Goal: Task Accomplishment & Management: Use online tool/utility

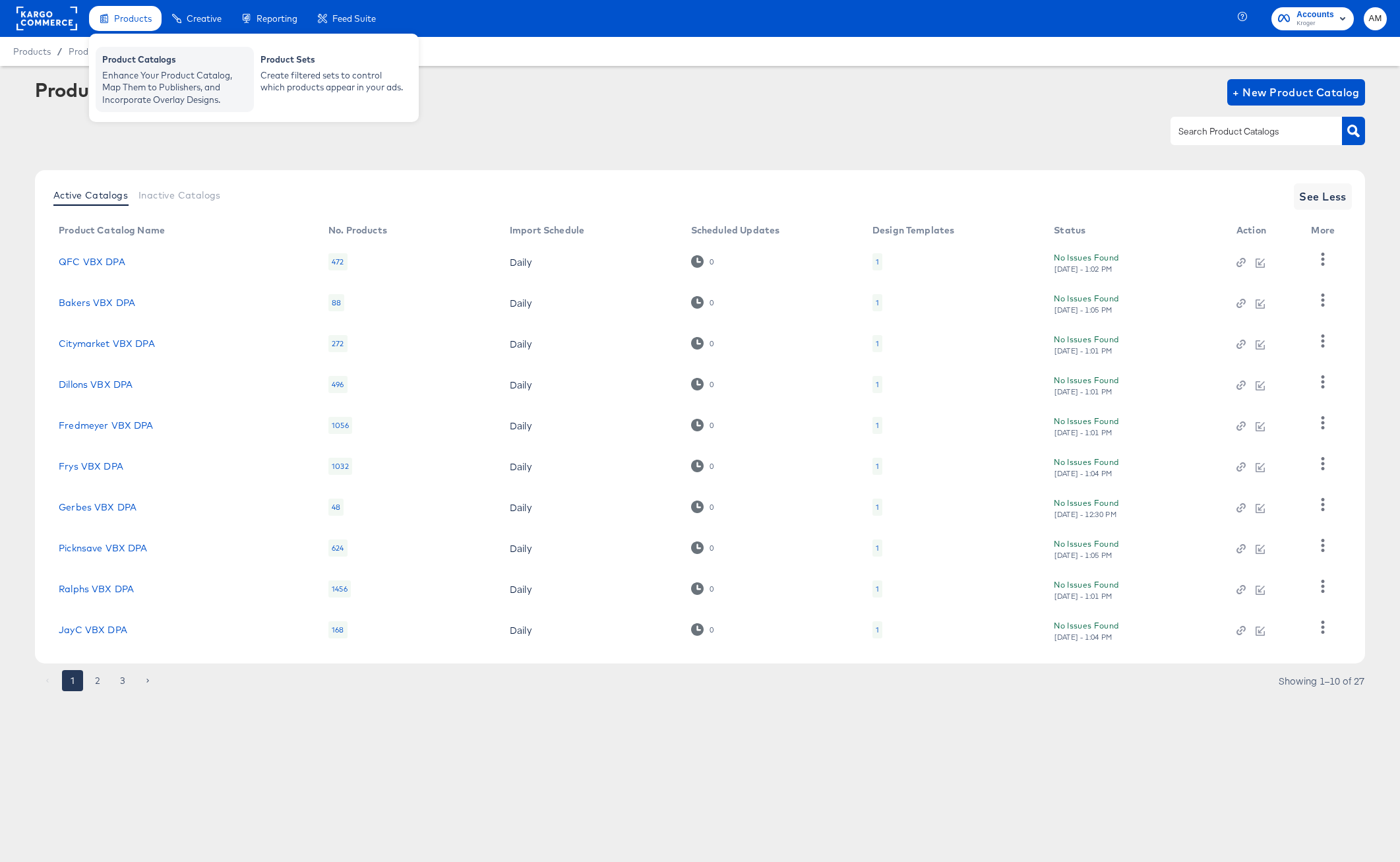
click at [135, 74] on div "Enhance Your Product Catalog, Map Them to Publishers, and Incorporate Overlay D…" at bounding box center [174, 88] width 145 height 37
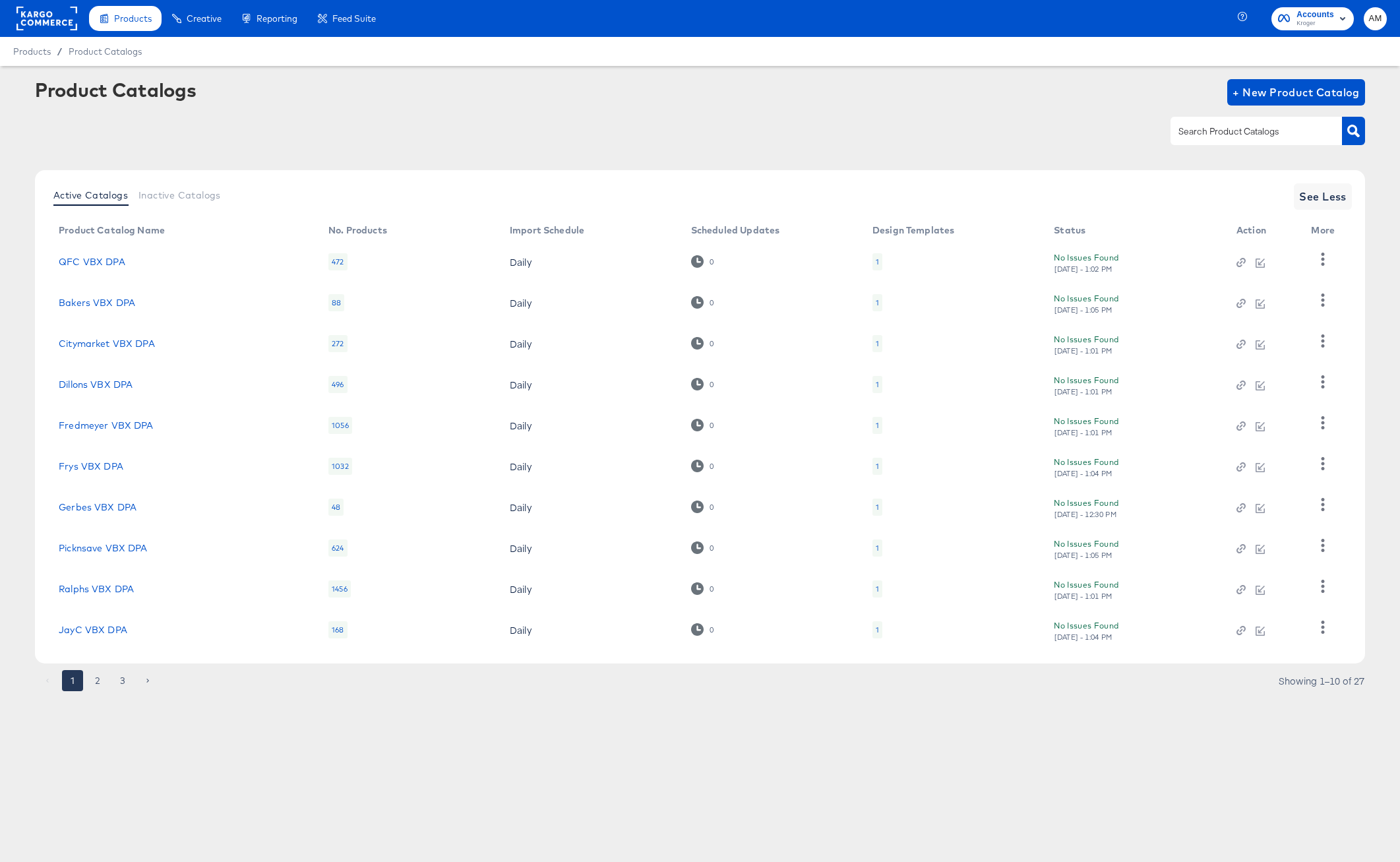
click at [44, 23] on rect at bounding box center [46, 18] width 61 height 24
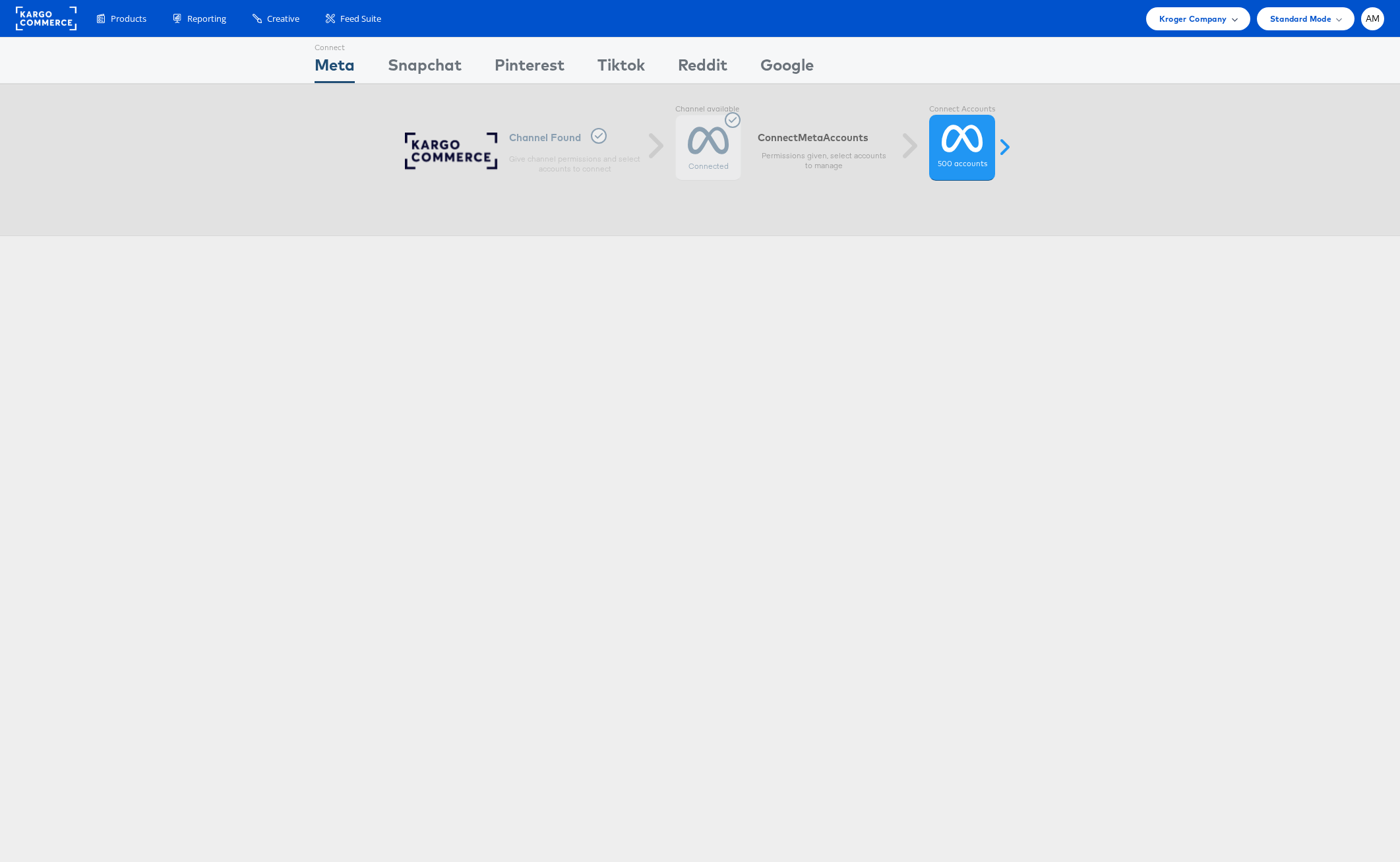
click at [1199, 15] on span "Kroger Company" at bounding box center [1193, 18] width 68 height 13
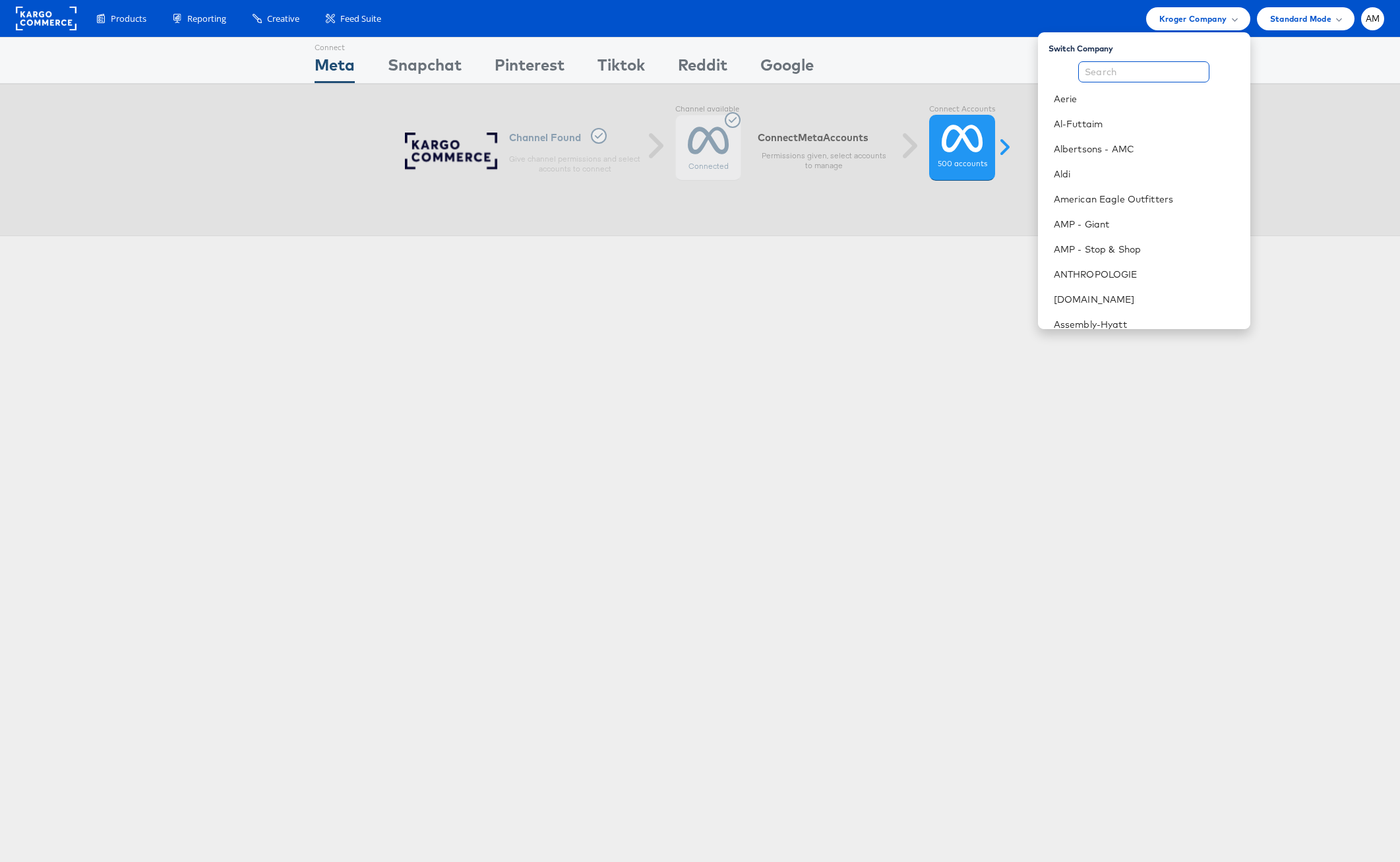
click at [1141, 78] on input "text" at bounding box center [1144, 72] width 131 height 21
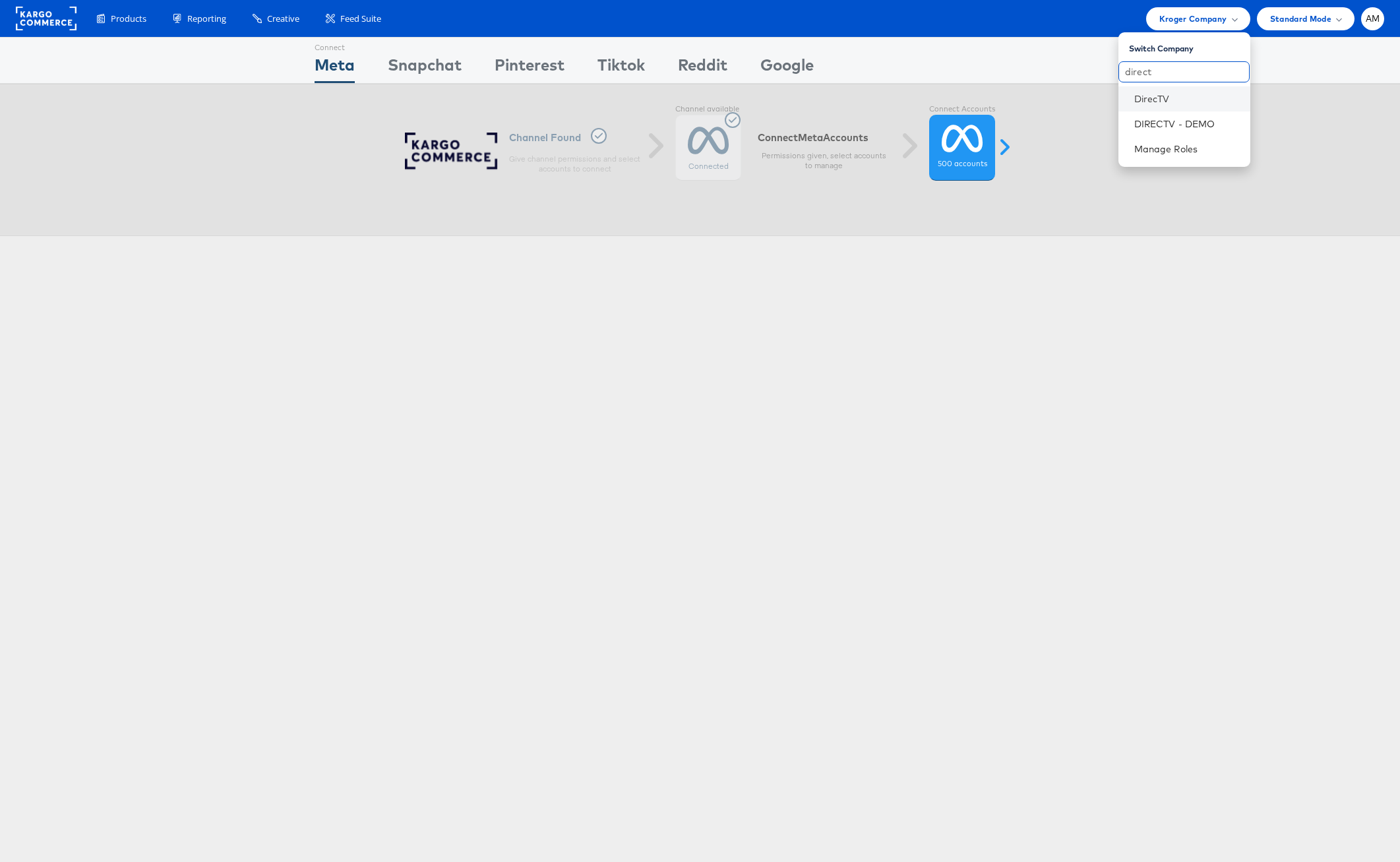
type input "direct"
click at [1157, 91] on li "DirecTV" at bounding box center [1183, 99] width 132 height 25
click at [1147, 101] on link "DirecTV" at bounding box center [1187, 99] width 106 height 13
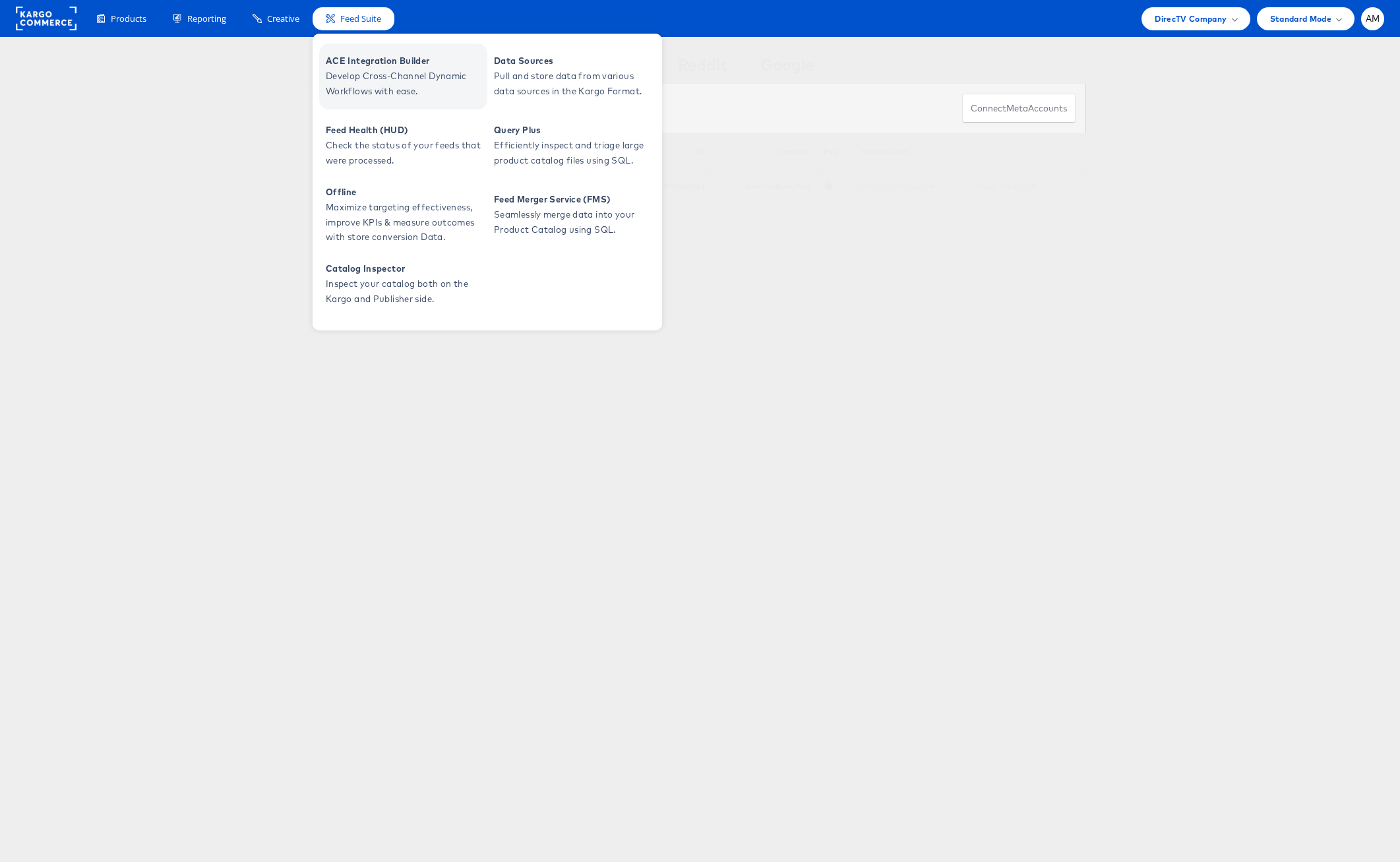
click at [350, 75] on span "Develop Cross-Channel Dynamic Workflows with ease." at bounding box center [404, 83] width 158 height 30
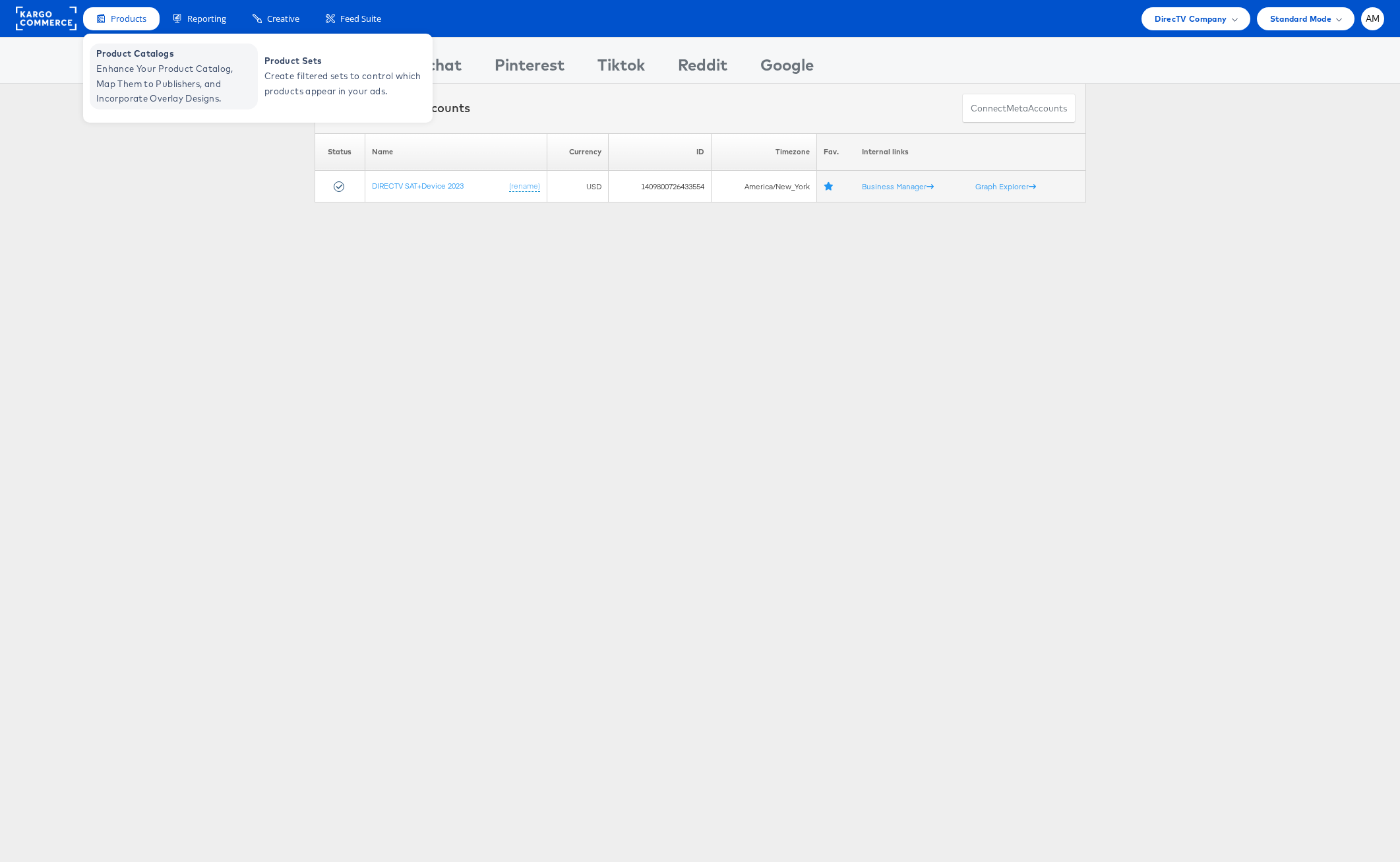
click at [143, 89] on span "Enhance Your Product Catalog, Map Them to Publishers, and Incorporate Overlay D…" at bounding box center [175, 84] width 158 height 45
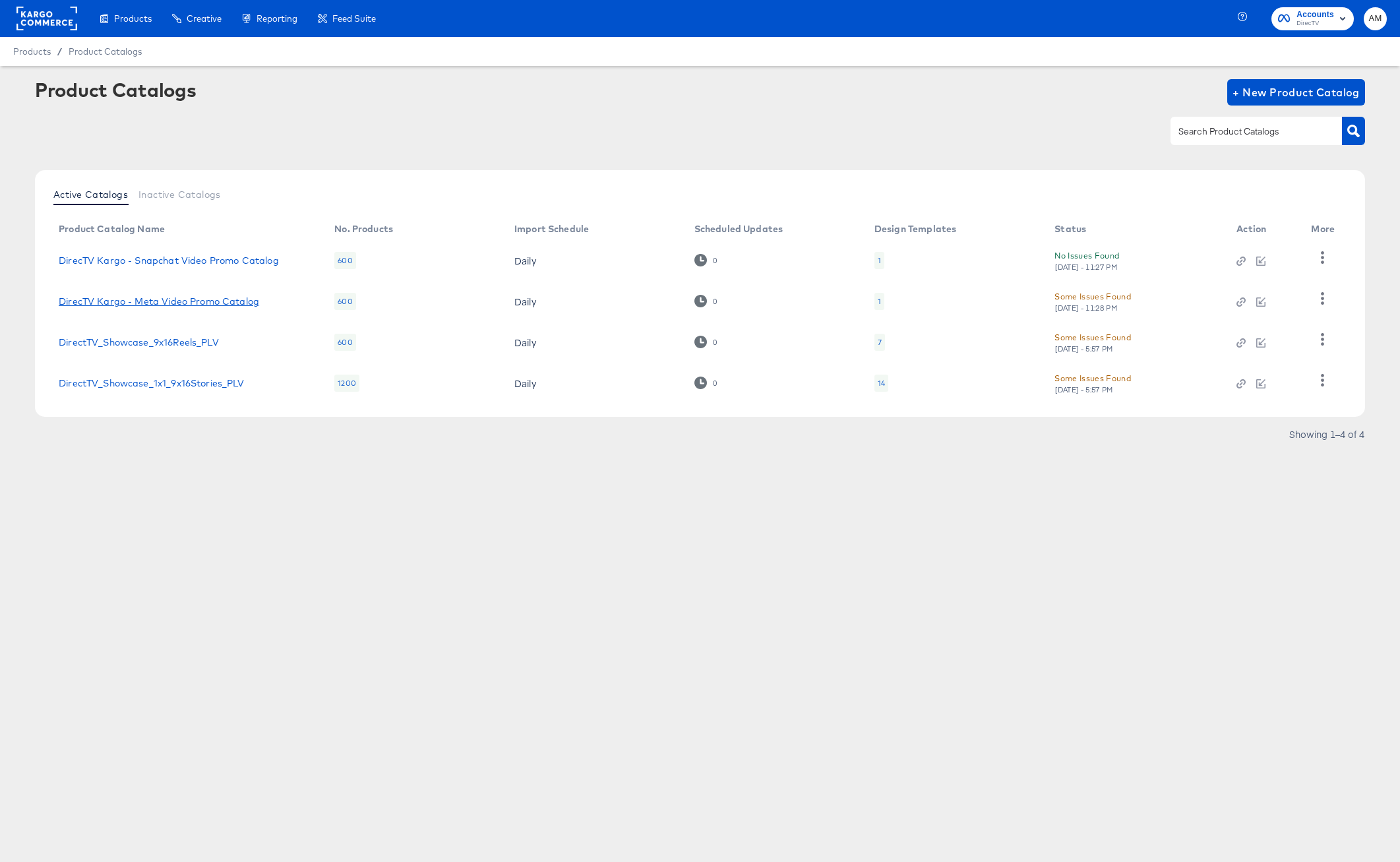
click at [160, 304] on link "DirecTV Kargo - Meta Video Promo Catalog" at bounding box center [159, 300] width 200 height 11
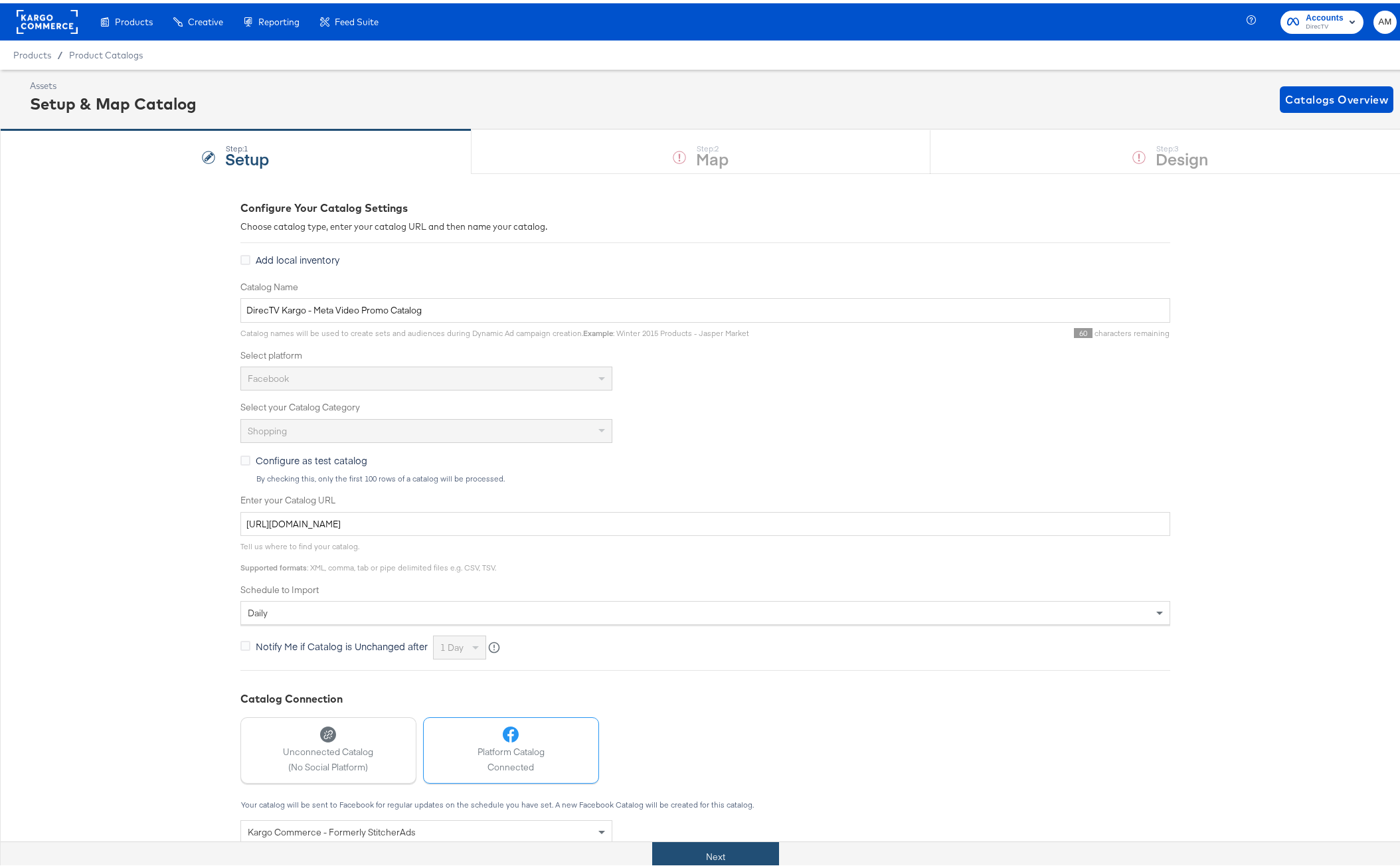
click at [698, 856] on button "Next" at bounding box center [715, 853] width 127 height 30
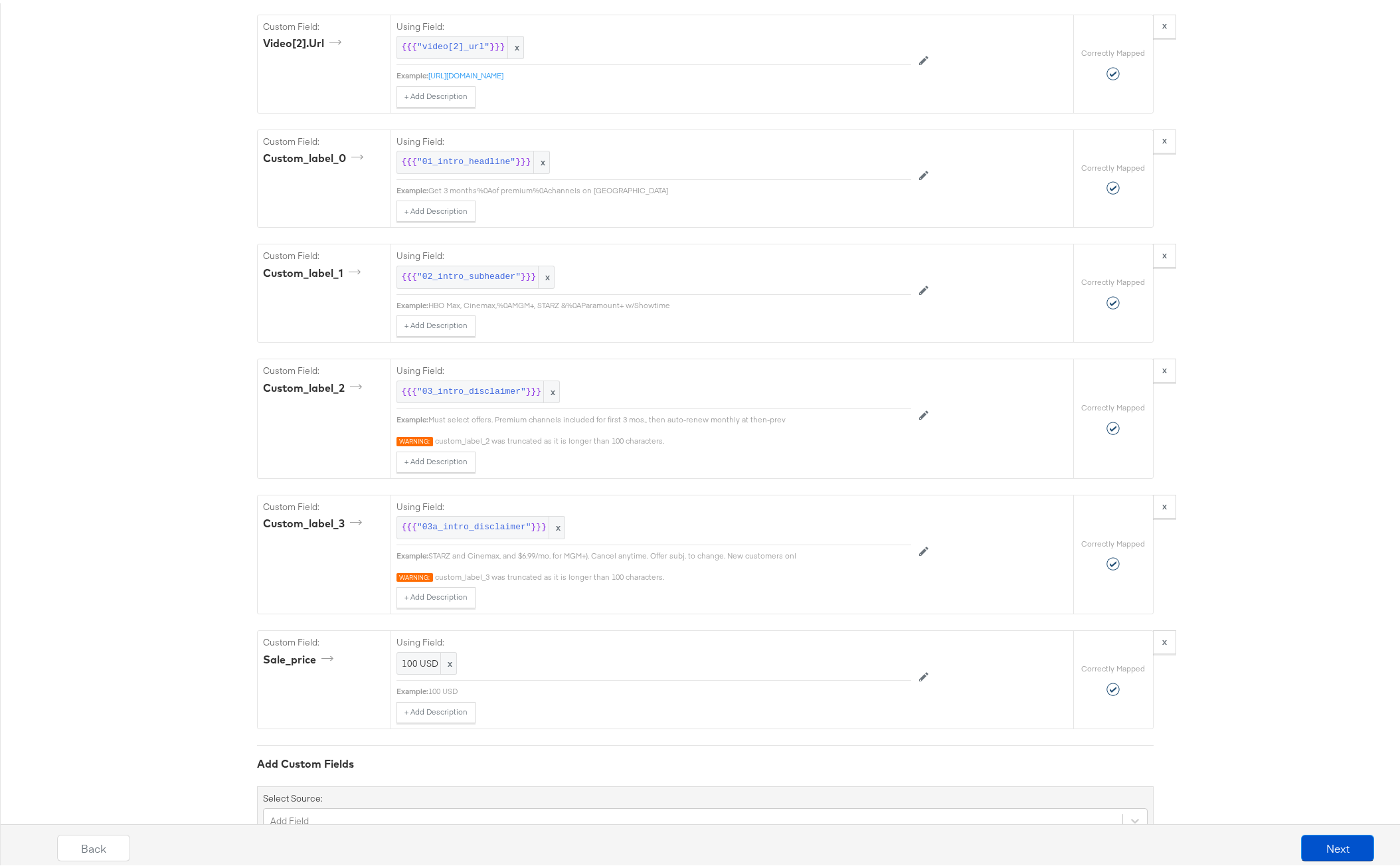
scroll to position [2303, 0]
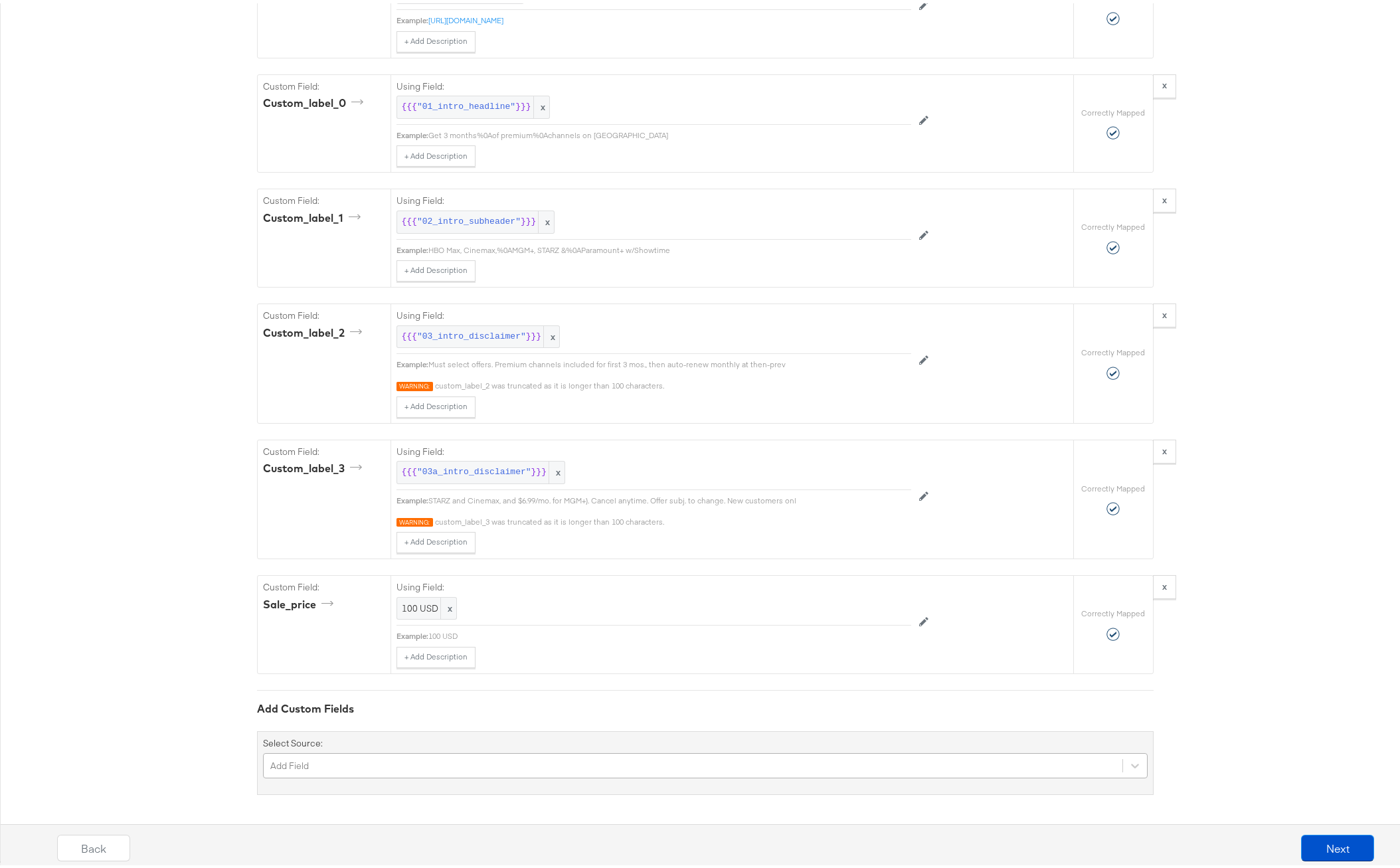
click at [339, 763] on div "Add Field" at bounding box center [705, 762] width 885 height 25
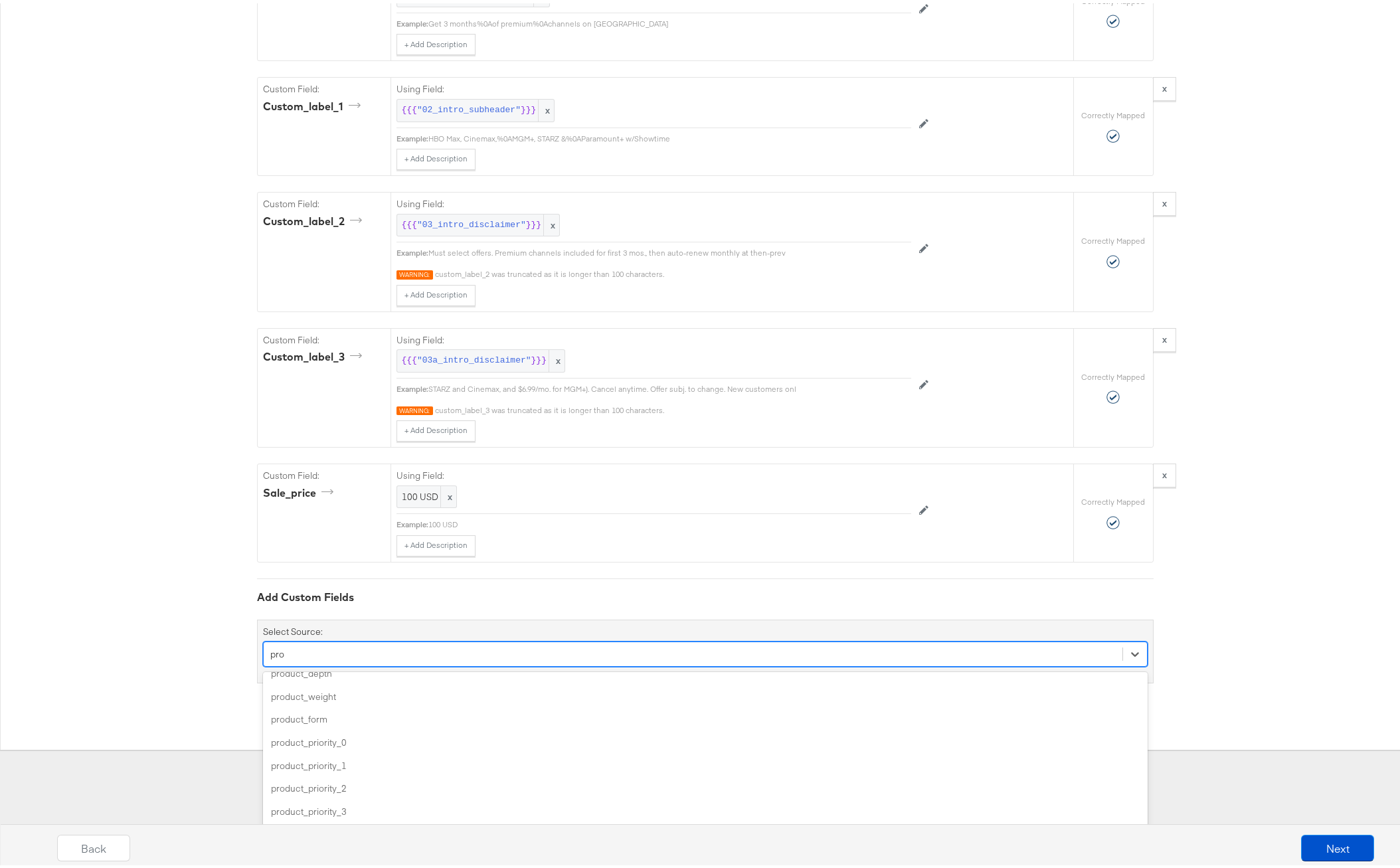
scroll to position [105, 0]
type input "product"
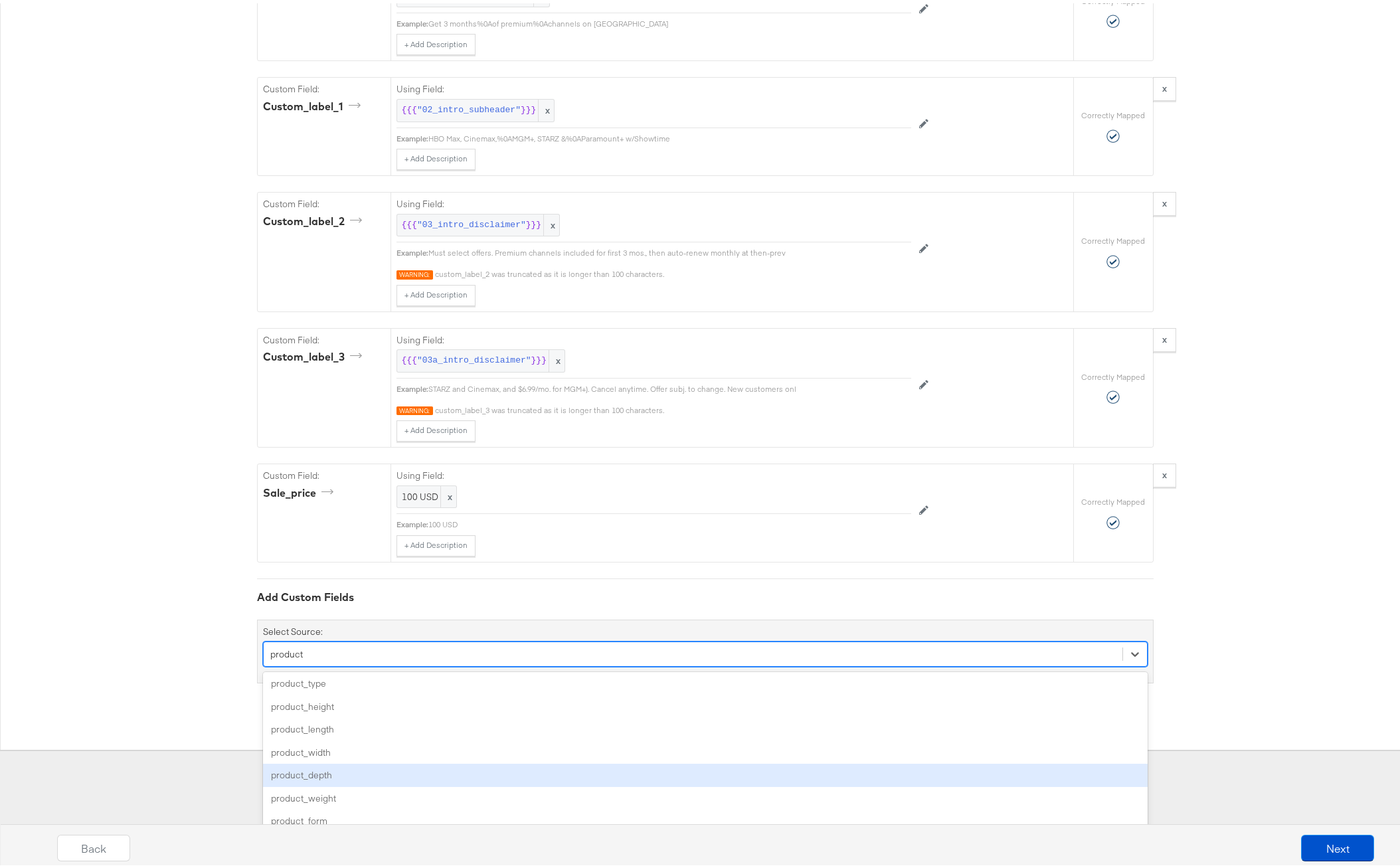
scroll to position [0, 0]
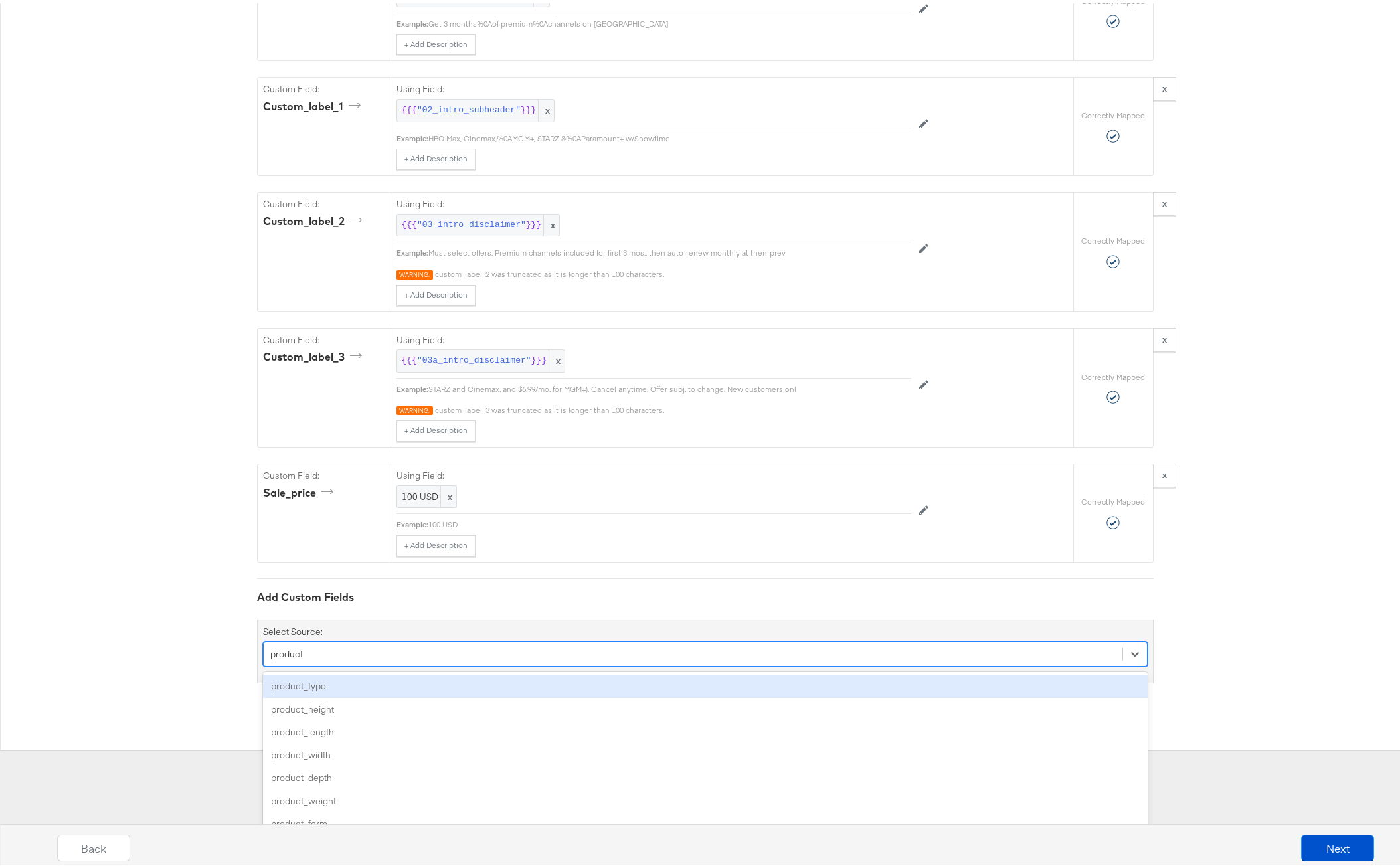
click at [307, 684] on div "product_type" at bounding box center [705, 683] width 885 height 23
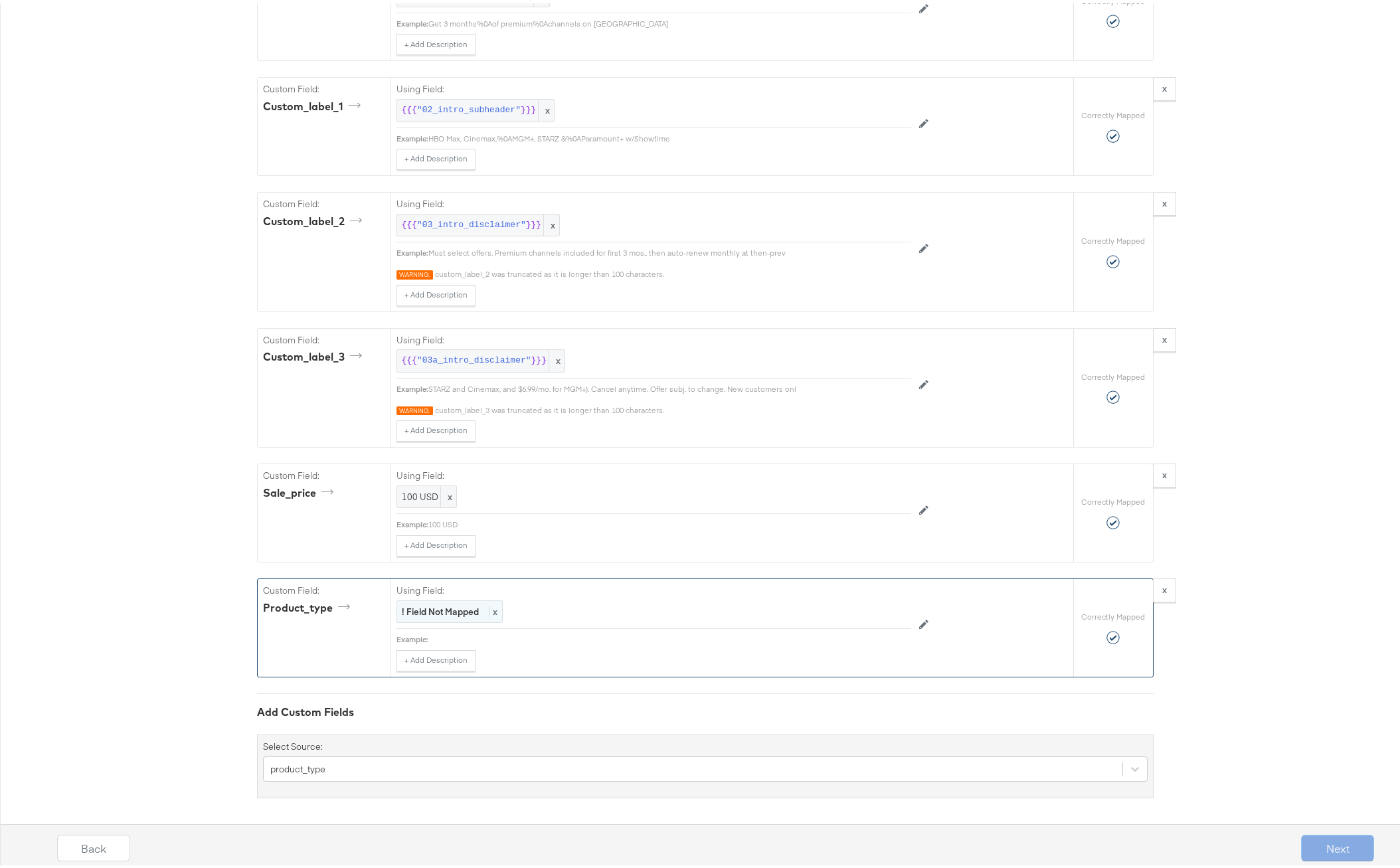
click at [428, 607] on strong "! Field Not Mapped" at bounding box center [440, 608] width 77 height 12
click at [473, 610] on div "Select..." at bounding box center [623, 608] width 453 height 22
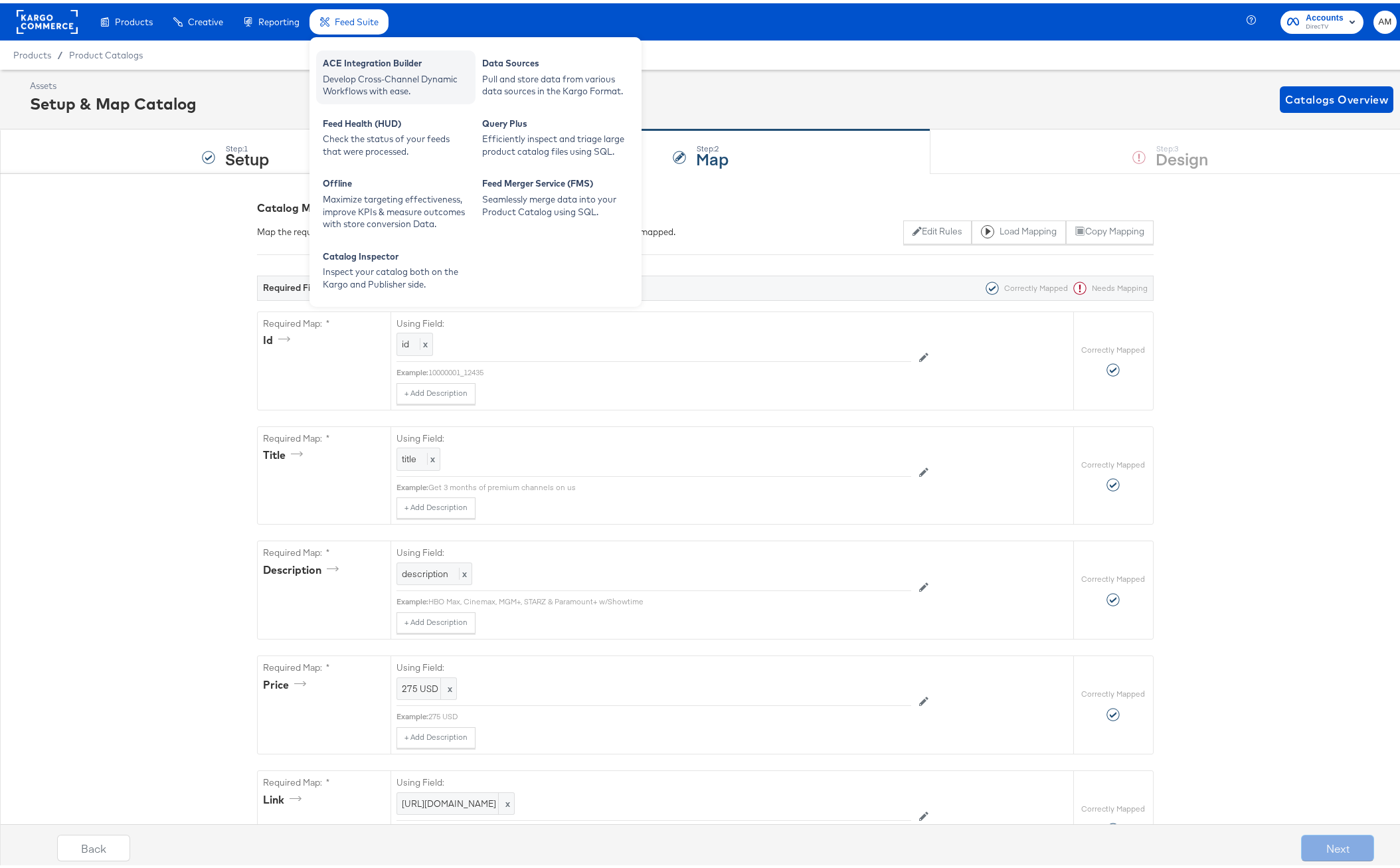
click at [339, 67] on div "ACE Integration Builder" at bounding box center [396, 61] width 147 height 16
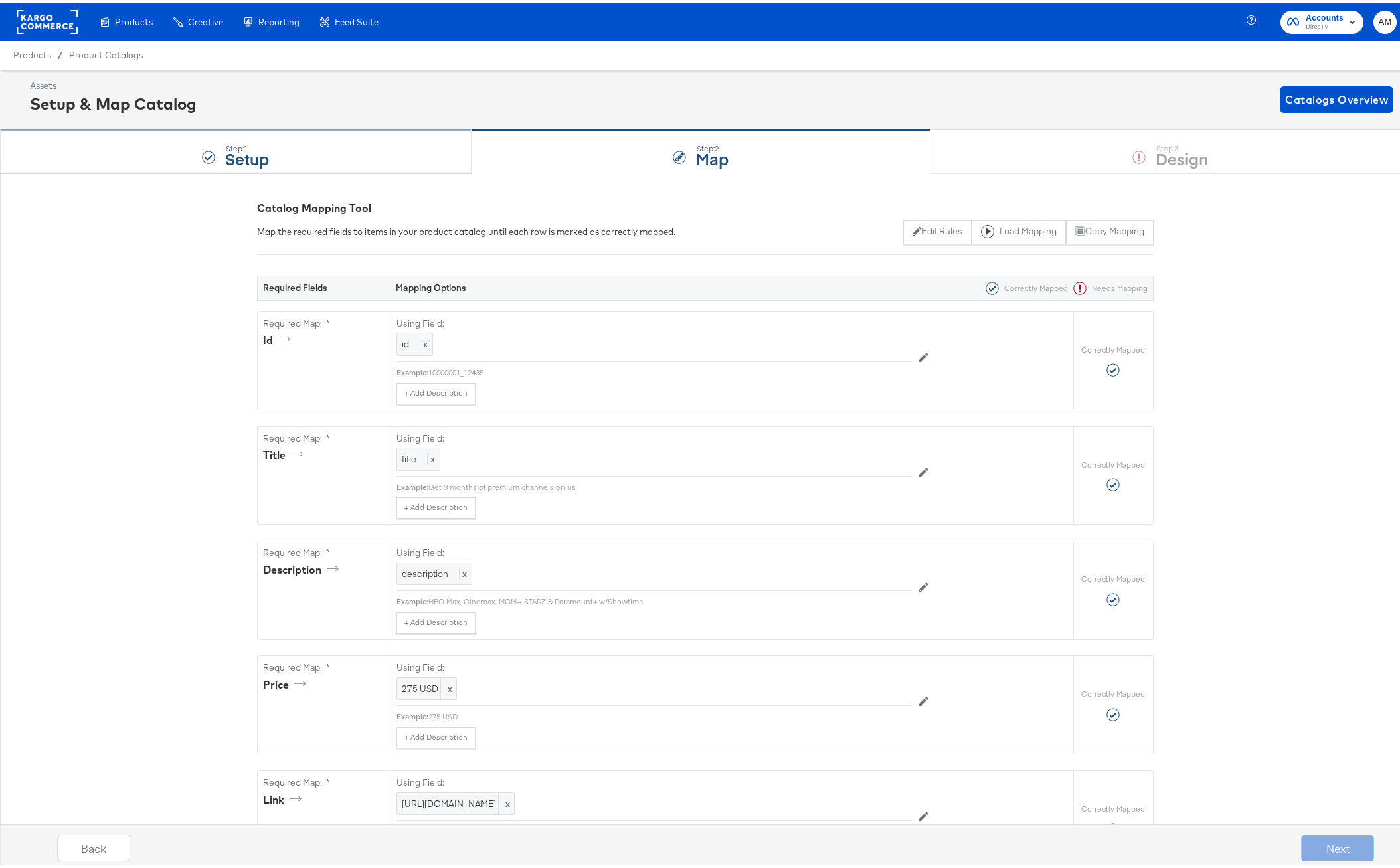
click at [327, 152] on div "Step: 1 Setup" at bounding box center [236, 148] width 472 height 44
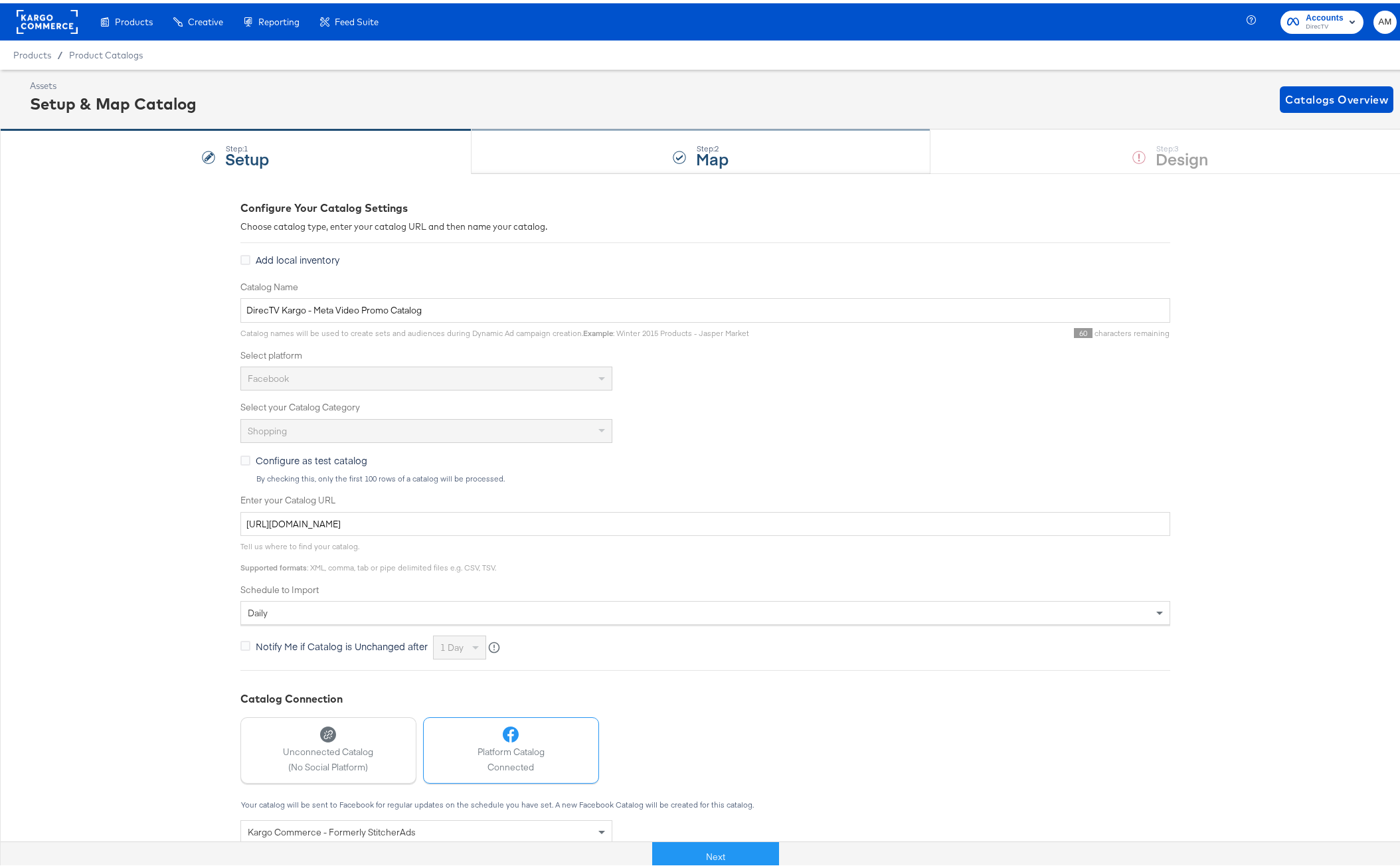
click at [613, 150] on div "Step: 2 Map" at bounding box center [701, 148] width 460 height 44
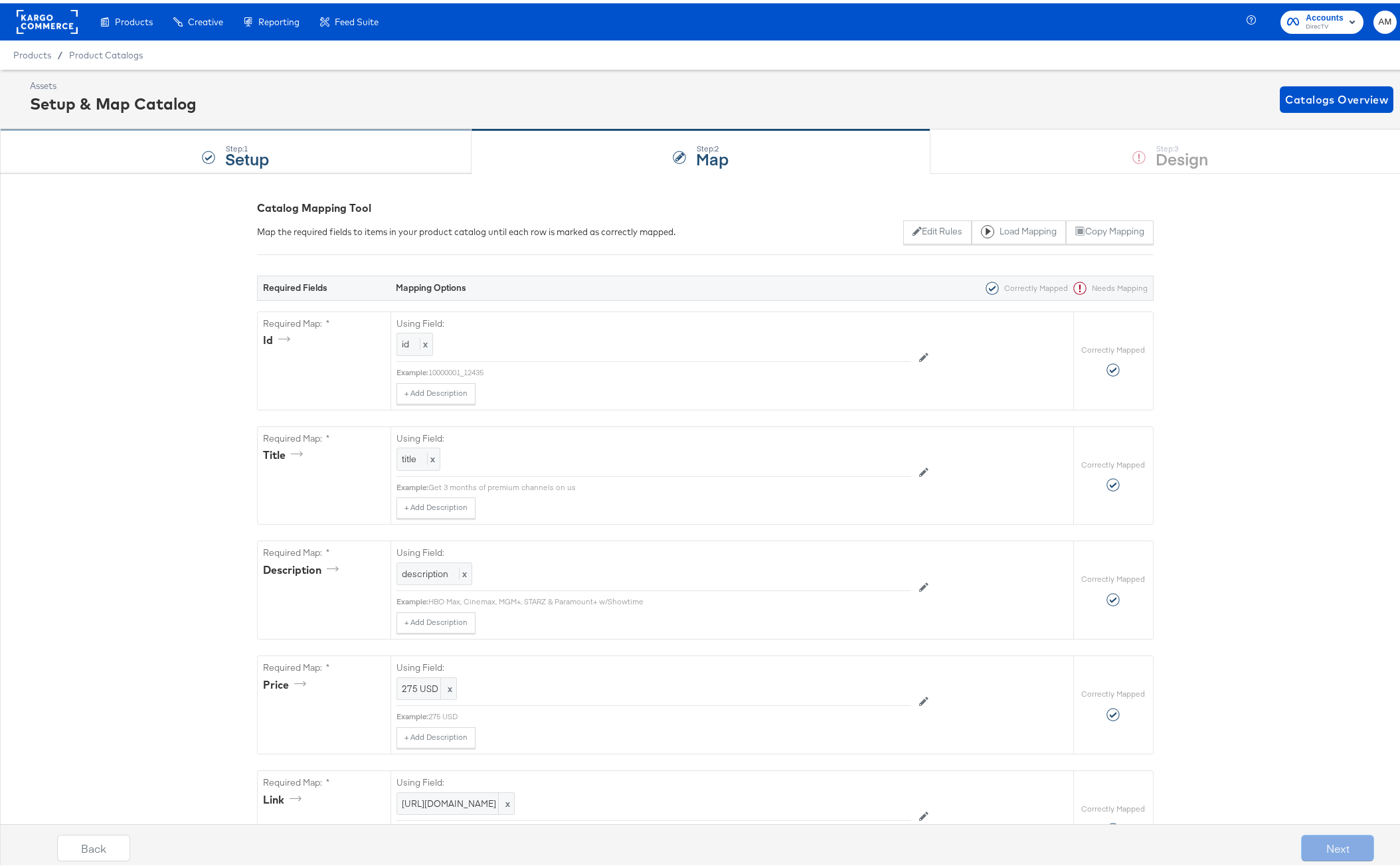
click at [284, 148] on div "Step: 1 Setup" at bounding box center [236, 148] width 472 height 44
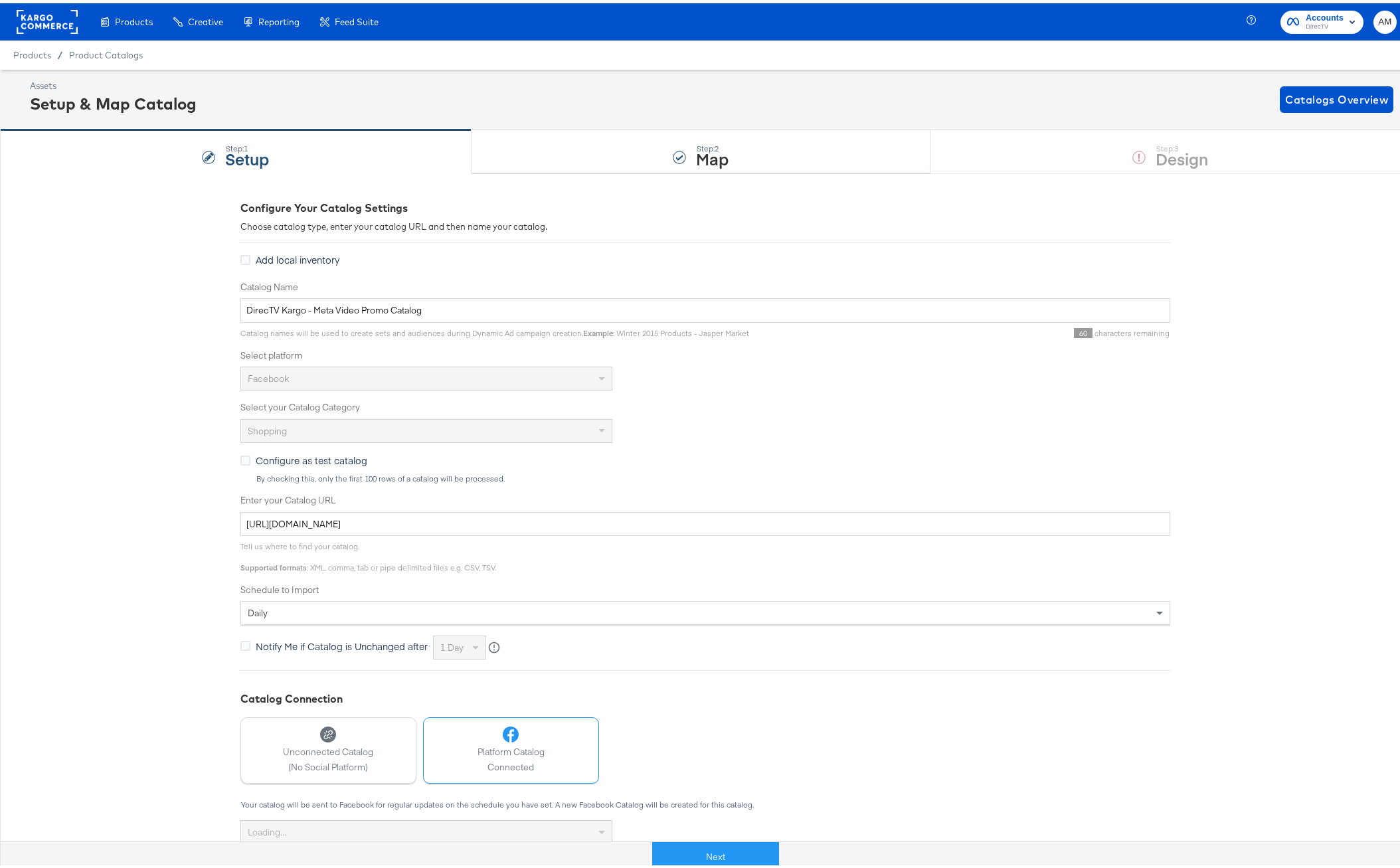
scroll to position [126, 0]
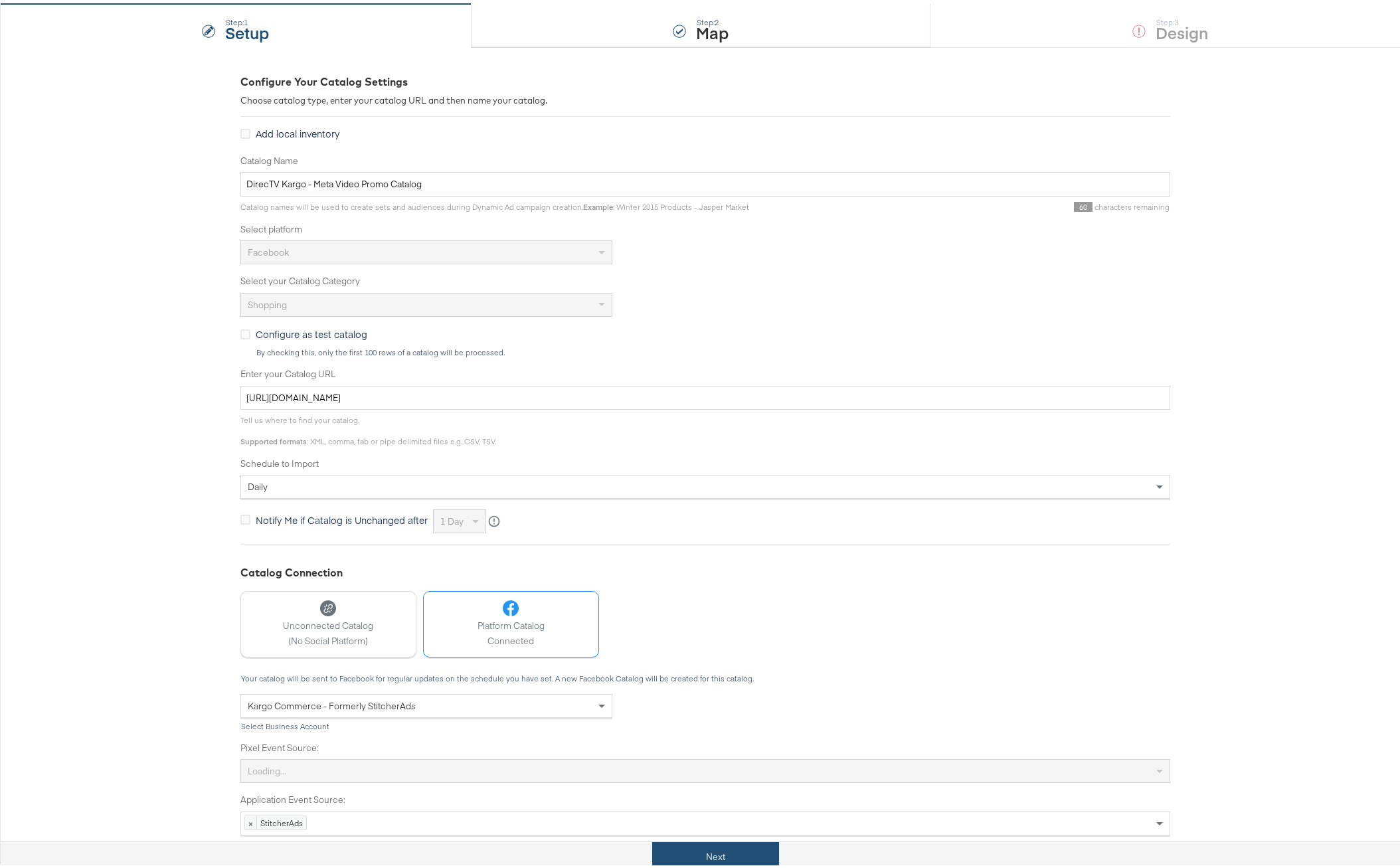
click at [694, 850] on button "Next" at bounding box center [715, 853] width 127 height 30
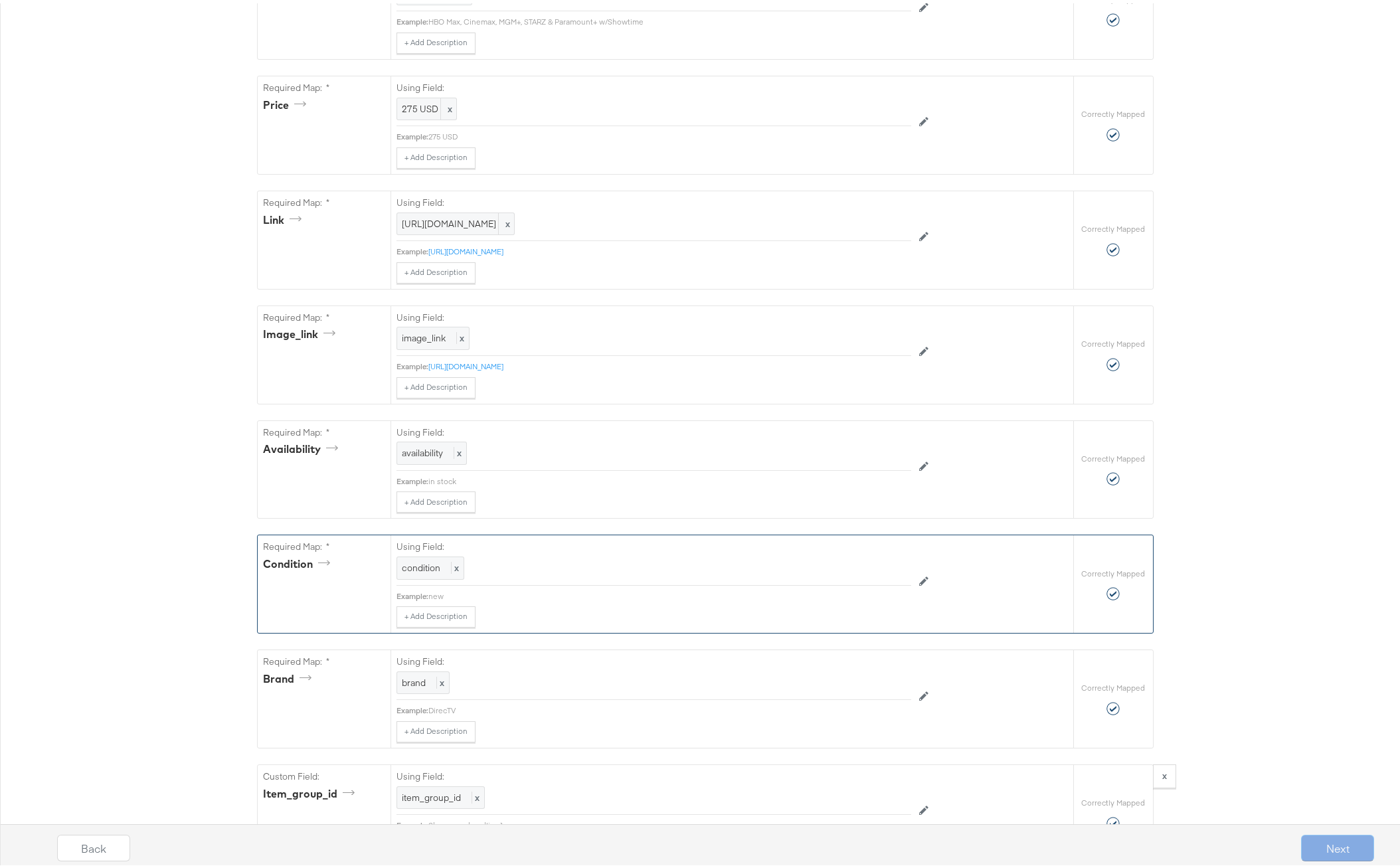
scroll to position [1210, 0]
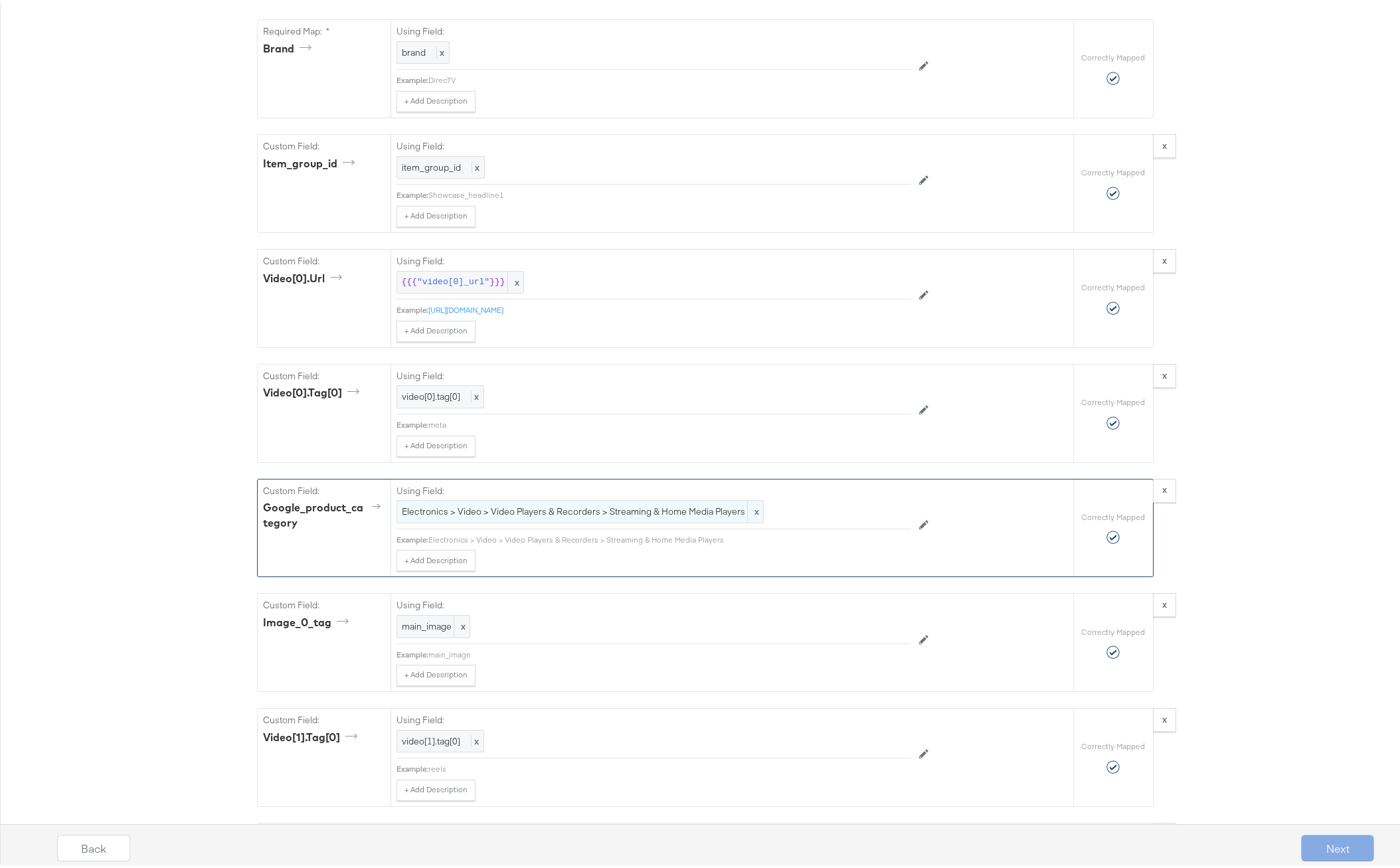
click at [504, 507] on span "Electronics > Video > Video Players & Recorders > Streaming & Home Media Players" at bounding box center [580, 508] width 357 height 13
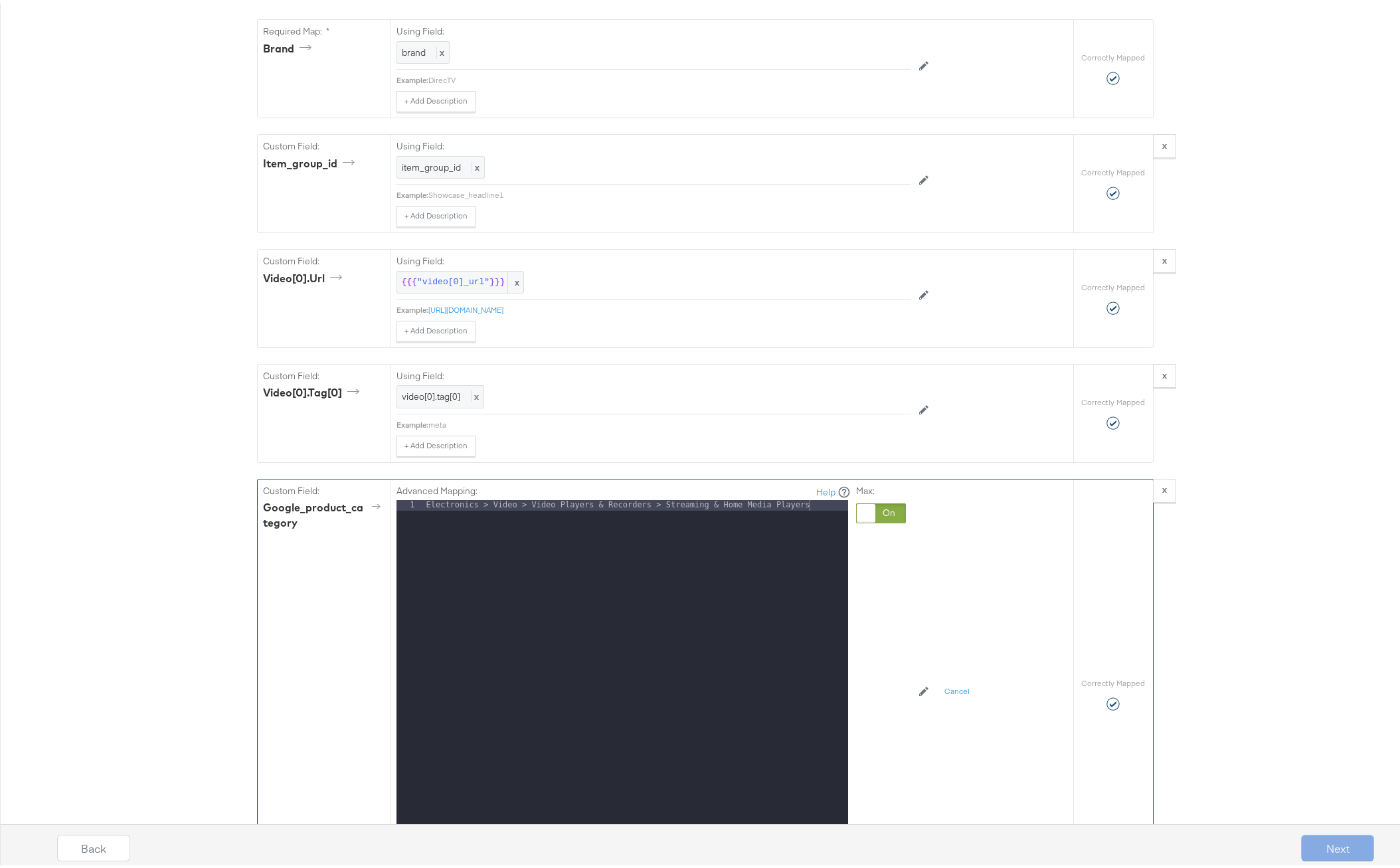
click at [895, 507] on div at bounding box center [881, 510] width 49 height 20
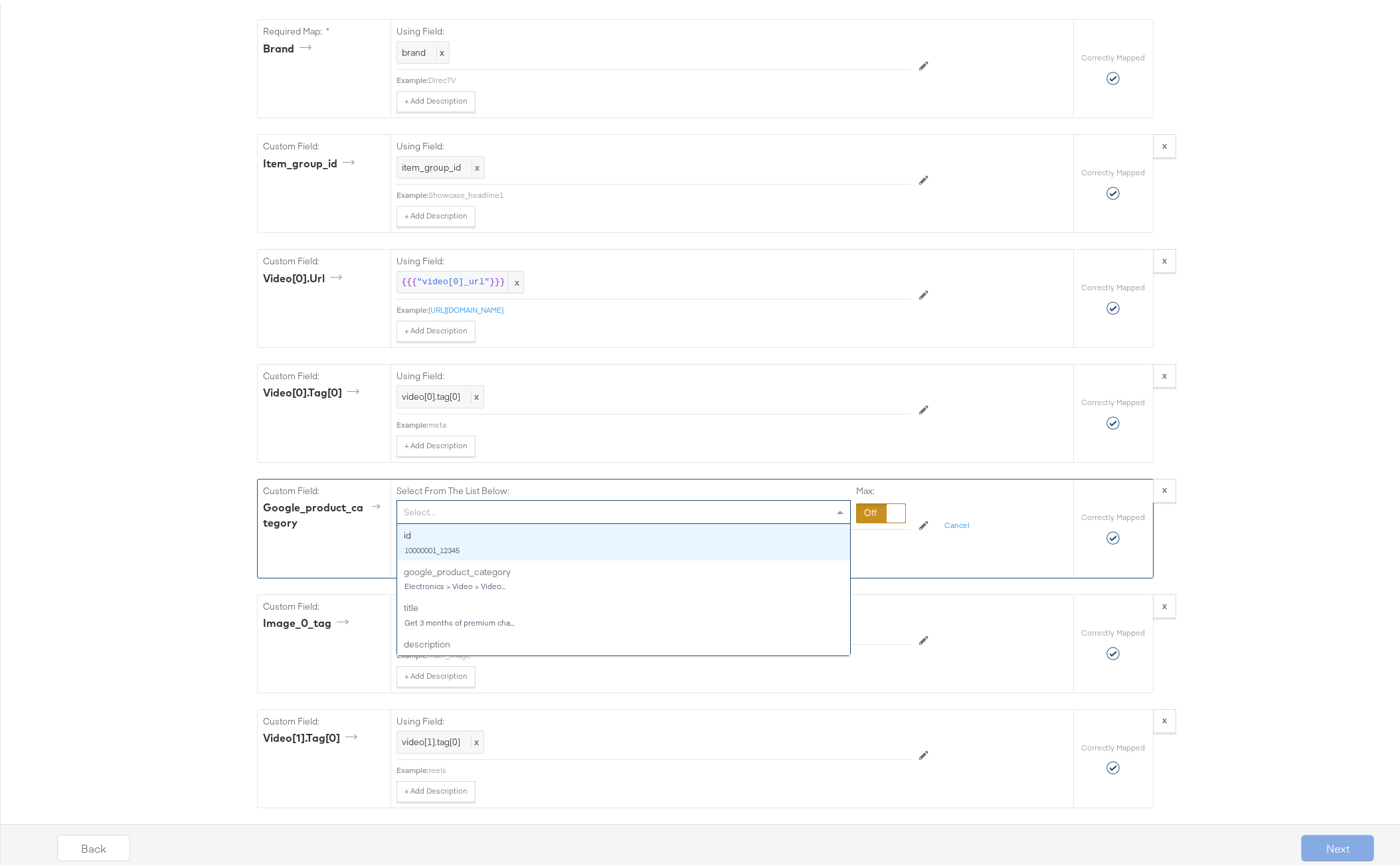
drag, startPoint x: 582, startPoint y: 513, endPoint x: 588, endPoint y: 519, distance: 8.5
click at [582, 513] on div "Select..." at bounding box center [623, 508] width 453 height 22
type input "google"
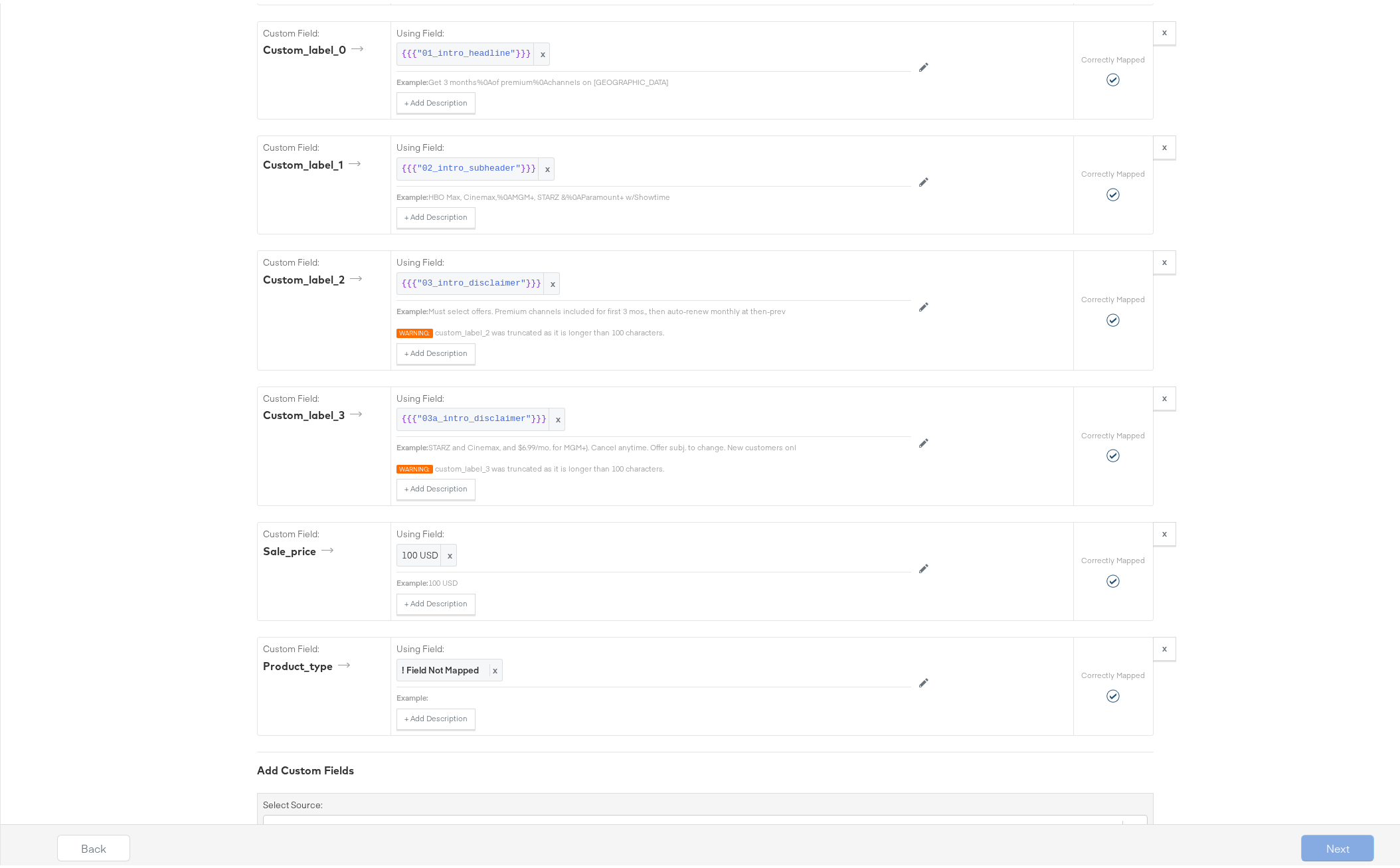
scroll to position [2418, 0]
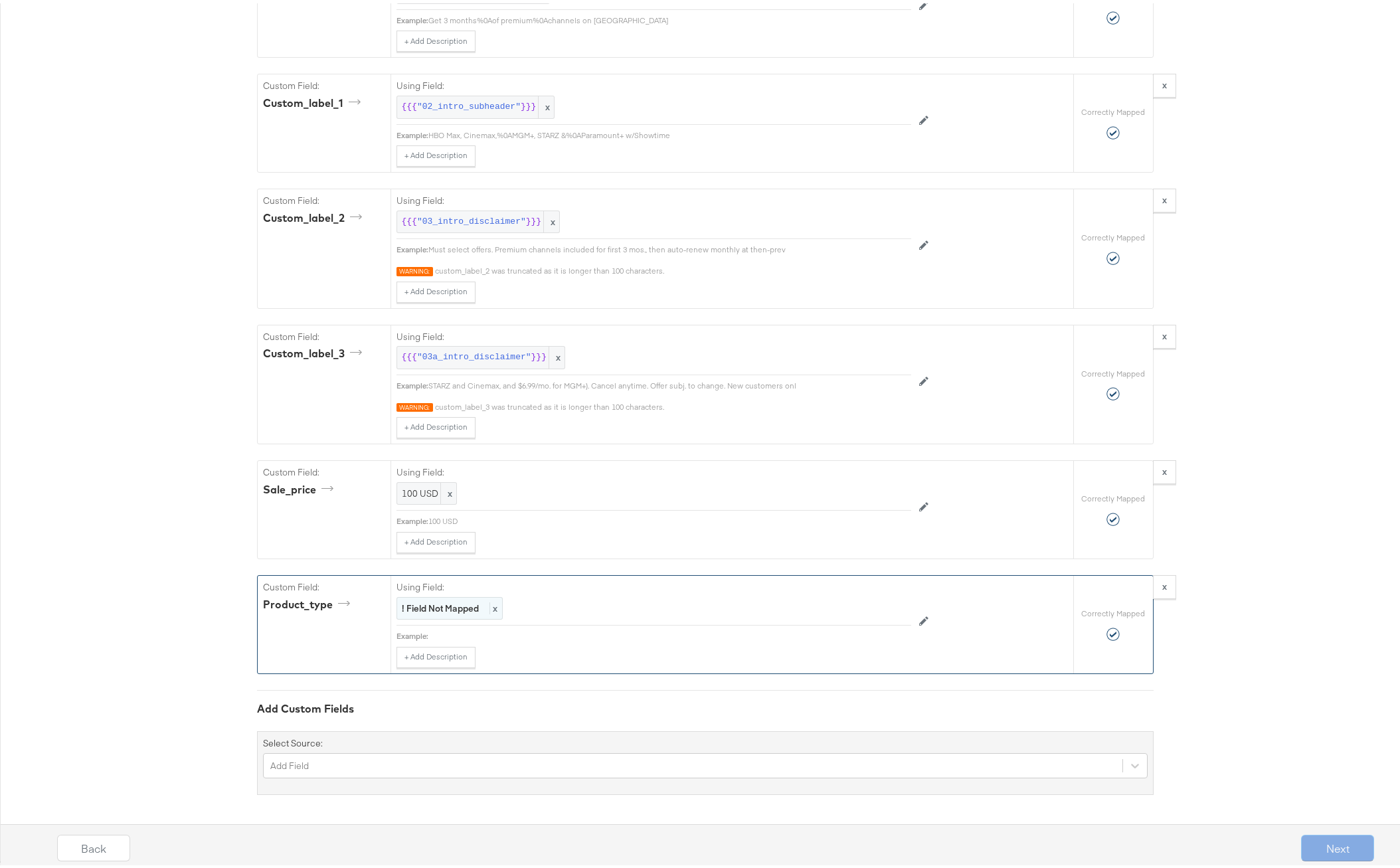
click at [443, 601] on strong "! Field Not Mapped" at bounding box center [440, 605] width 77 height 12
click at [470, 602] on div "Select..." at bounding box center [623, 605] width 453 height 22
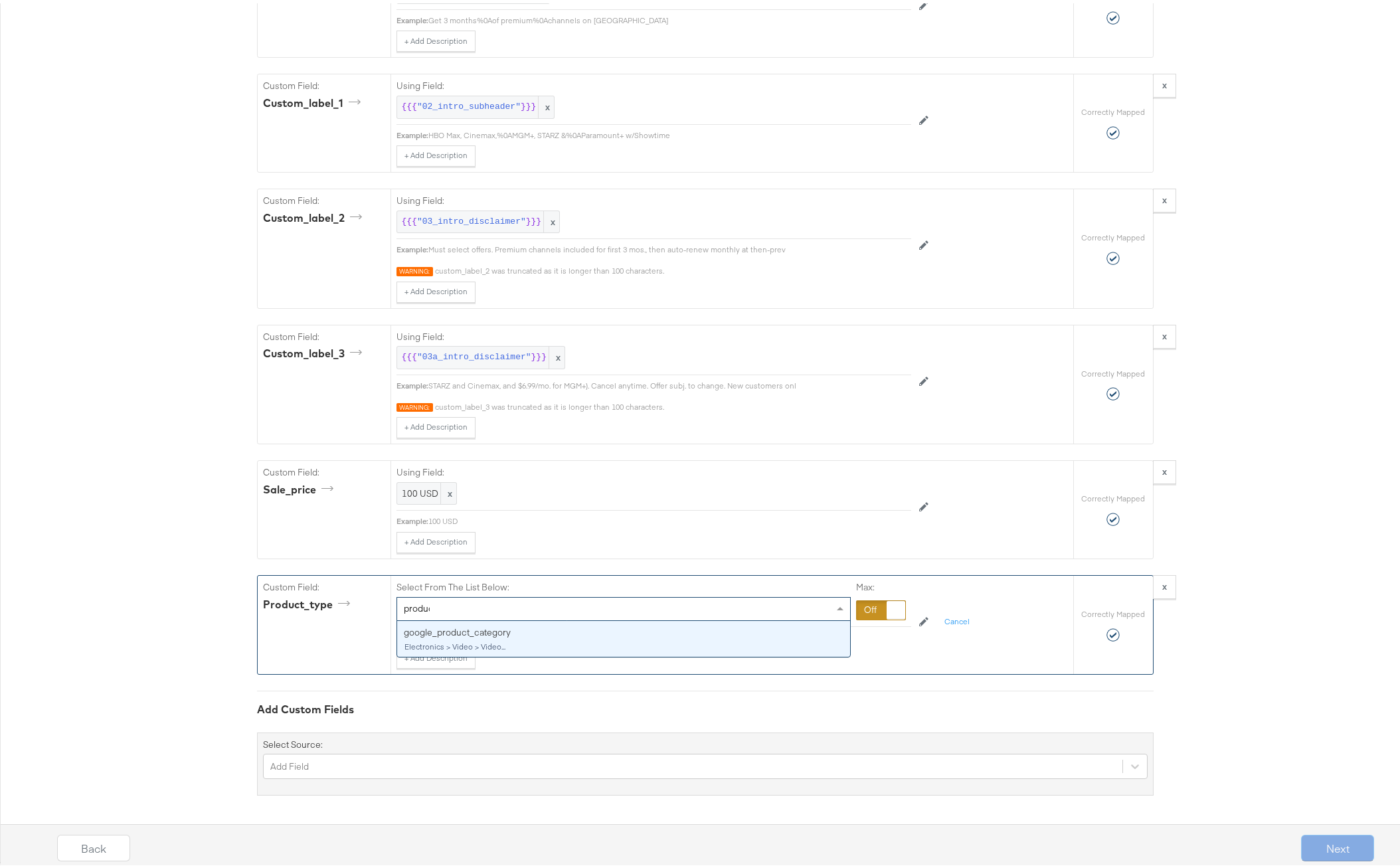
type input "product"
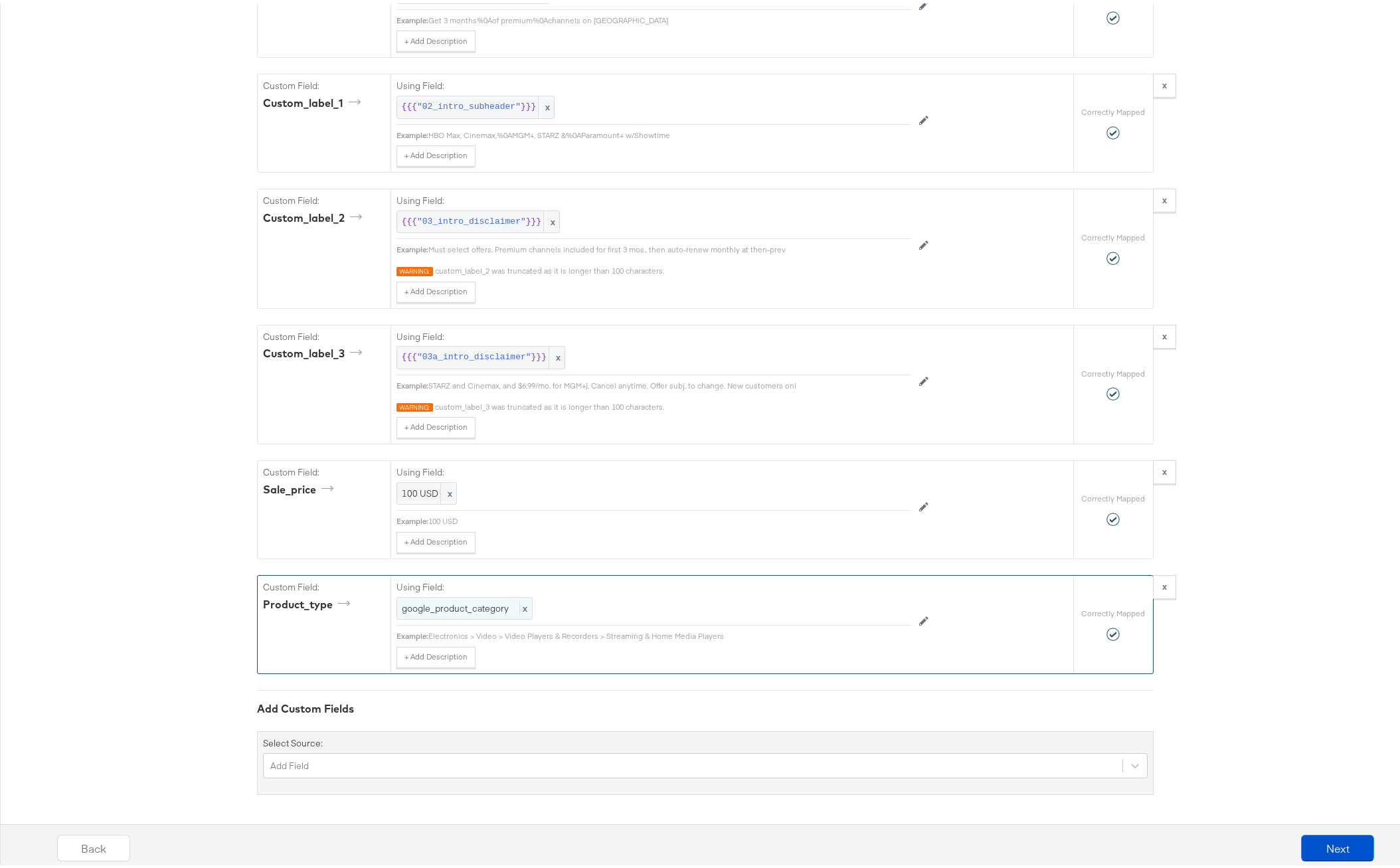
click at [479, 611] on div "google_product_category x" at bounding box center [465, 605] width 136 height 23
click at [867, 608] on div at bounding box center [881, 607] width 49 height 20
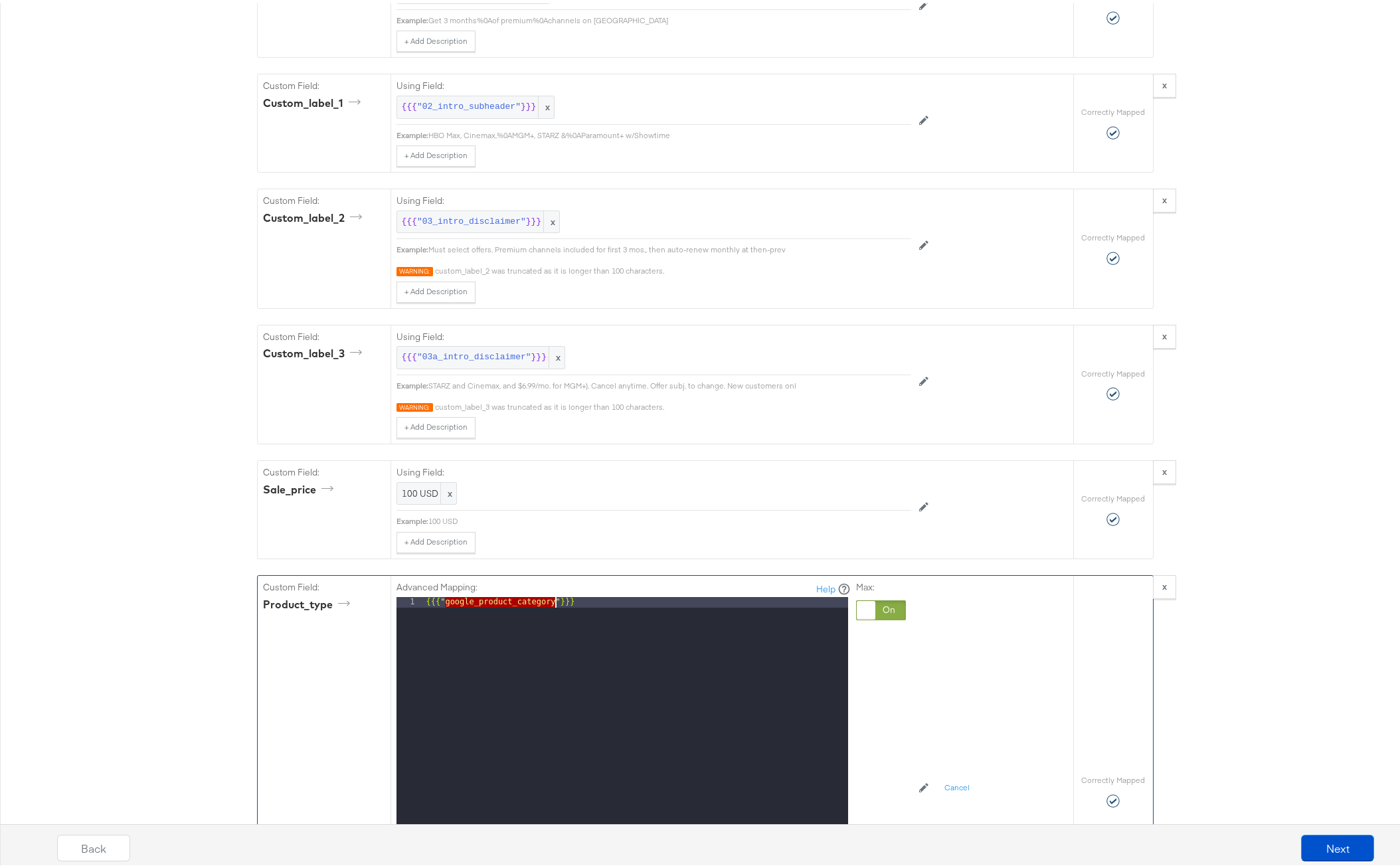
drag, startPoint x: 440, startPoint y: 602, endPoint x: 549, endPoint y: 602, distance: 109.0
click at [549, 602] on div "{{{ "google_product_category" }}}" at bounding box center [636, 770] width 425 height 353
click at [952, 646] on div "Advanced Mapping: Help 1 {{{ "product_type" }}} XXXXXXXXXXXXXXXXXXXXXXXXXXXXXXX…" at bounding box center [687, 785] width 581 height 425
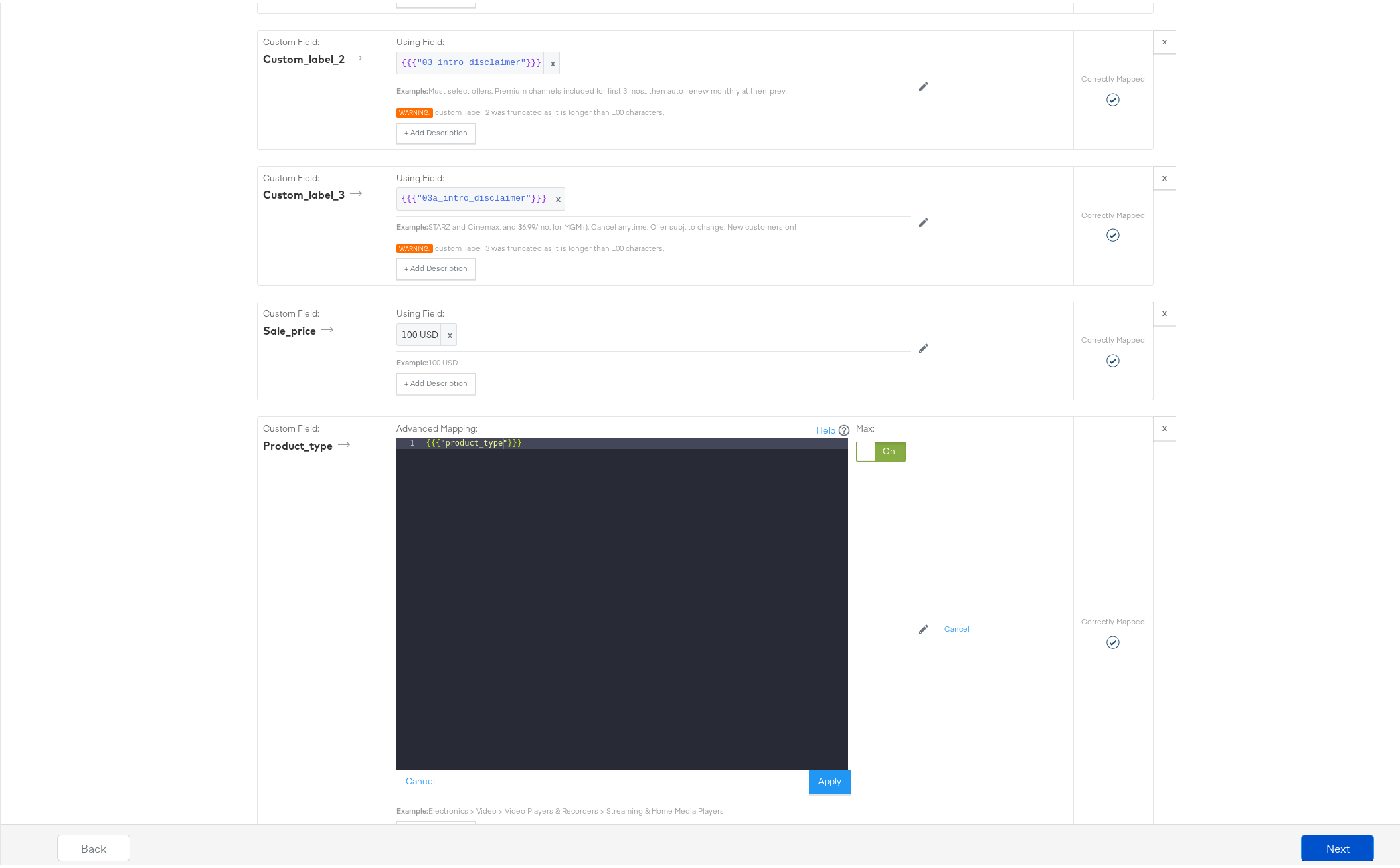
scroll to position [2665, 0]
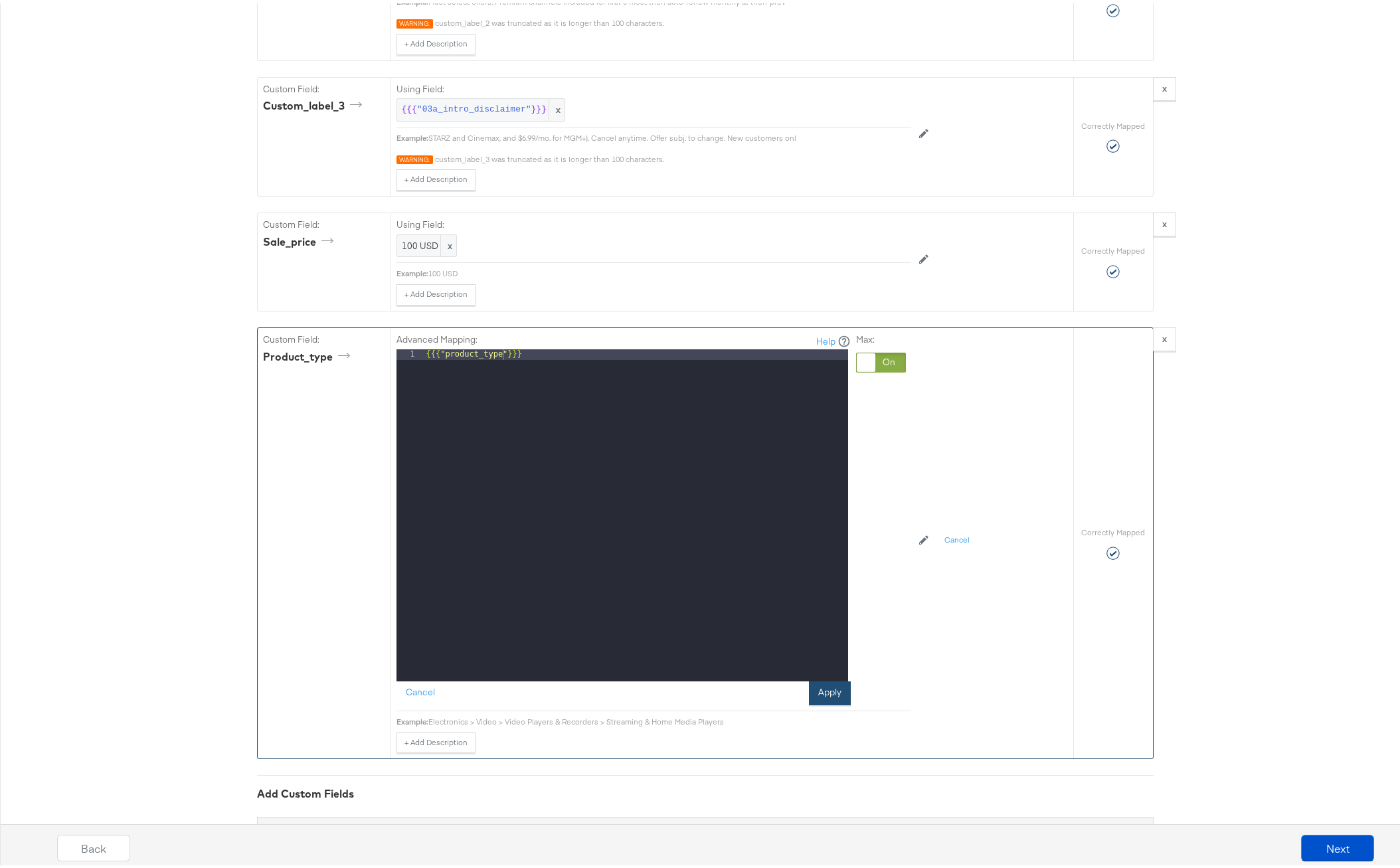
click at [821, 694] on button "Apply" at bounding box center [830, 690] width 42 height 24
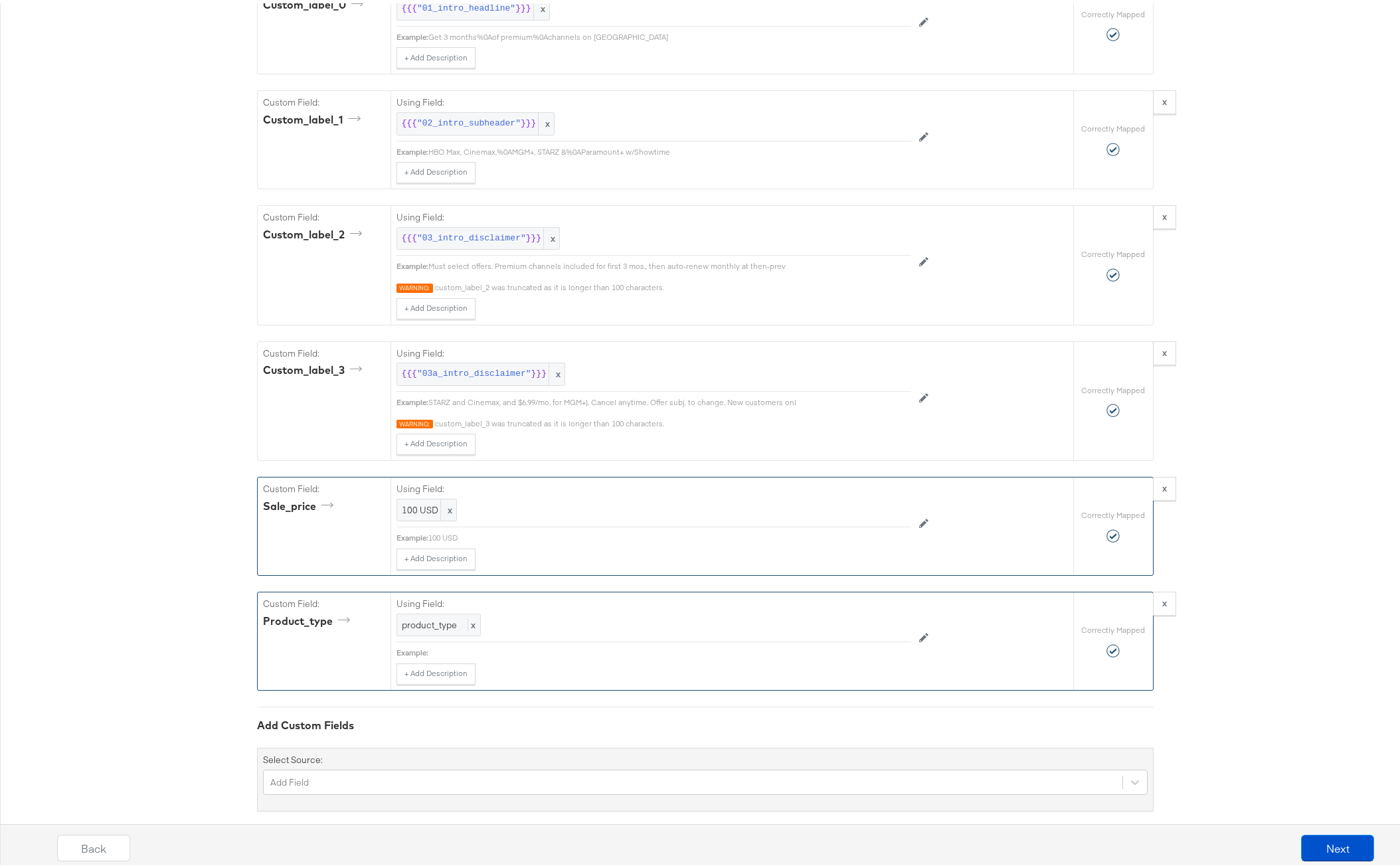
scroll to position [2398, 0]
click at [411, 508] on span "100 USD" at bounding box center [426, 510] width 49 height 13
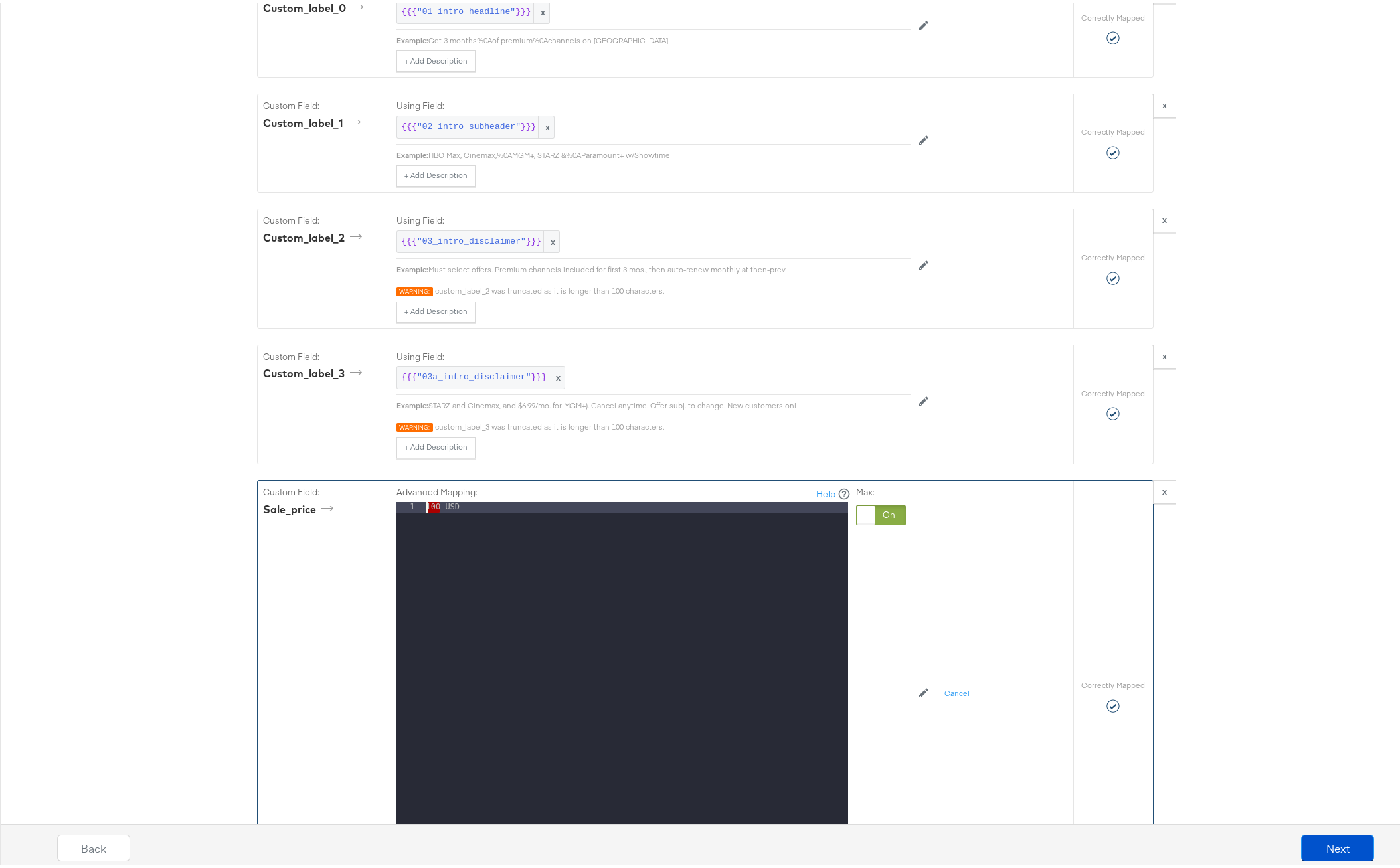
drag, startPoint x: 436, startPoint y: 506, endPoint x: 418, endPoint y: 505, distance: 18.0
click at [418, 505] on div "1 100 USD XXXXXXXXXXXXXXXXXXXXXXXXXXXXXXXXXXXXXXXXXXXXXXXXXX" at bounding box center [623, 664] width 452 height 332
click at [330, 563] on div "Custom Field: sale_price" at bounding box center [324, 692] width 133 height 431
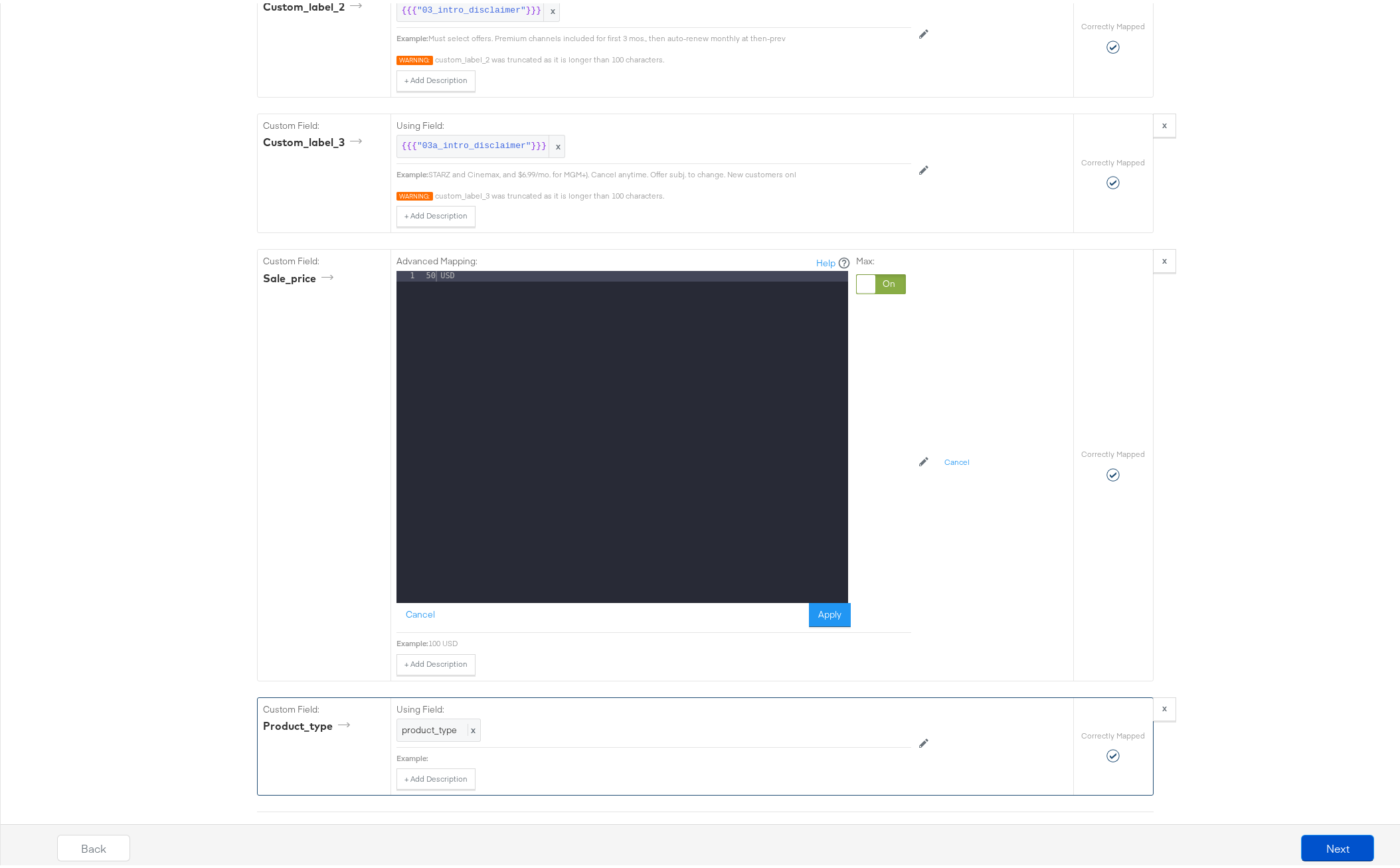
scroll to position [2635, 0]
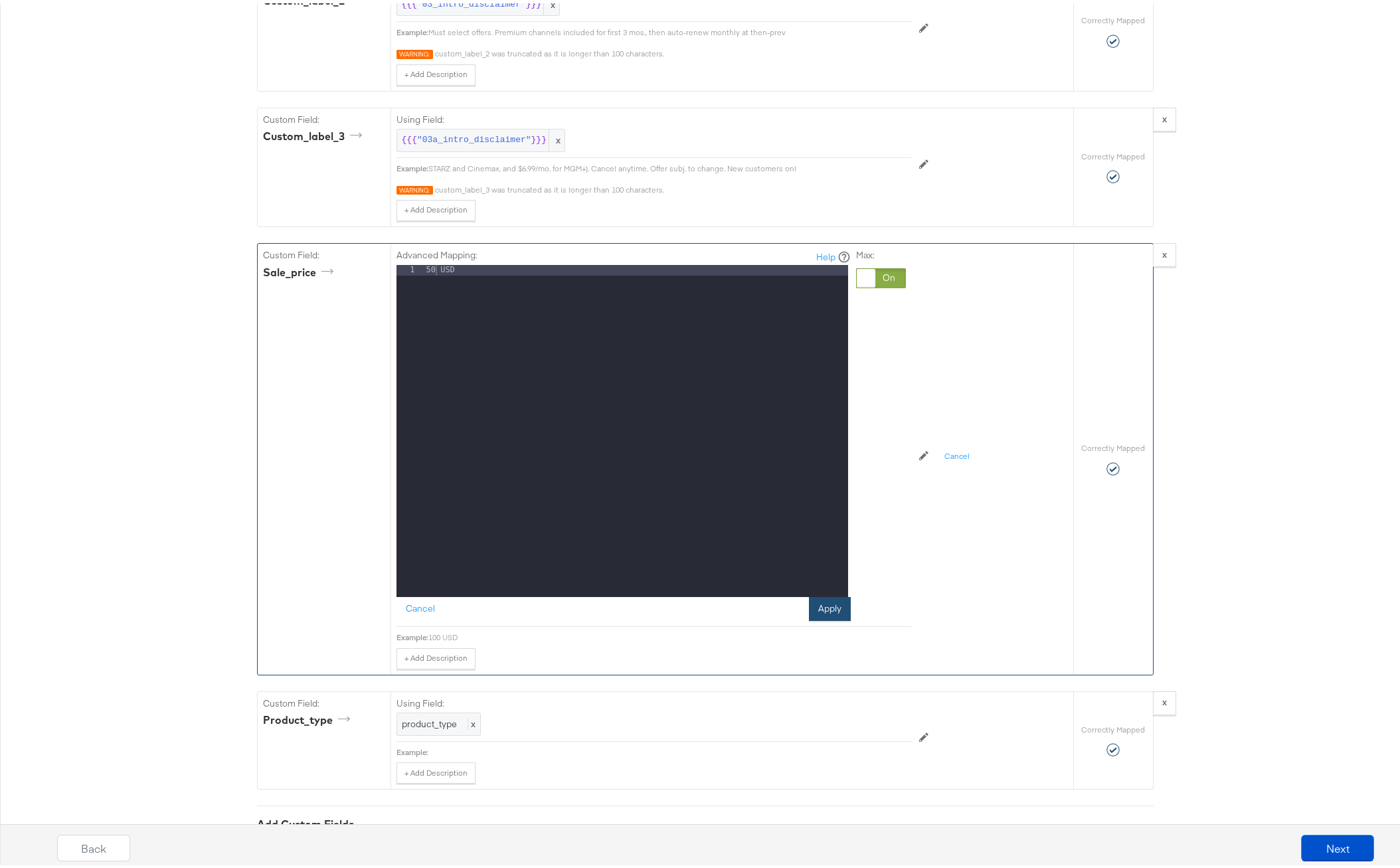
click at [821, 608] on button "Apply" at bounding box center [830, 605] width 42 height 24
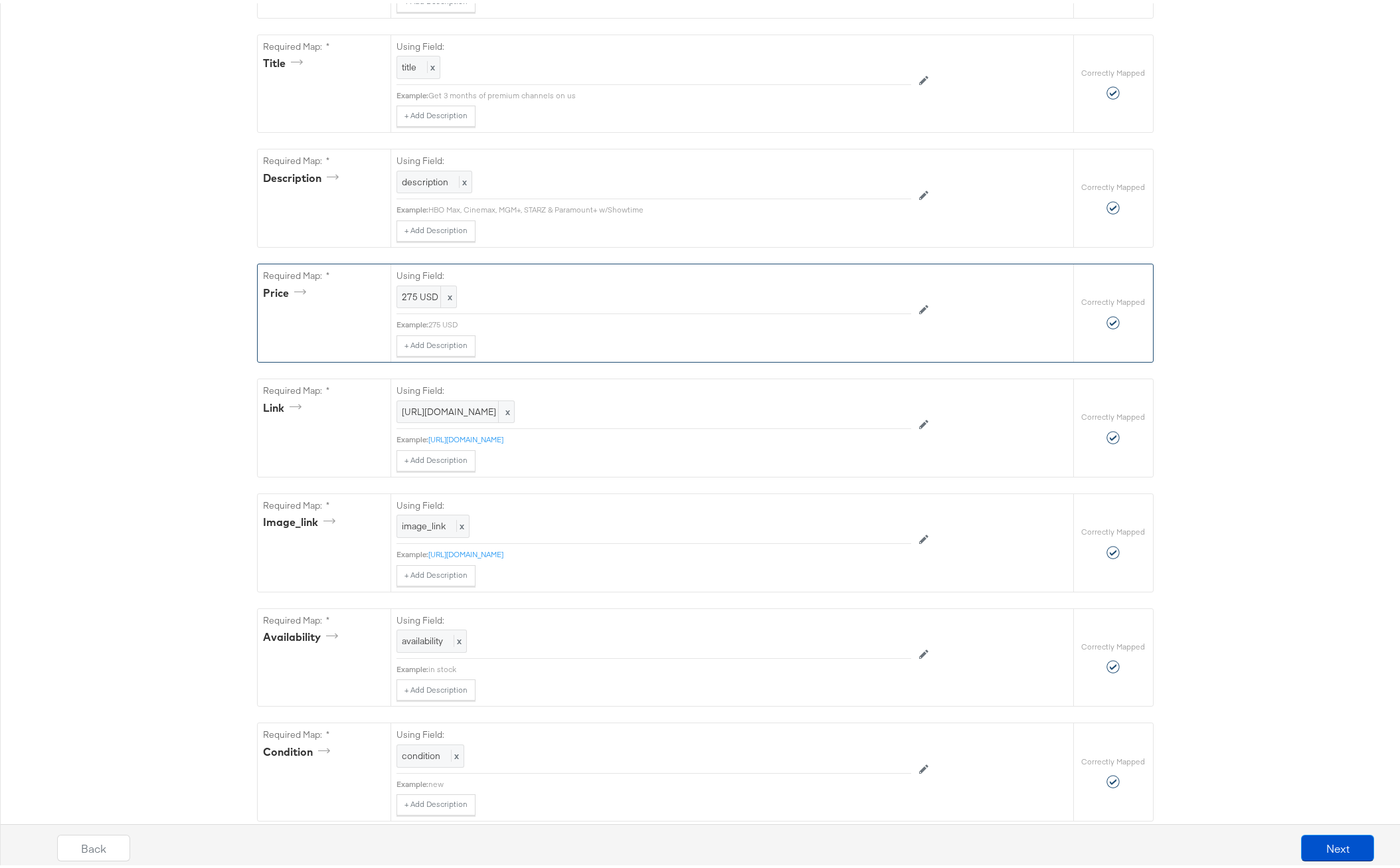
scroll to position [391, 0]
click at [405, 299] on span "275 USD" at bounding box center [426, 294] width 49 height 13
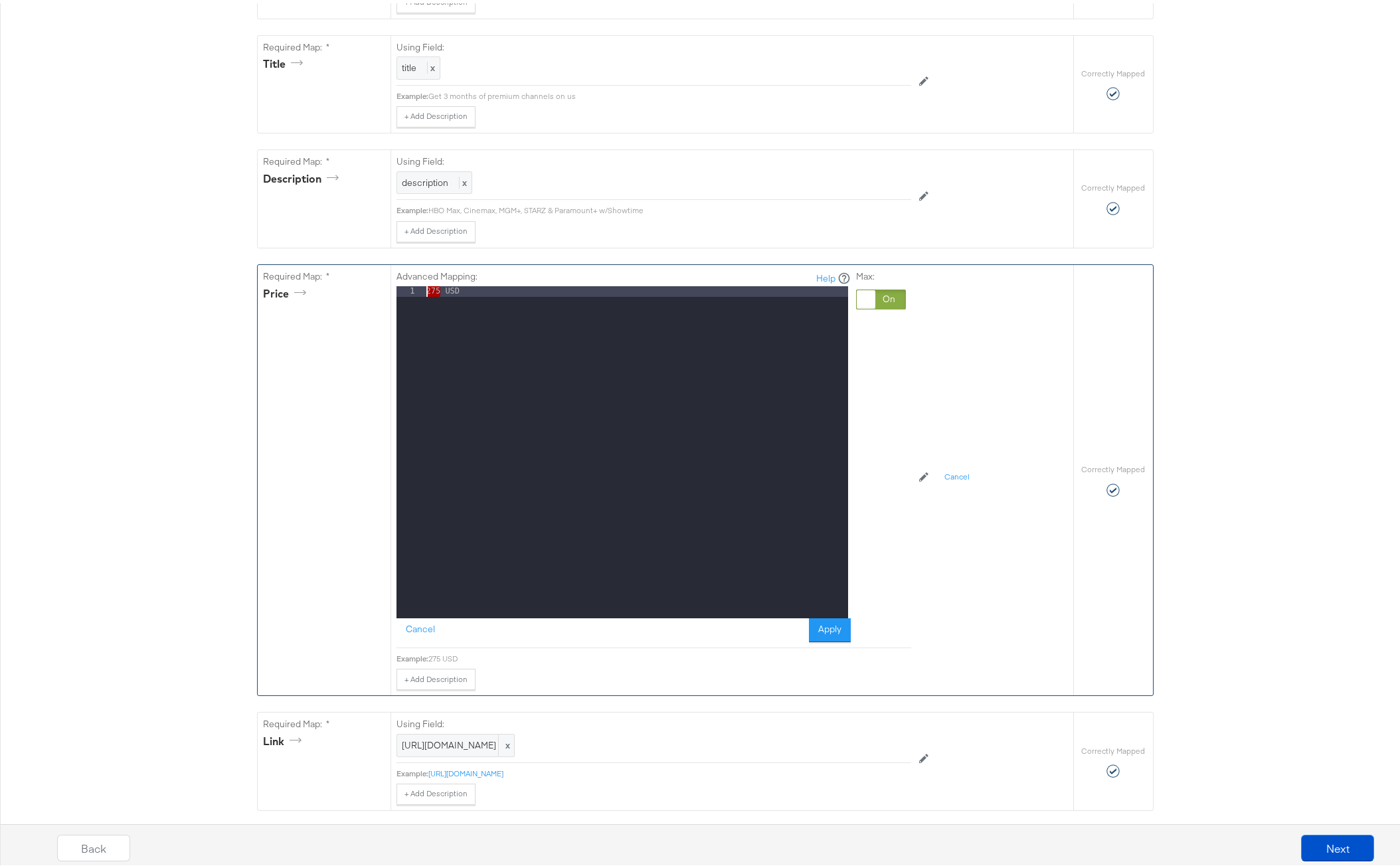
drag, startPoint x: 436, startPoint y: 290, endPoint x: 420, endPoint y: 289, distance: 16.0
click at [424, 289] on div "275 USD" at bounding box center [636, 460] width 425 height 353
click at [817, 629] on button "Apply" at bounding box center [830, 627] width 42 height 24
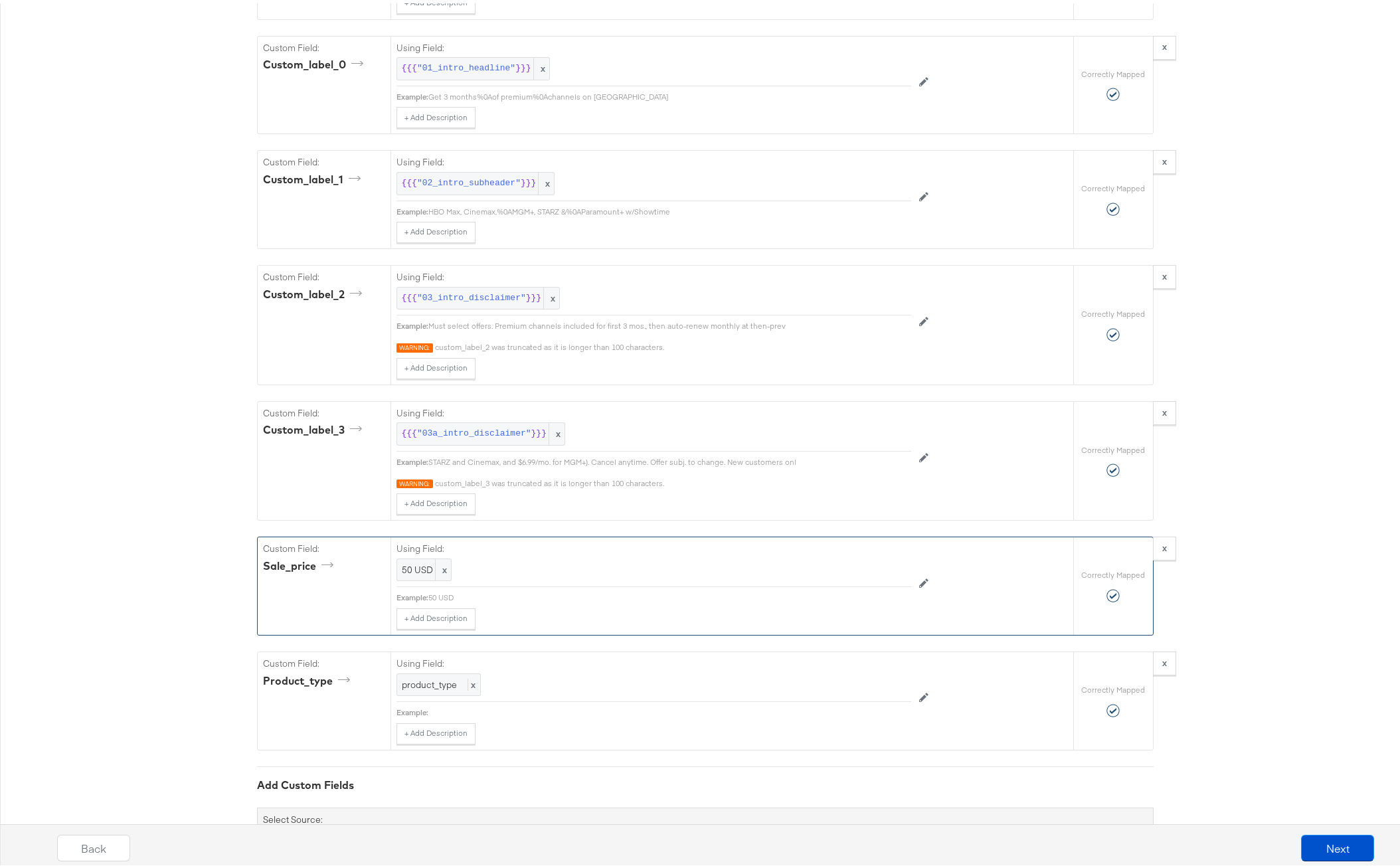
scroll to position [2418, 0]
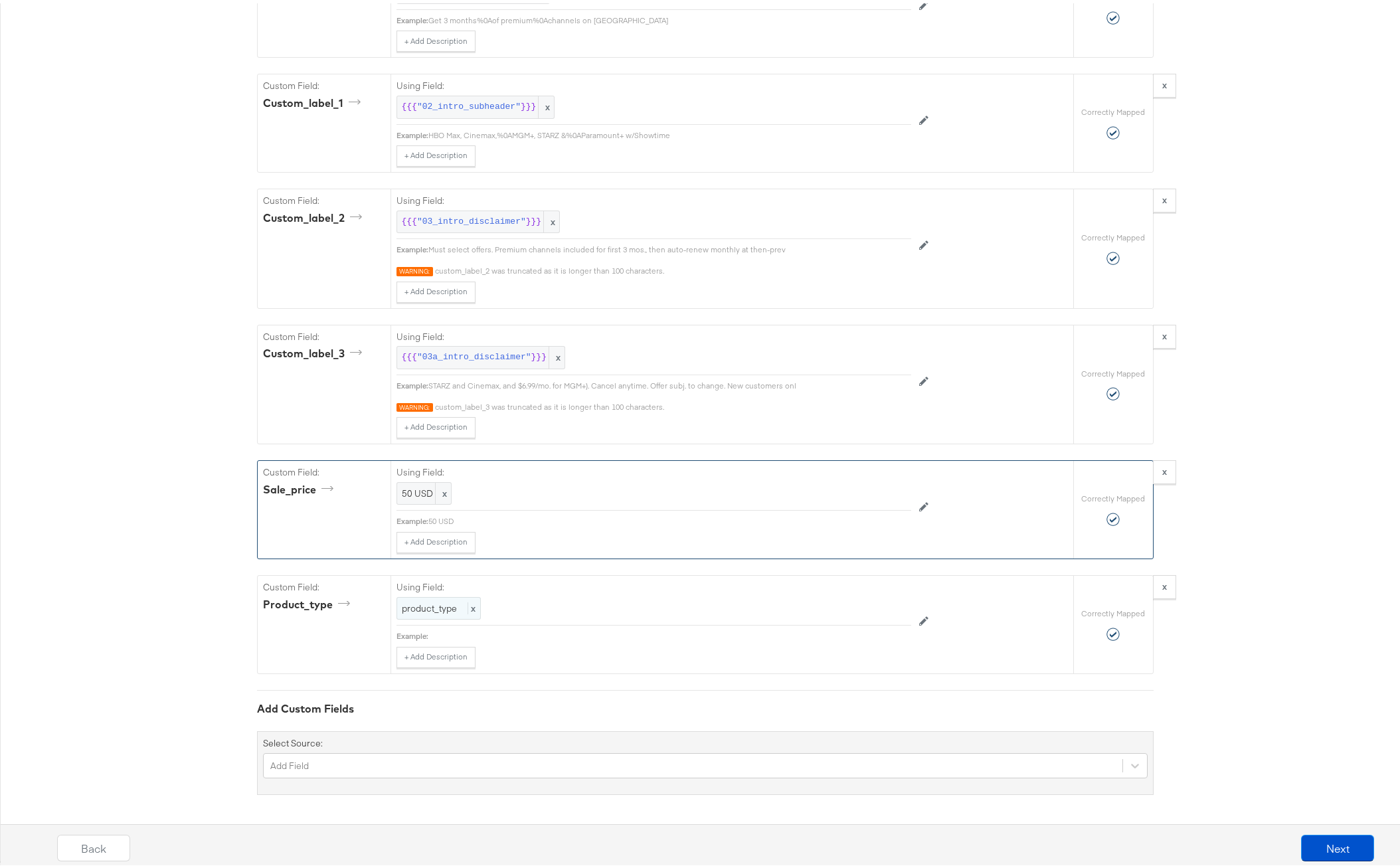
click at [426, 605] on span "product_type" at bounding box center [429, 605] width 55 height 12
drag, startPoint x: 865, startPoint y: 605, endPoint x: 846, endPoint y: 605, distance: 19.0
click at [864, 605] on div at bounding box center [881, 607] width 49 height 20
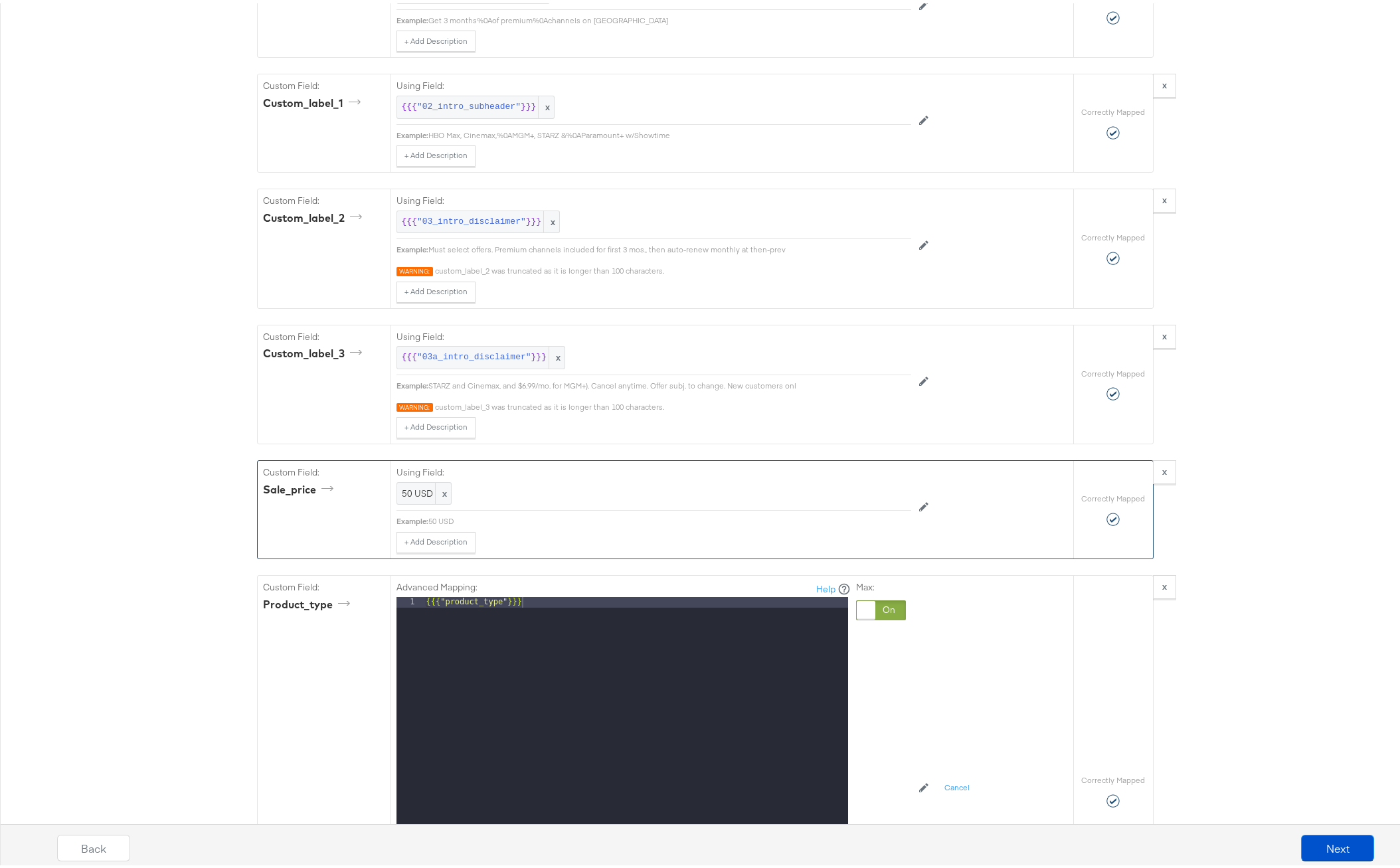
click at [548, 596] on div "{{{ "product_type" }}}" at bounding box center [636, 770] width 425 height 353
click at [880, 606] on div at bounding box center [881, 607] width 49 height 20
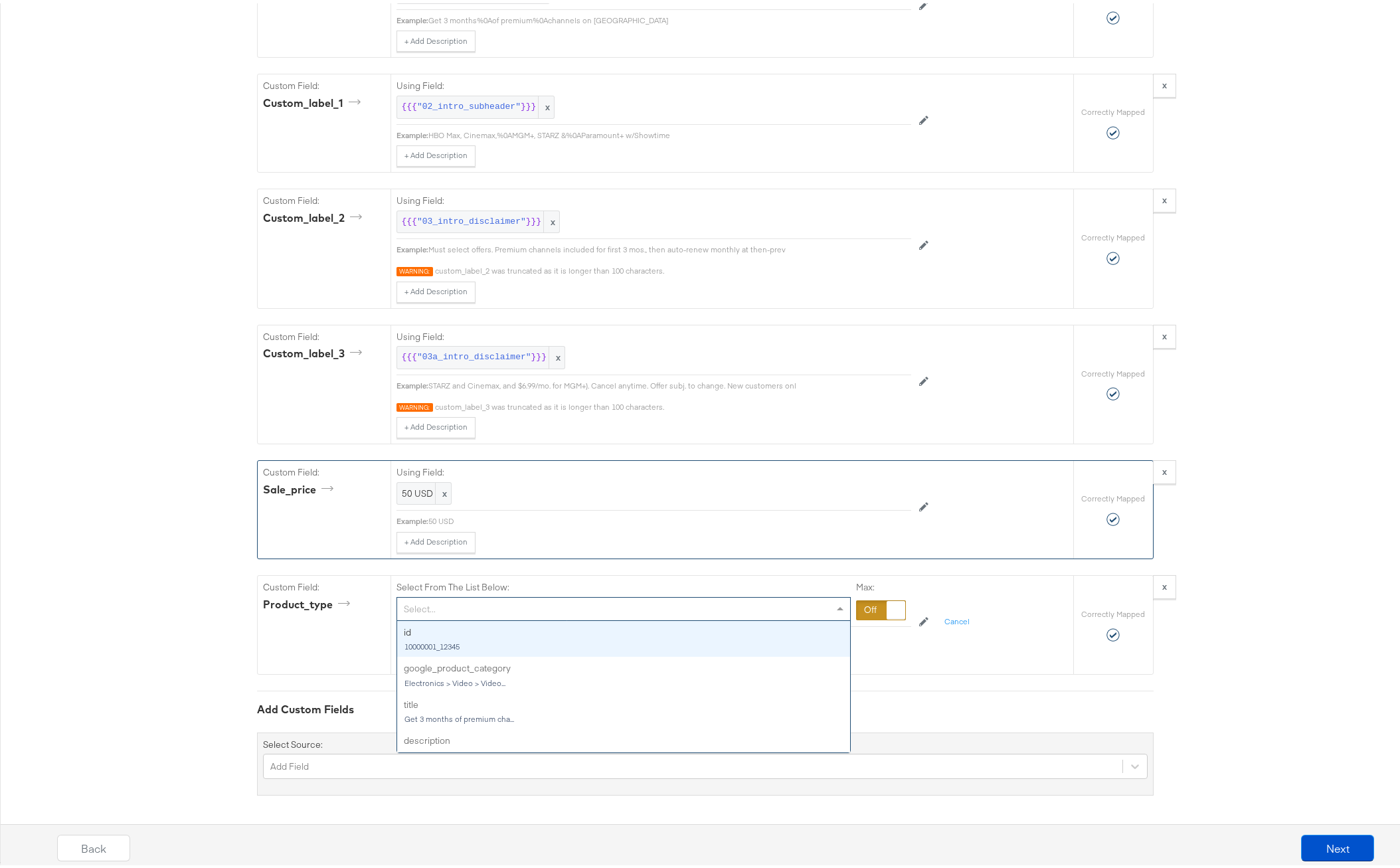
click at [650, 607] on div "Select..." at bounding box center [623, 605] width 453 height 22
type input "product"
click at [622, 538] on div "+ Add Description Add Note" at bounding box center [654, 539] width 515 height 21
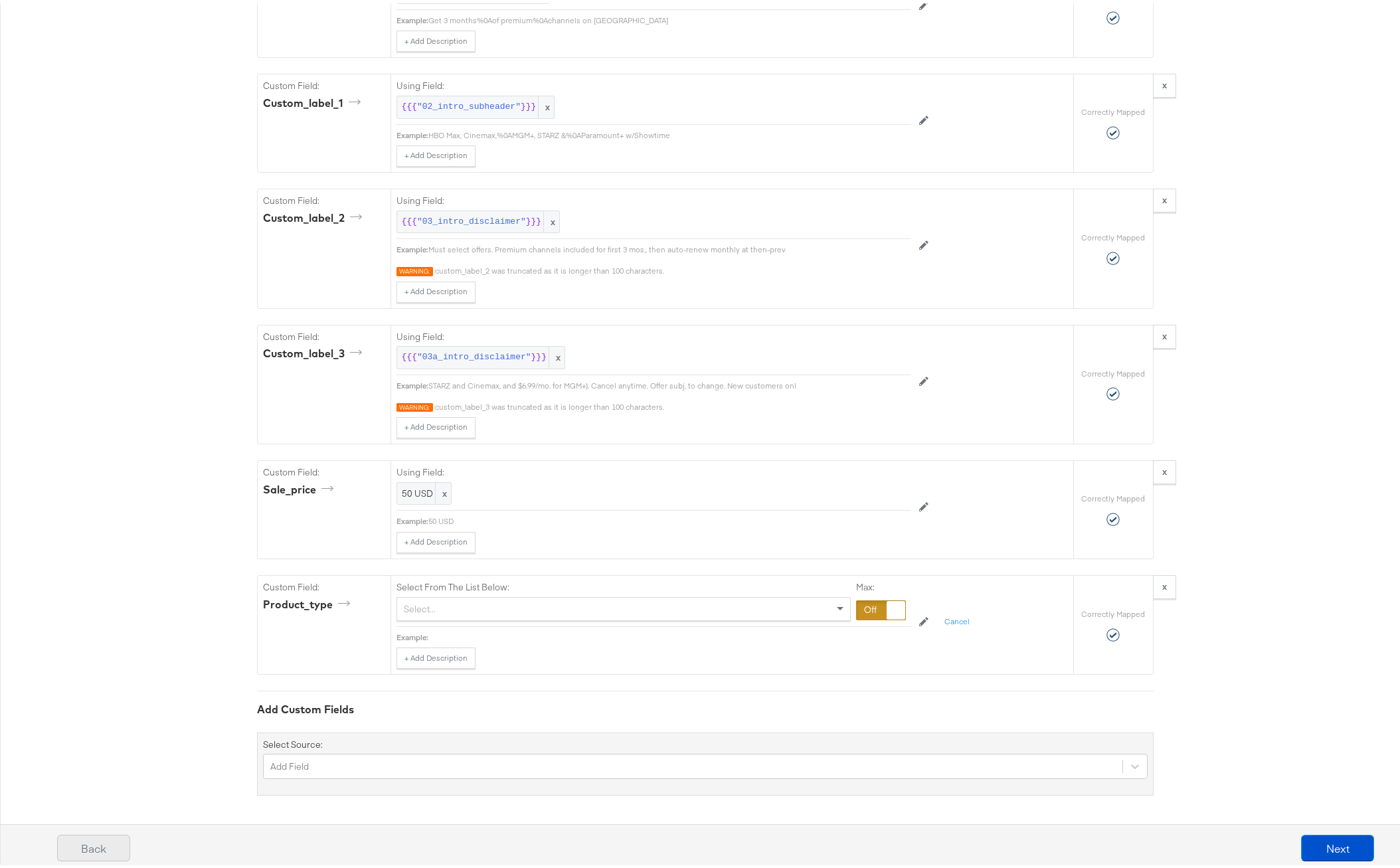
click at [98, 842] on button "Back" at bounding box center [93, 844] width 73 height 26
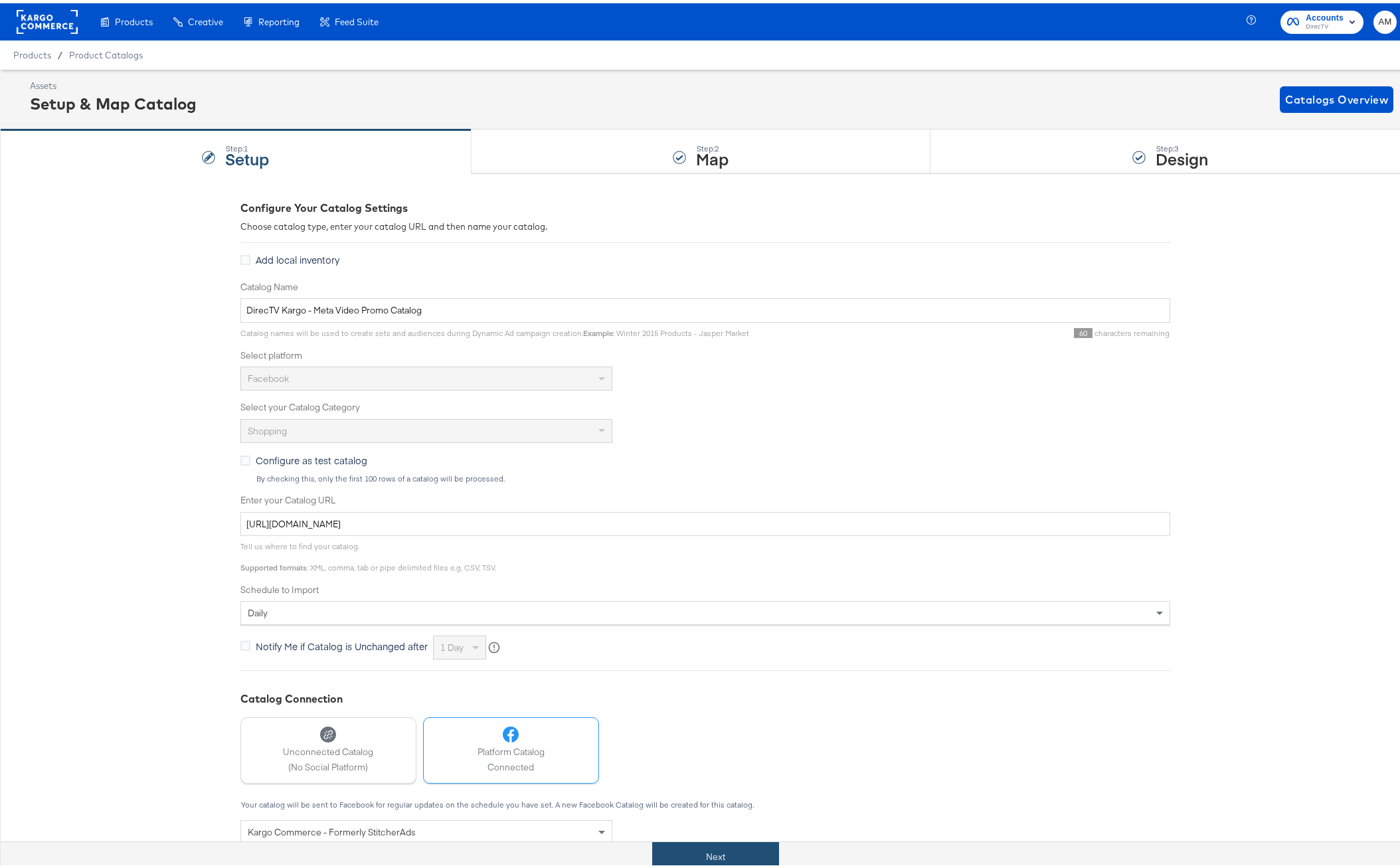
click at [674, 848] on button "Next" at bounding box center [715, 853] width 127 height 30
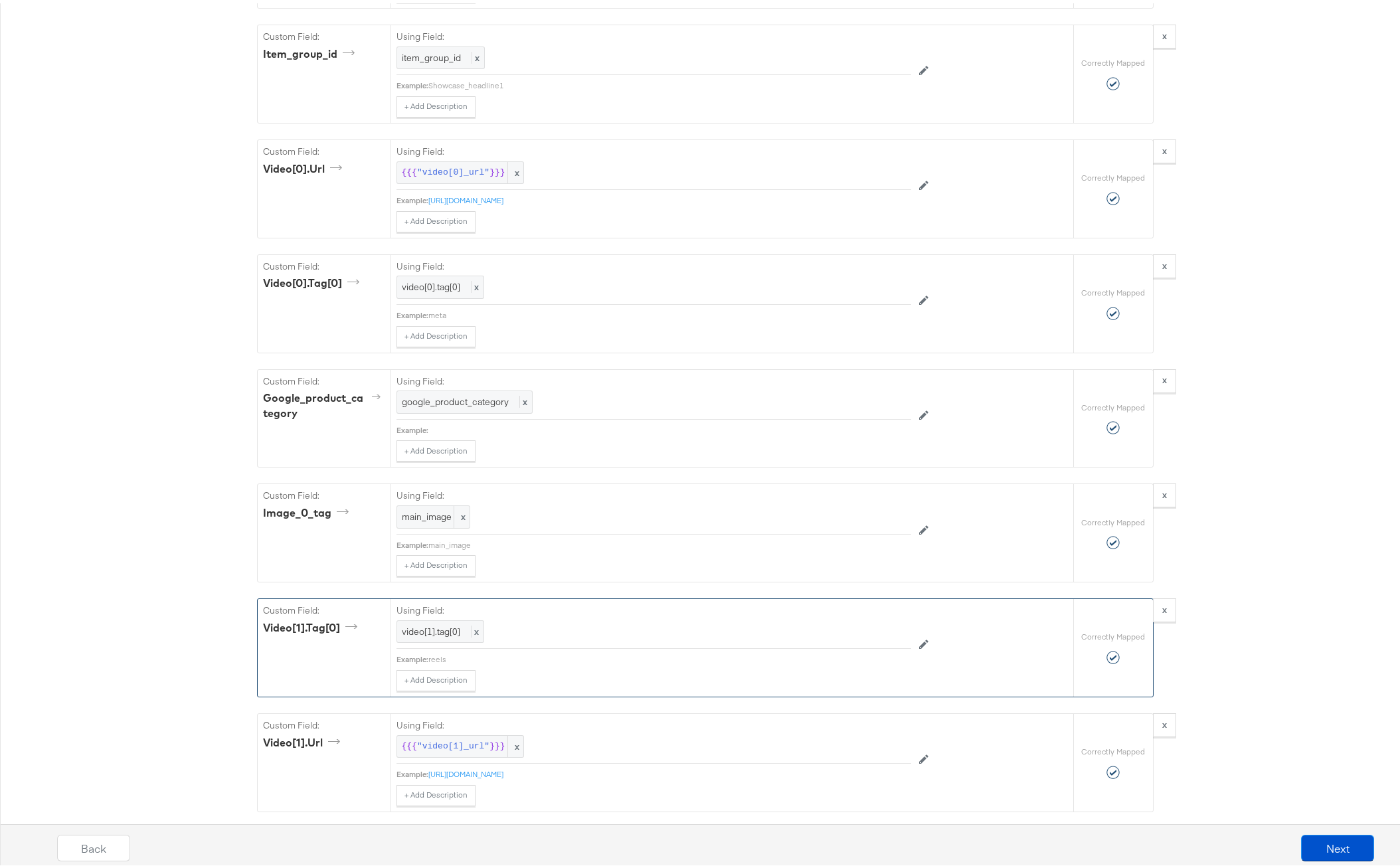
scroll to position [1278, 0]
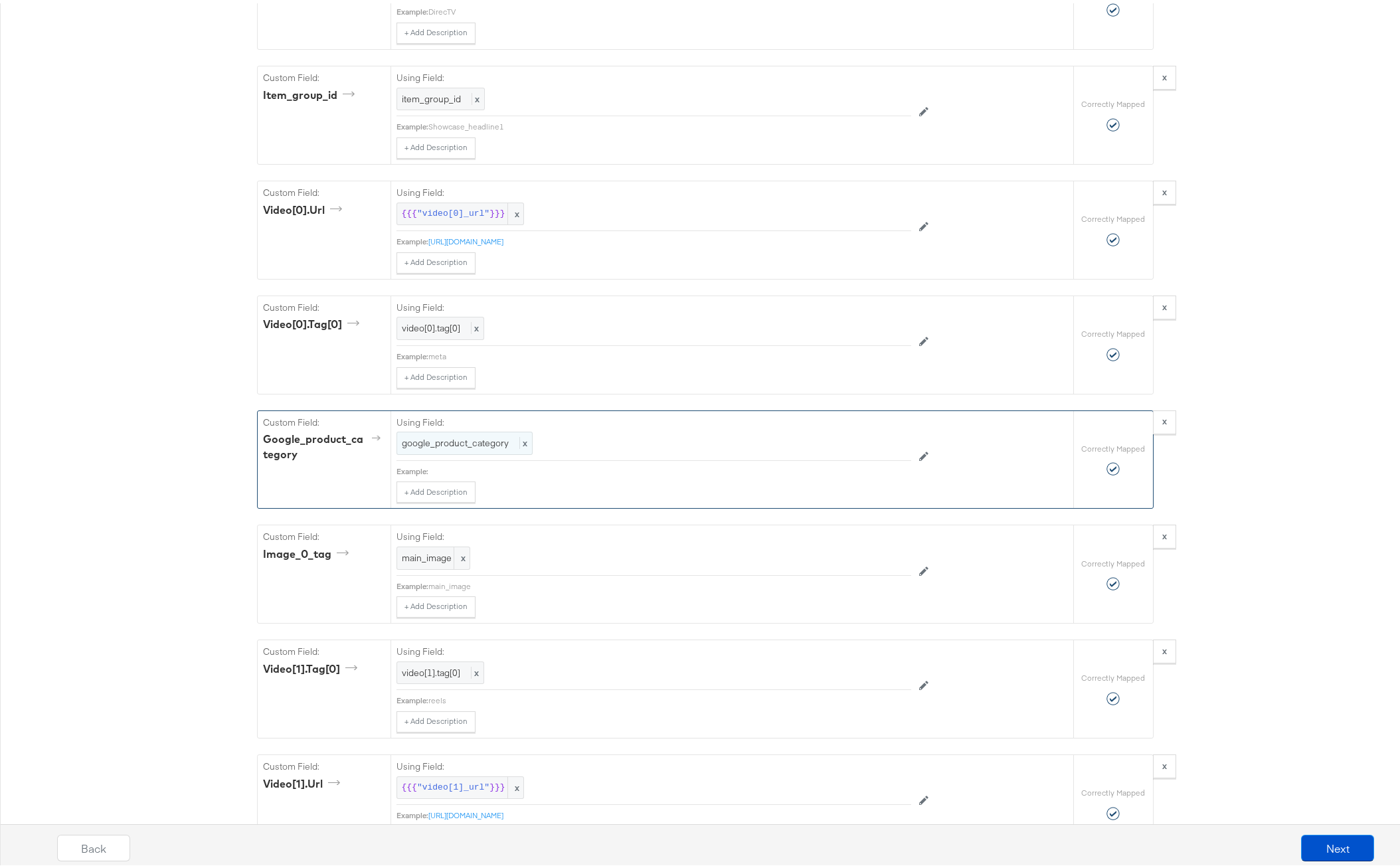
click at [470, 437] on span "google_product_category" at bounding box center [455, 439] width 107 height 12
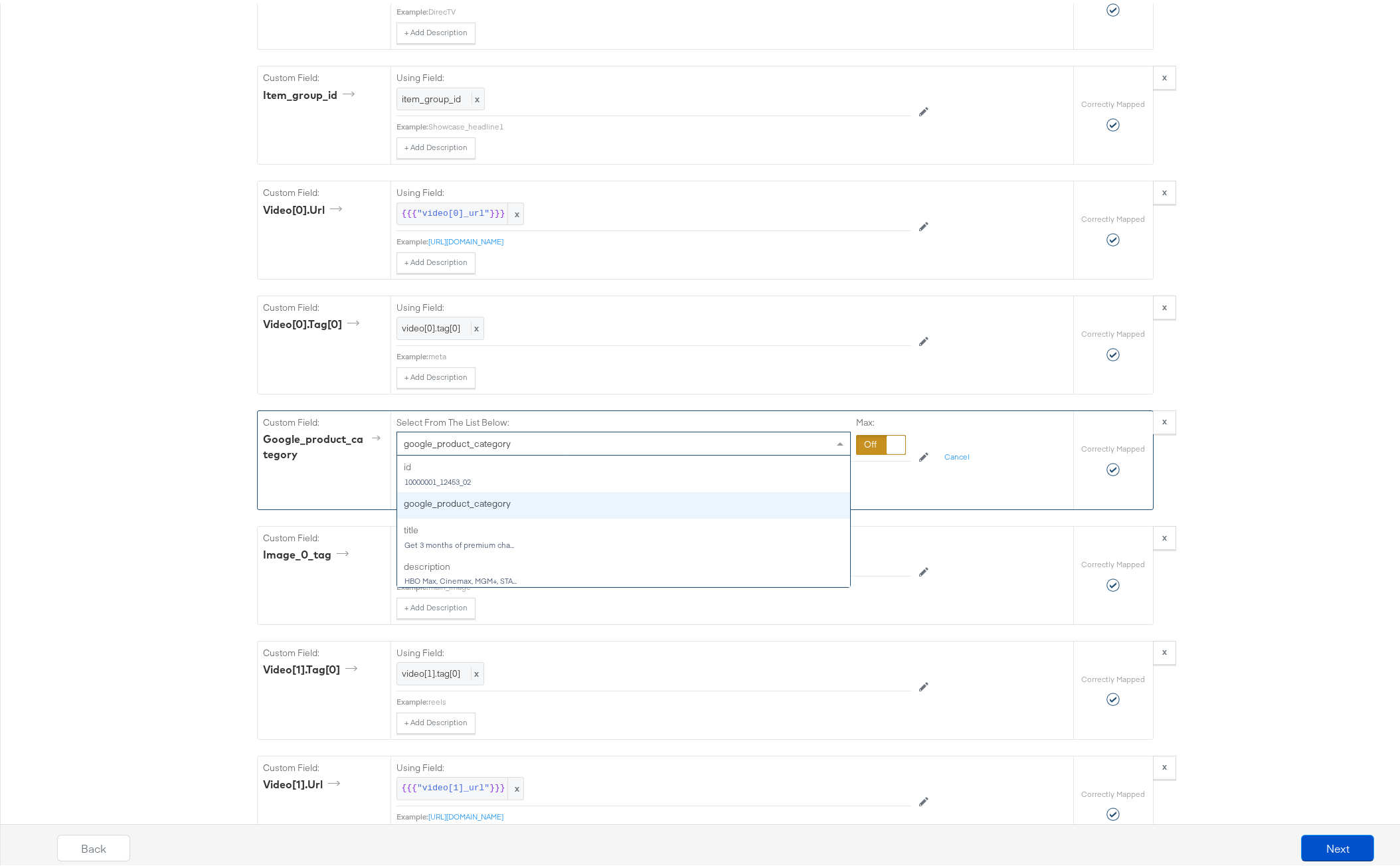
click at [471, 440] on span "google_product_category" at bounding box center [457, 440] width 107 height 12
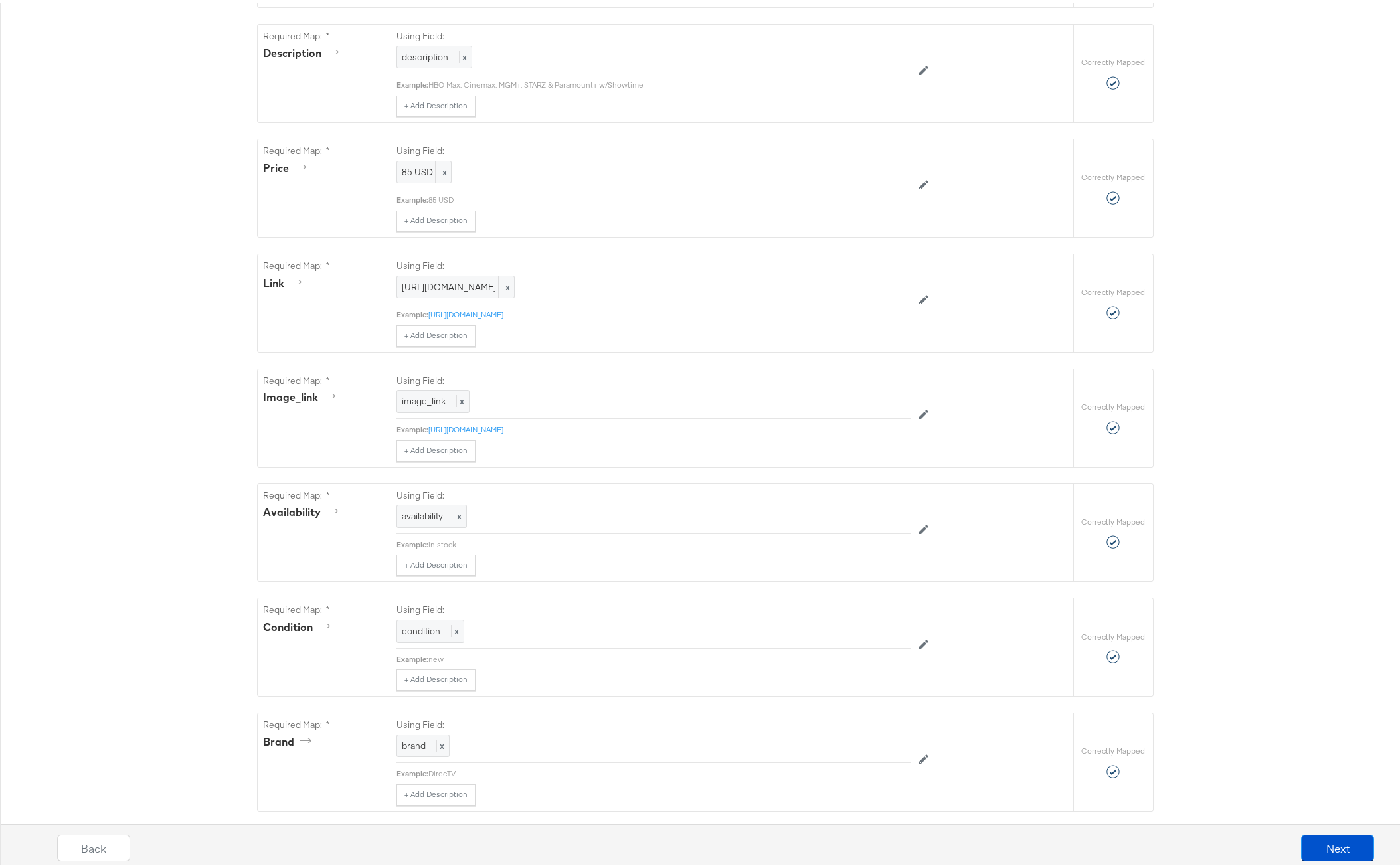
scroll to position [2418, 0]
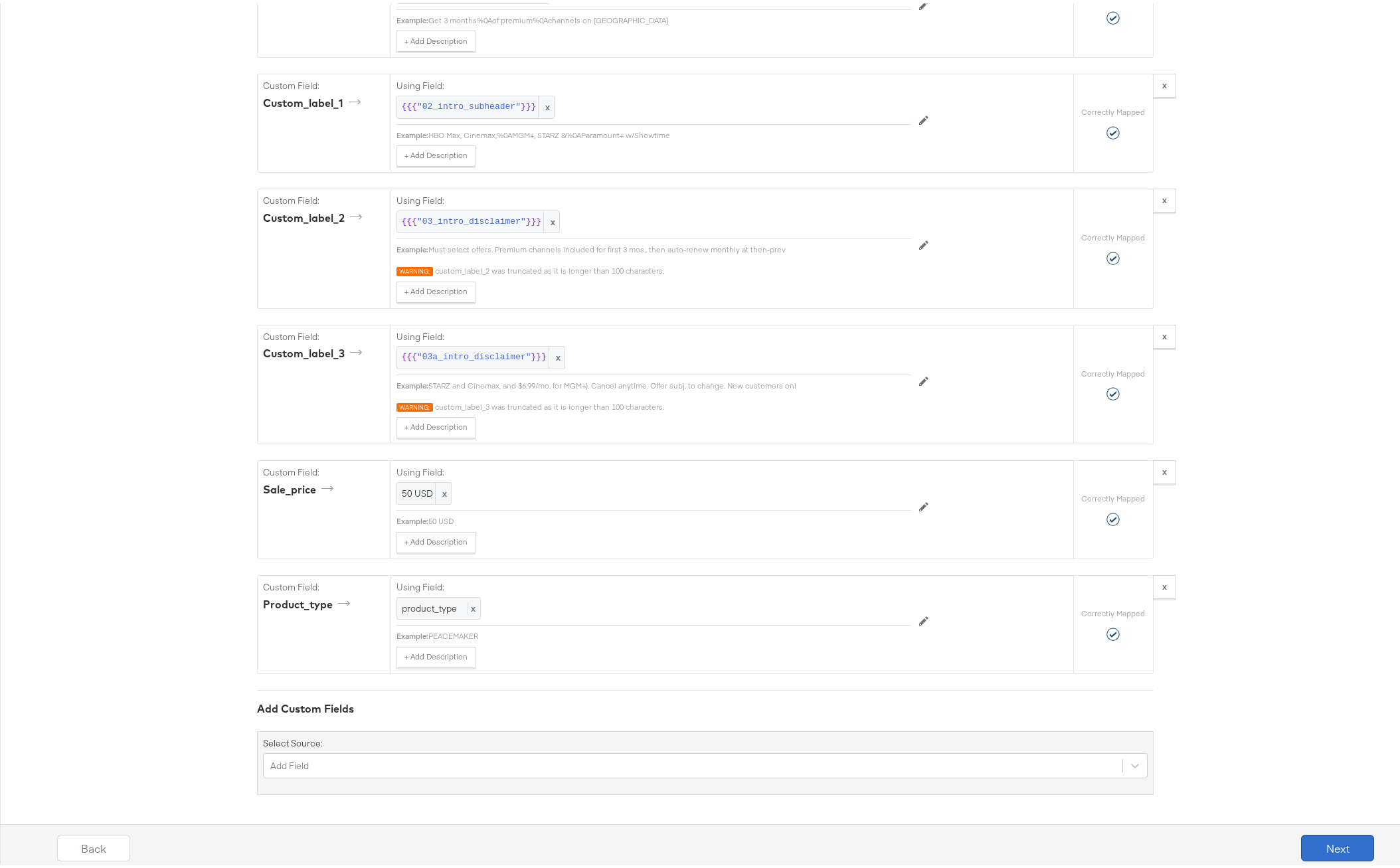
click at [1319, 842] on button "Next" at bounding box center [1337, 844] width 73 height 26
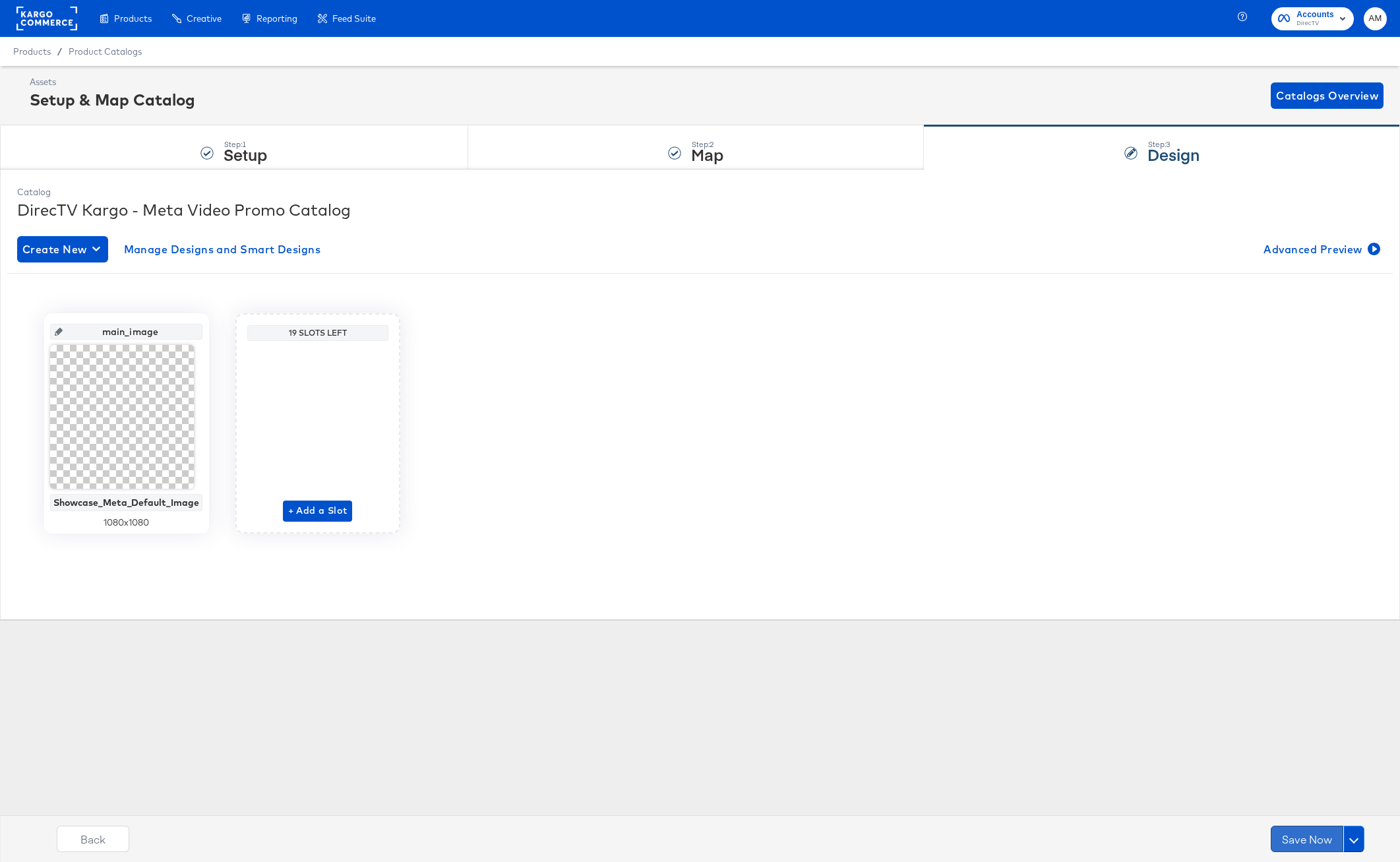
click at [1308, 838] on button "Save Now" at bounding box center [1306, 838] width 72 height 26
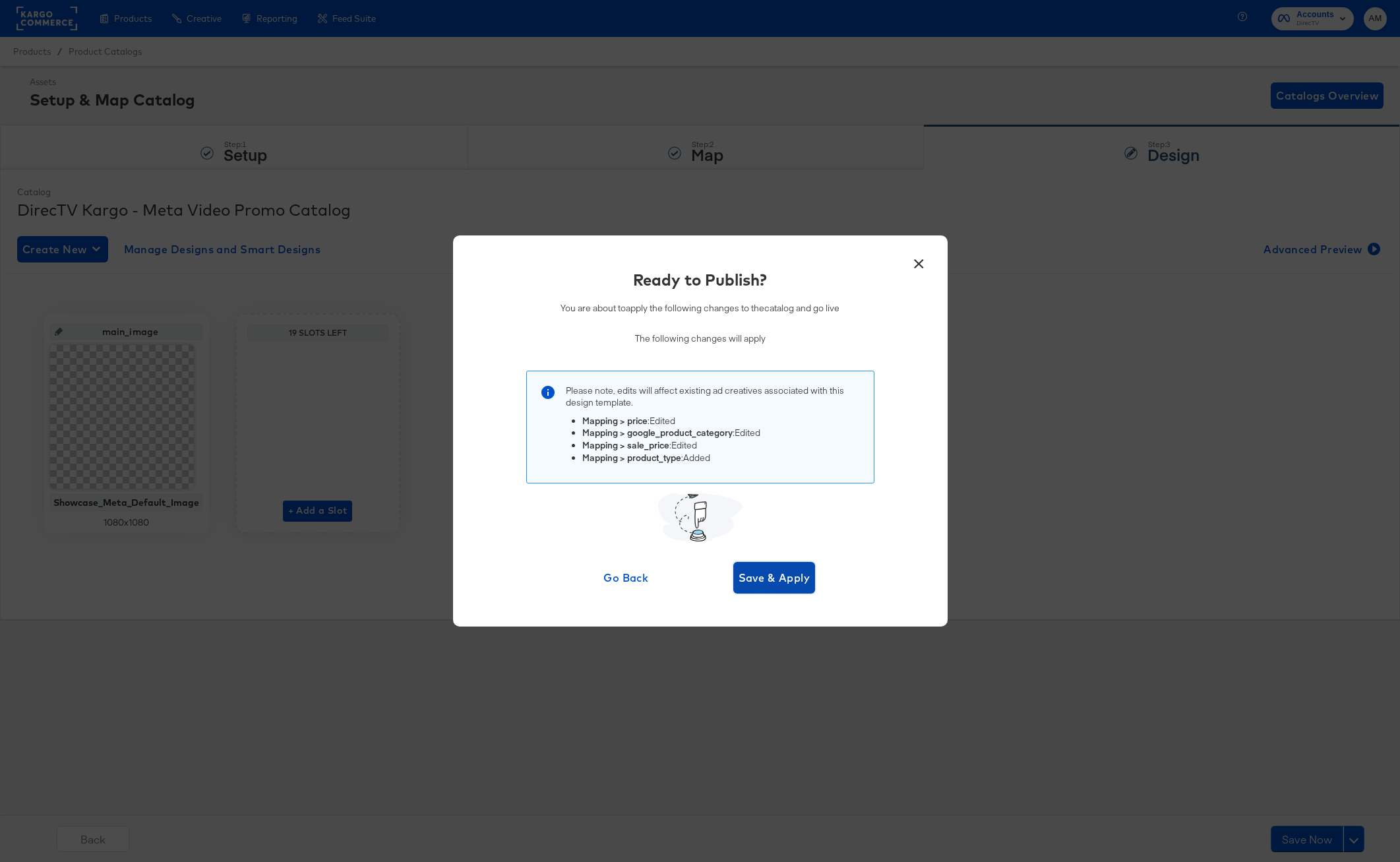
click at [758, 574] on span "Save & Apply" at bounding box center [774, 577] width 72 height 18
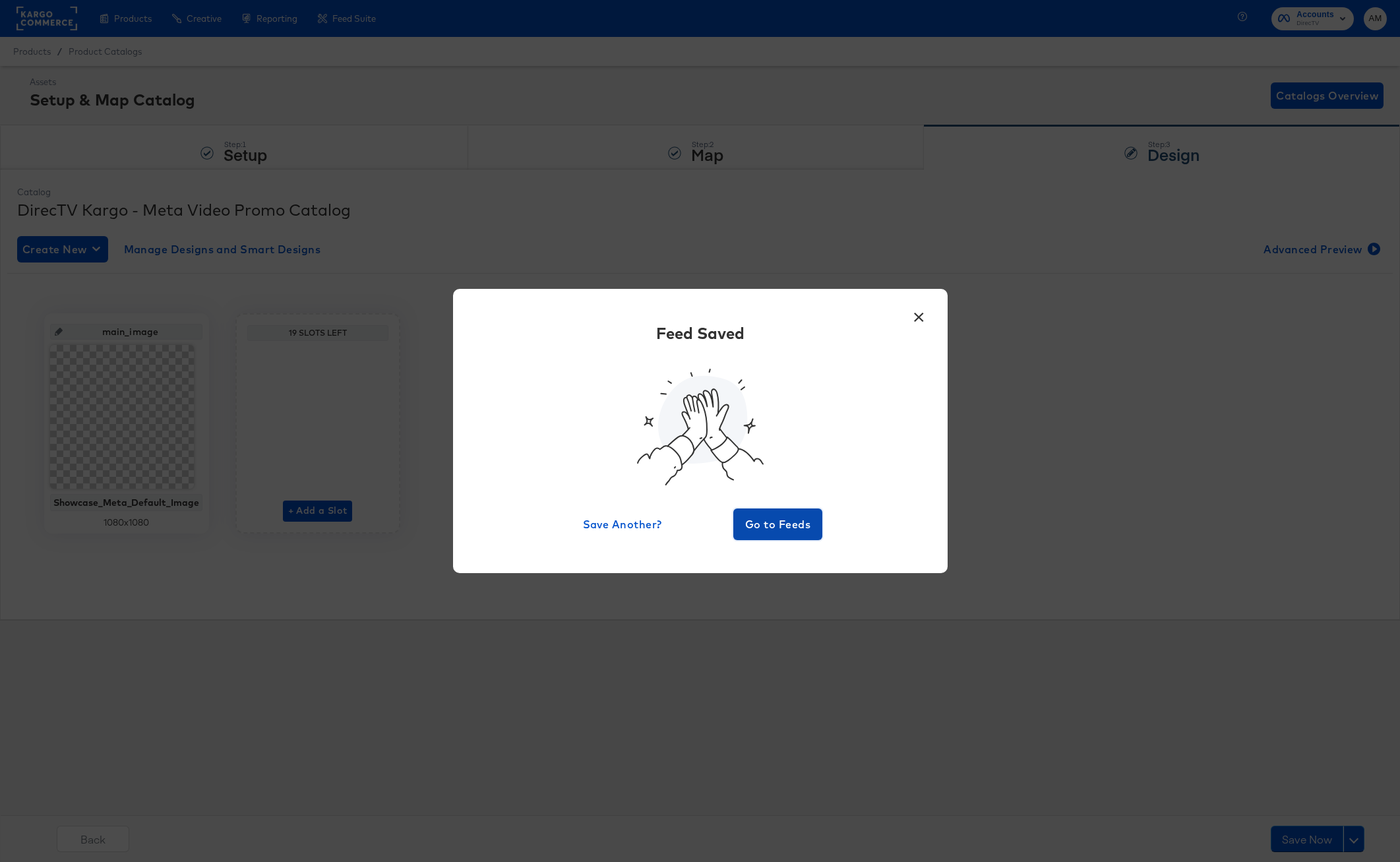
click at [758, 523] on span "Go to Feeds" at bounding box center [778, 524] width 79 height 18
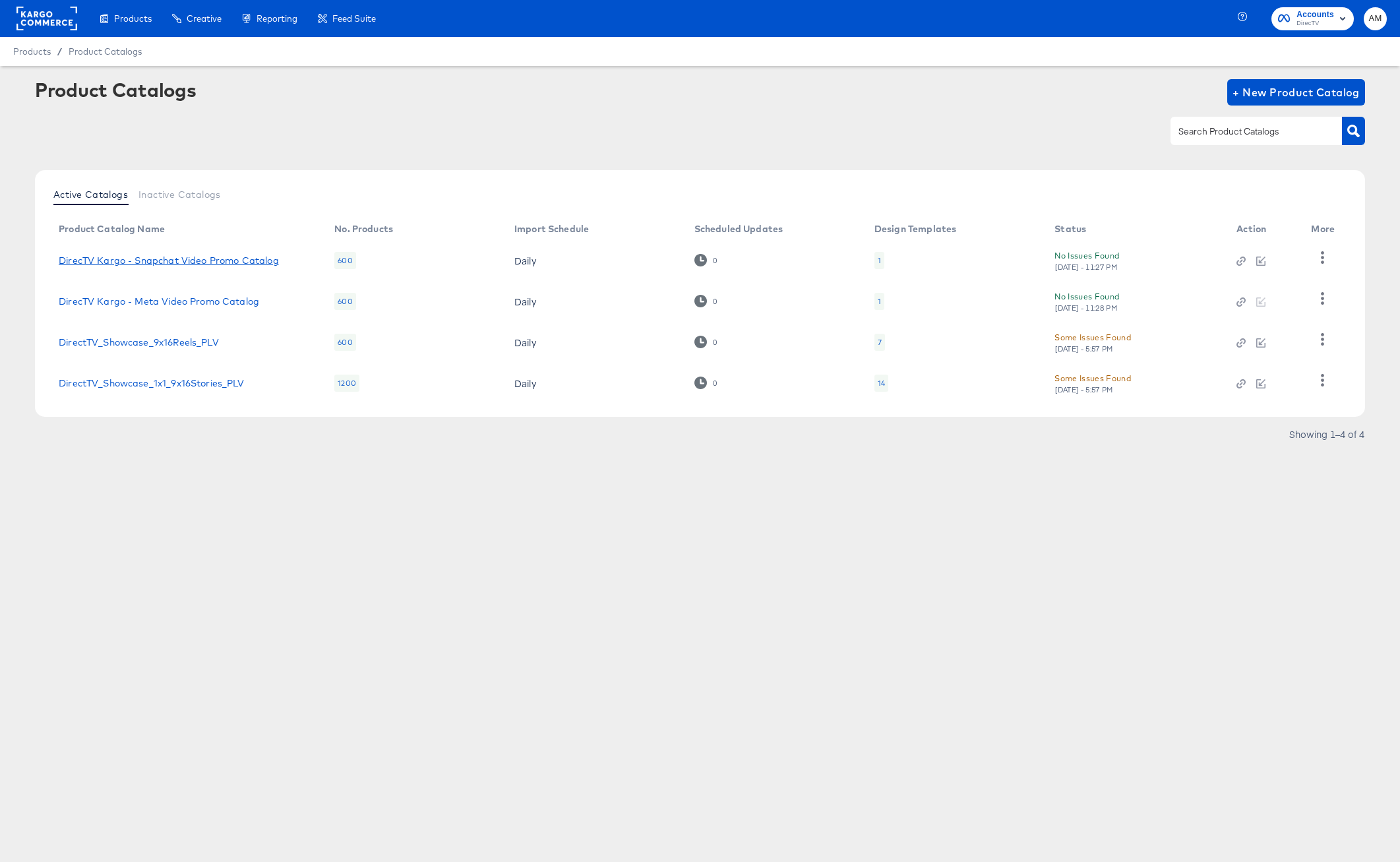
click at [238, 257] on link "DirecTV Kargo - Snapchat Video Promo Catalog" at bounding box center [169, 260] width 220 height 11
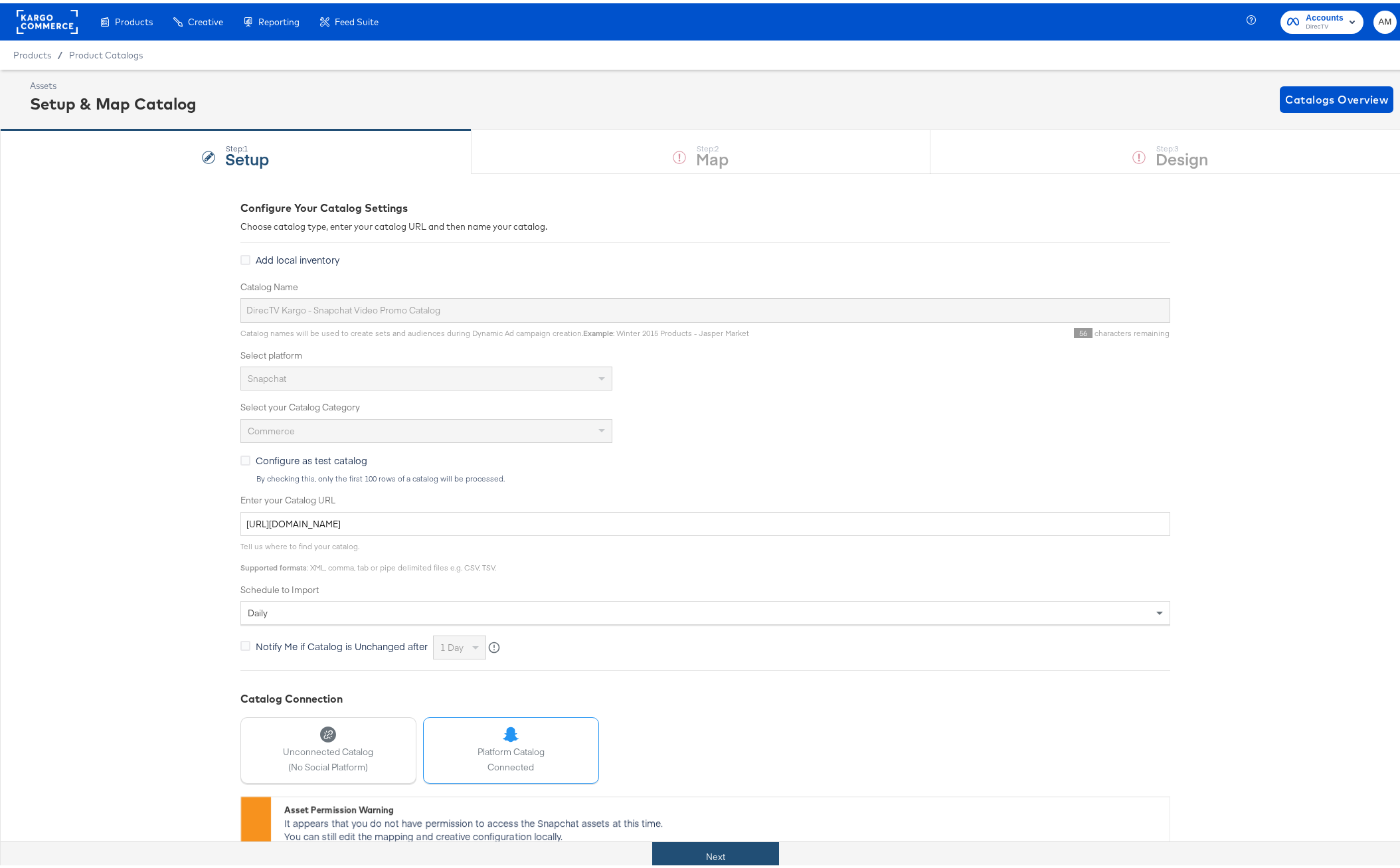
click at [674, 853] on button "Next" at bounding box center [715, 853] width 127 height 30
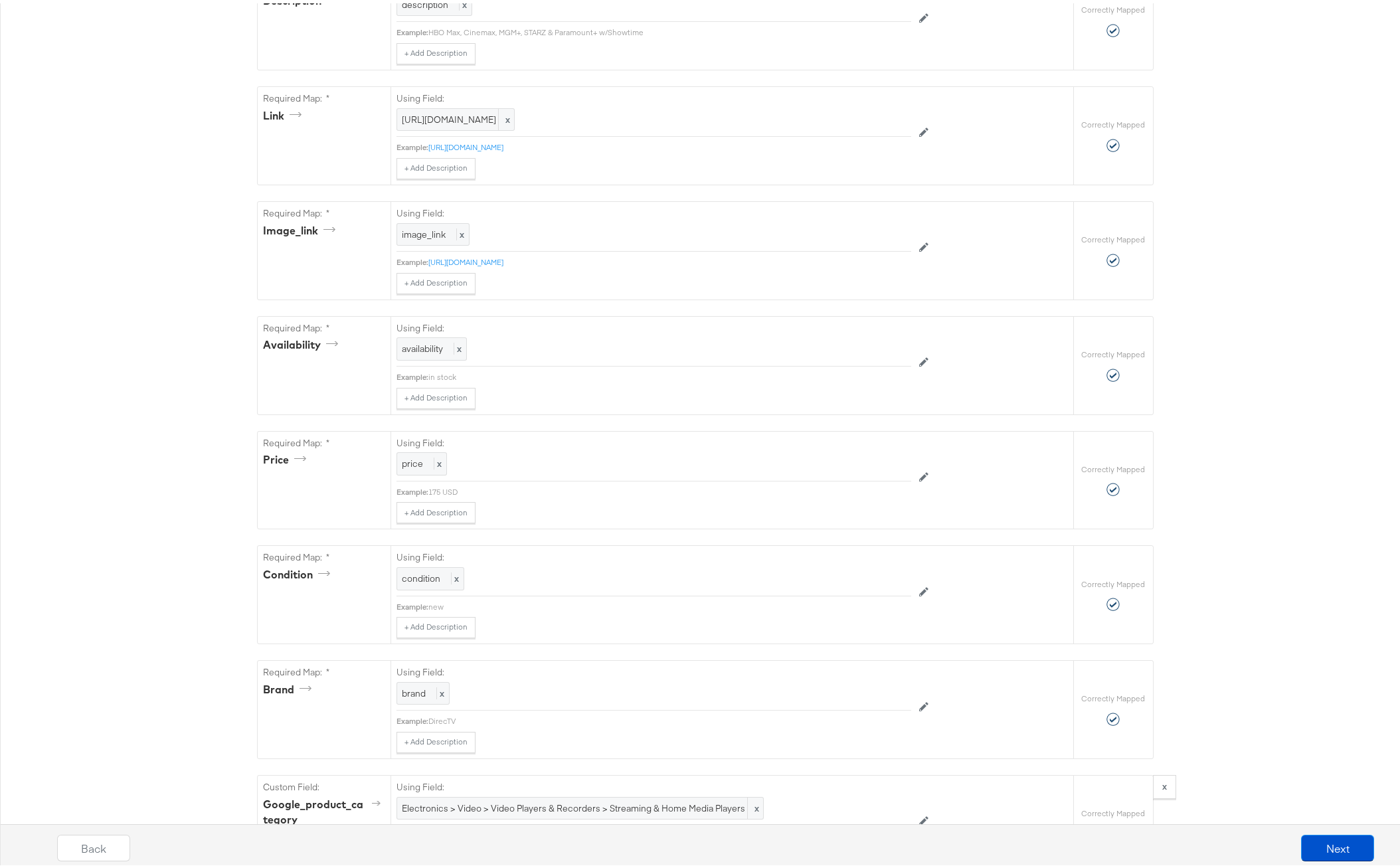
scroll to position [884, 0]
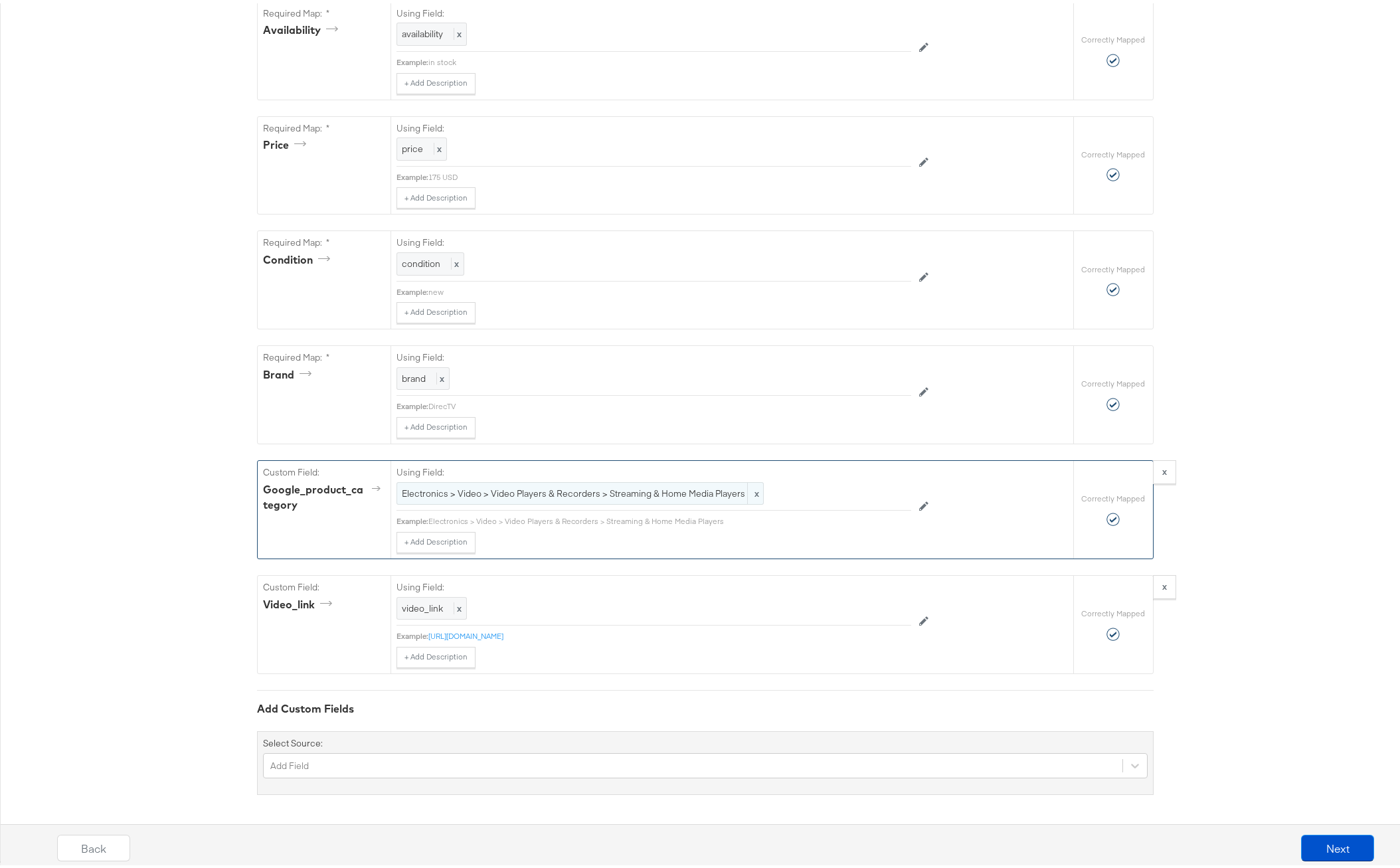
click at [448, 487] on span "Electronics > Video > Video Players & Recorders > Streaming & Home Media Players" at bounding box center [580, 490] width 357 height 13
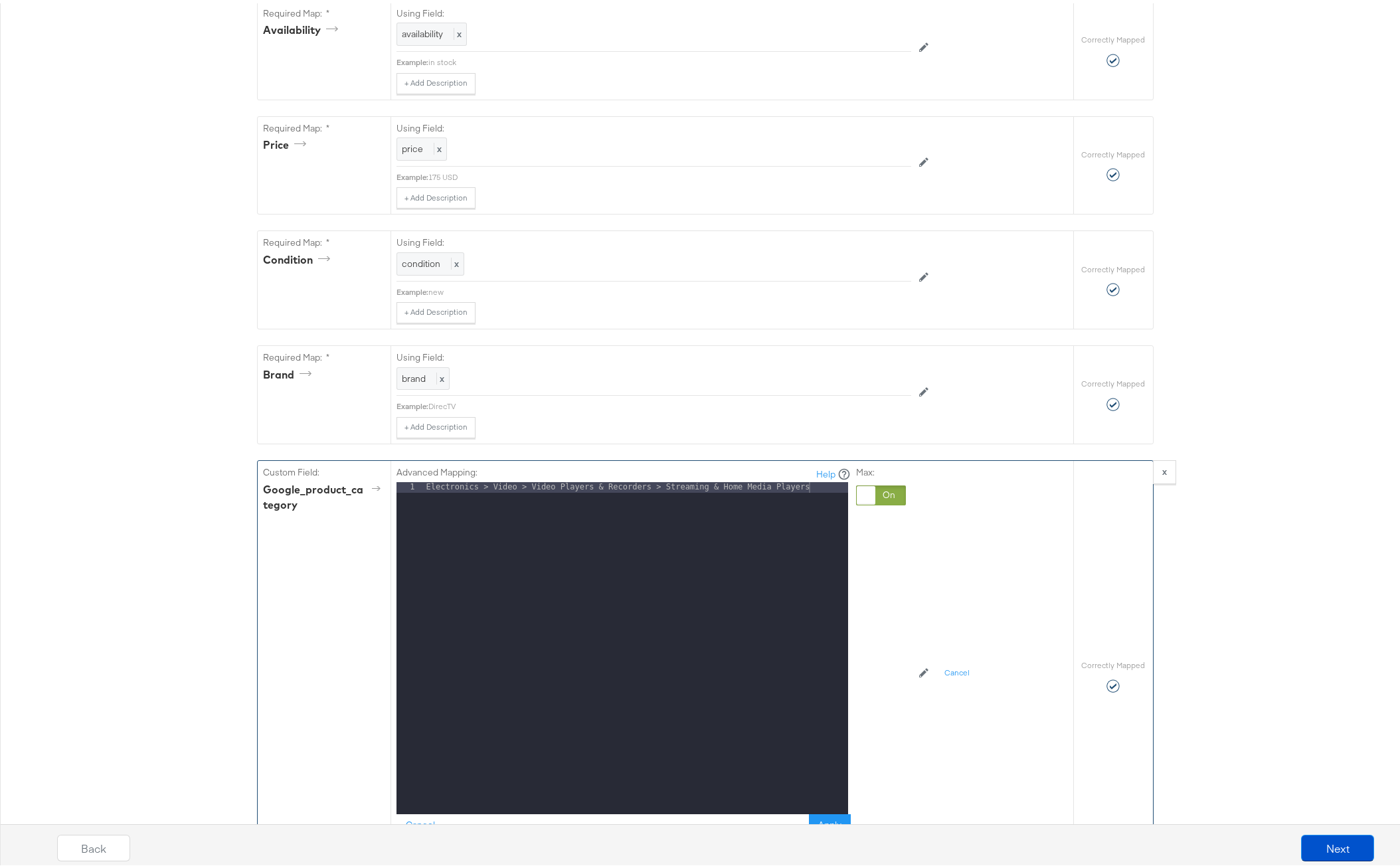
click at [884, 496] on div at bounding box center [881, 492] width 49 height 20
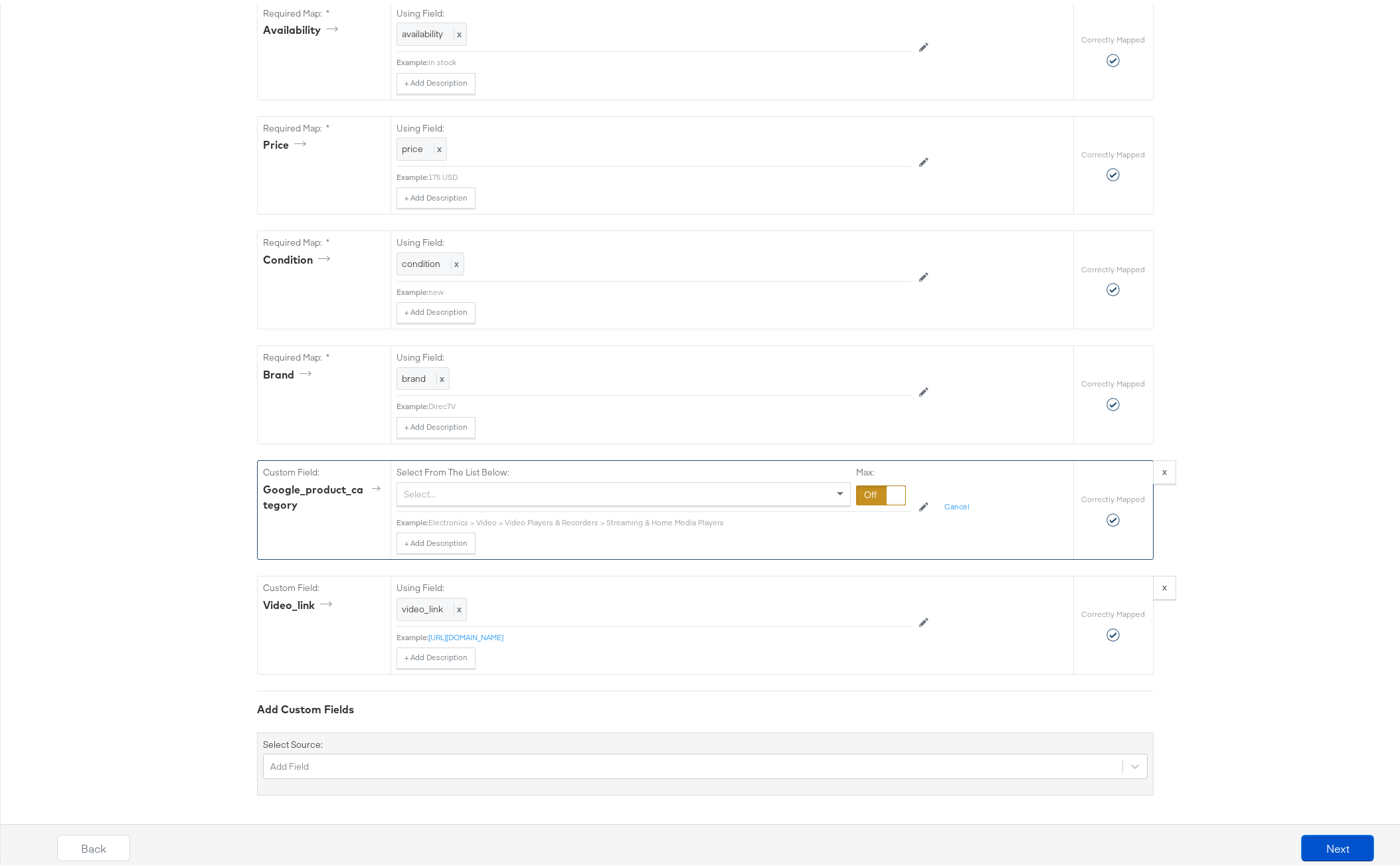
click at [539, 492] on div "Select..." at bounding box center [623, 490] width 453 height 22
type input "google"
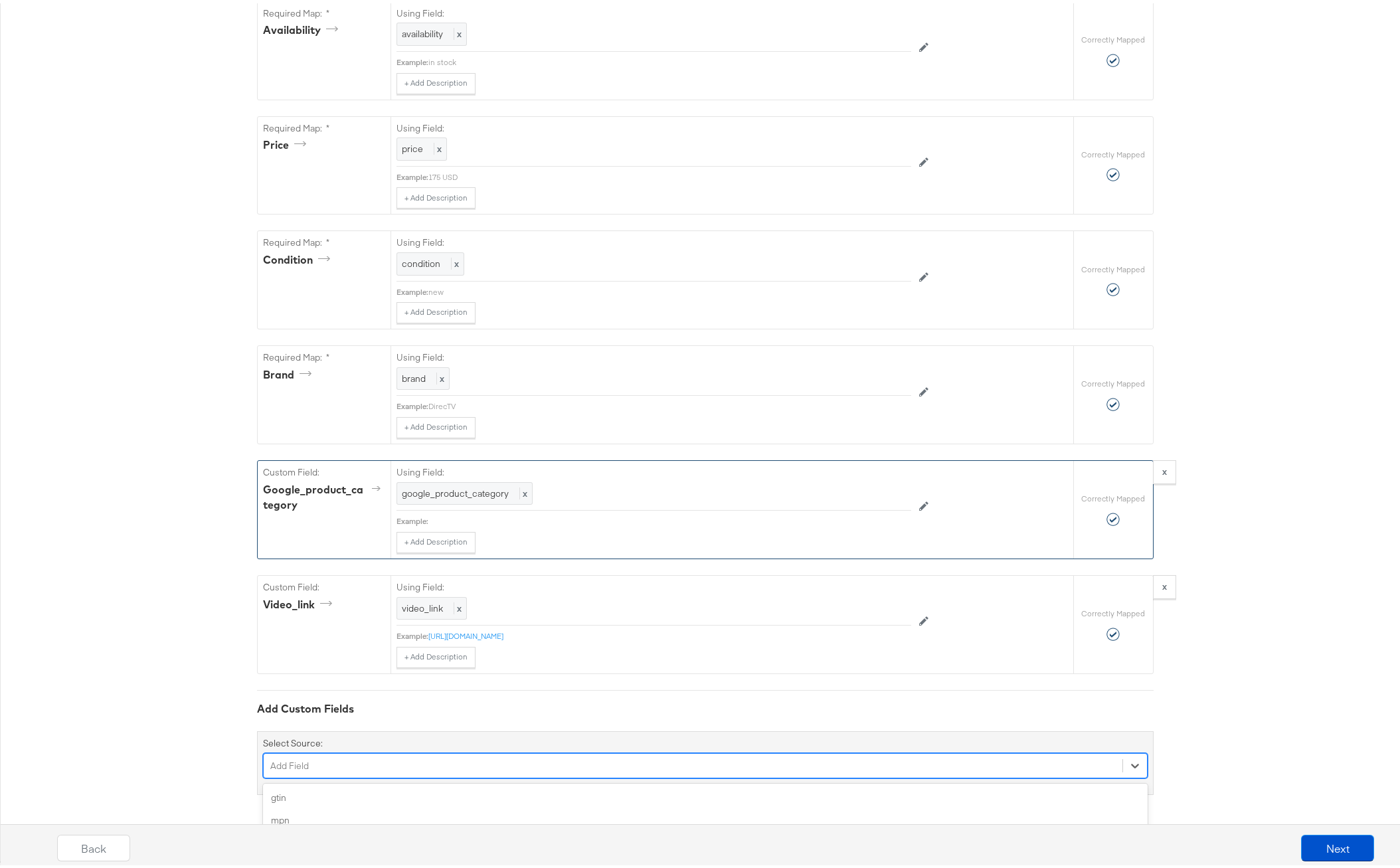
click at [311, 761] on div "option color focused, 4 of 107. 107 results available. Use Up and Down to choos…" at bounding box center [705, 762] width 885 height 25
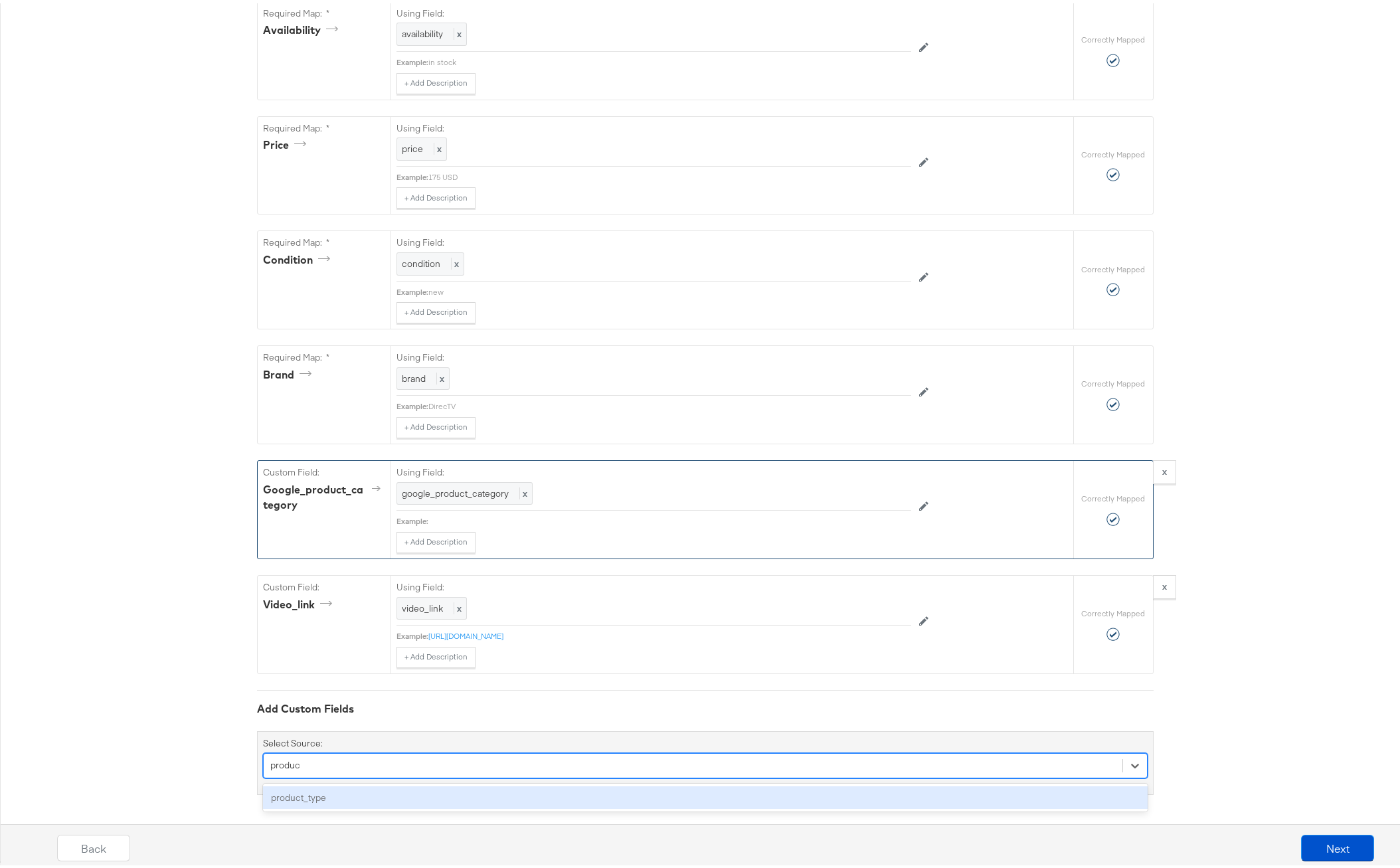
type input "product"
click at [309, 795] on div "product_type" at bounding box center [705, 794] width 885 height 23
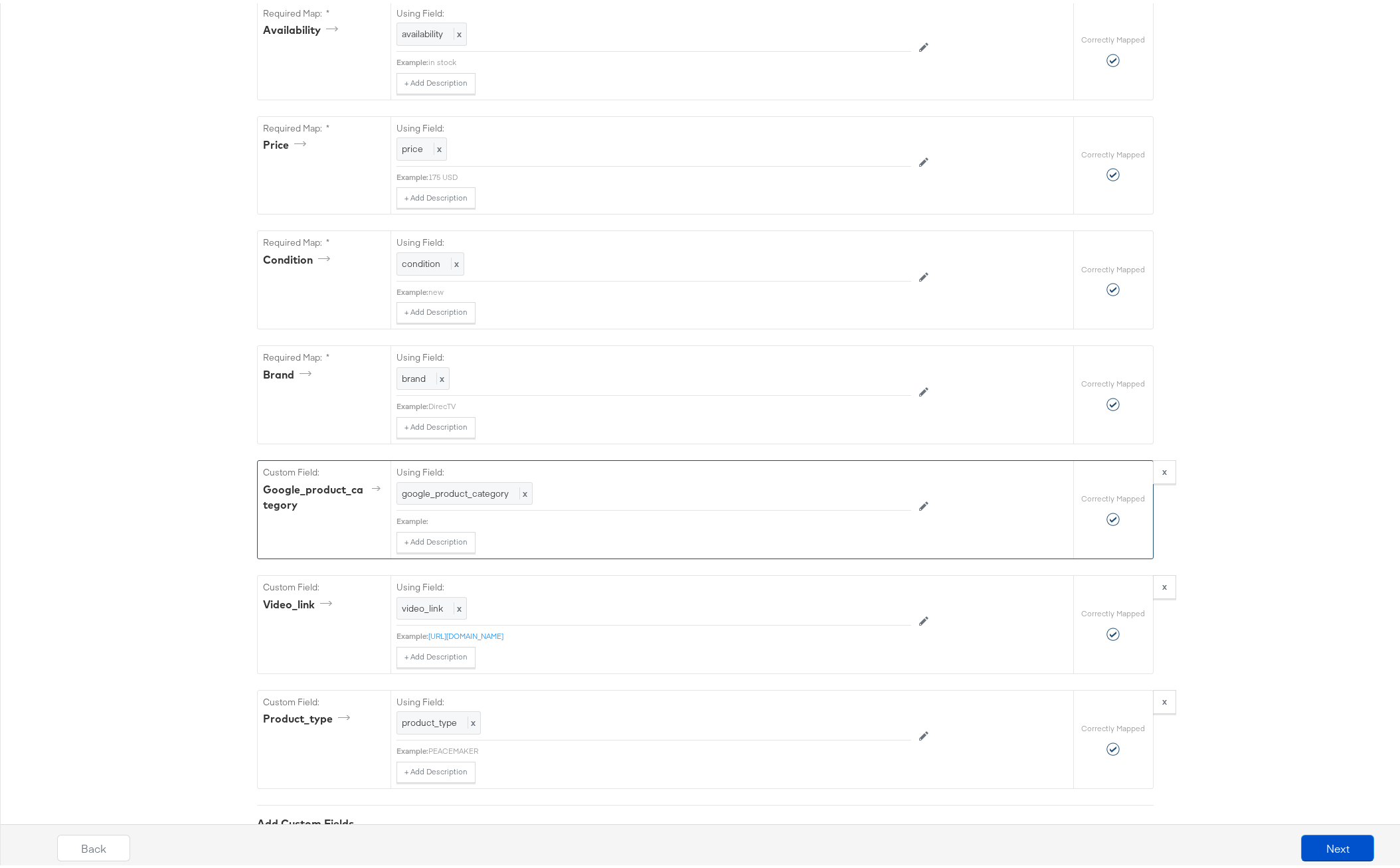
scroll to position [995, 0]
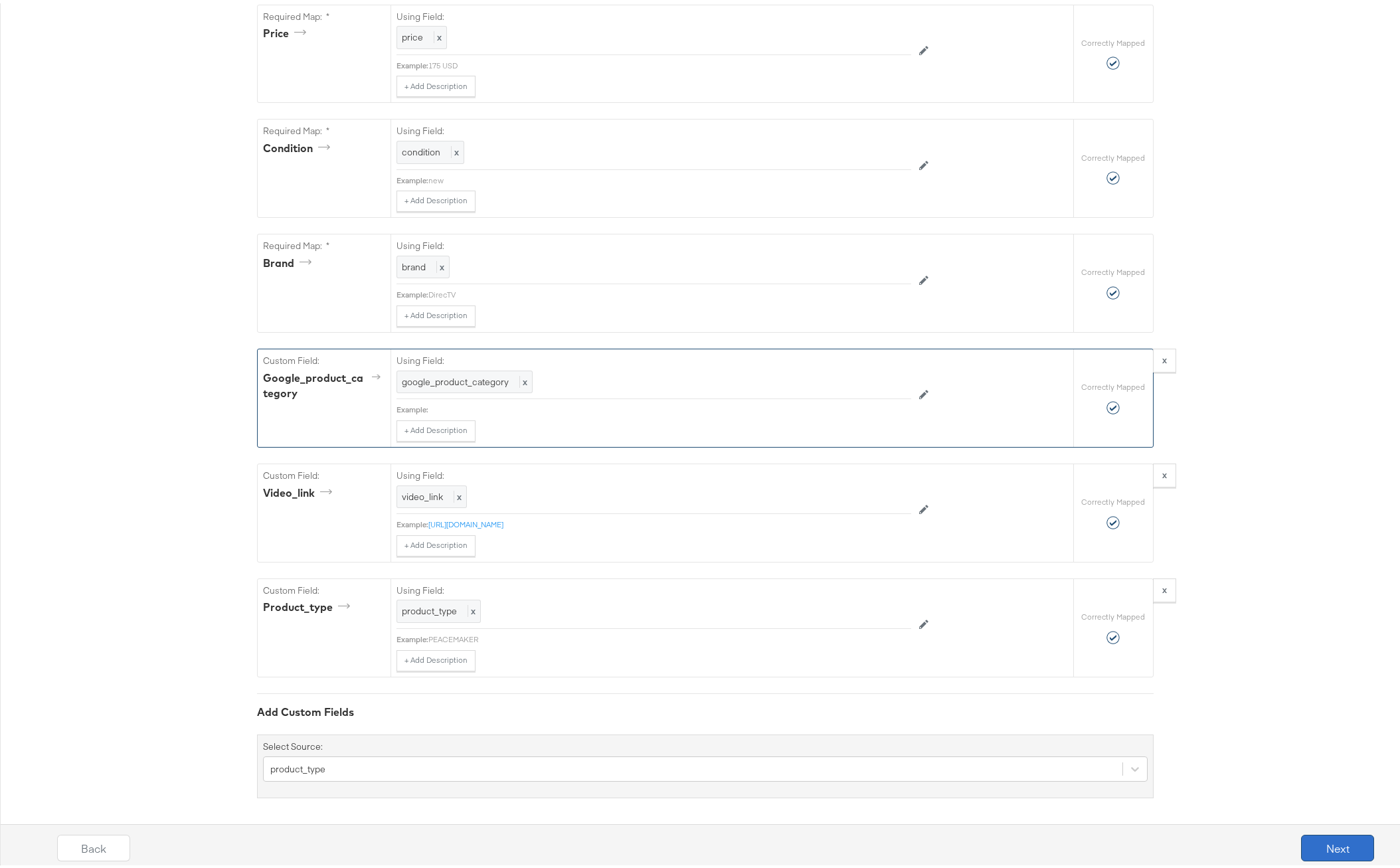
click at [1322, 844] on button "Next" at bounding box center [1337, 844] width 73 height 26
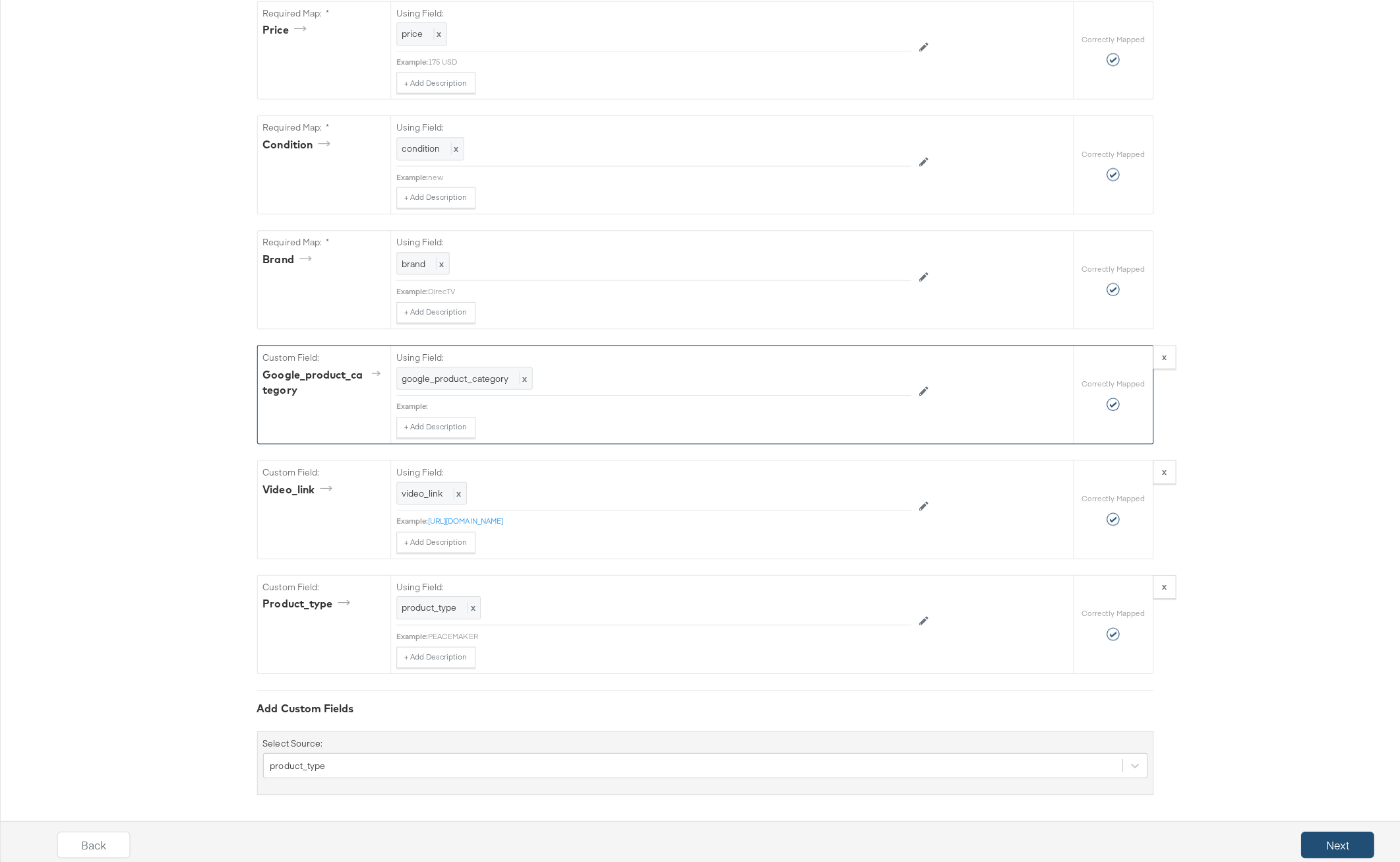
scroll to position [0, 0]
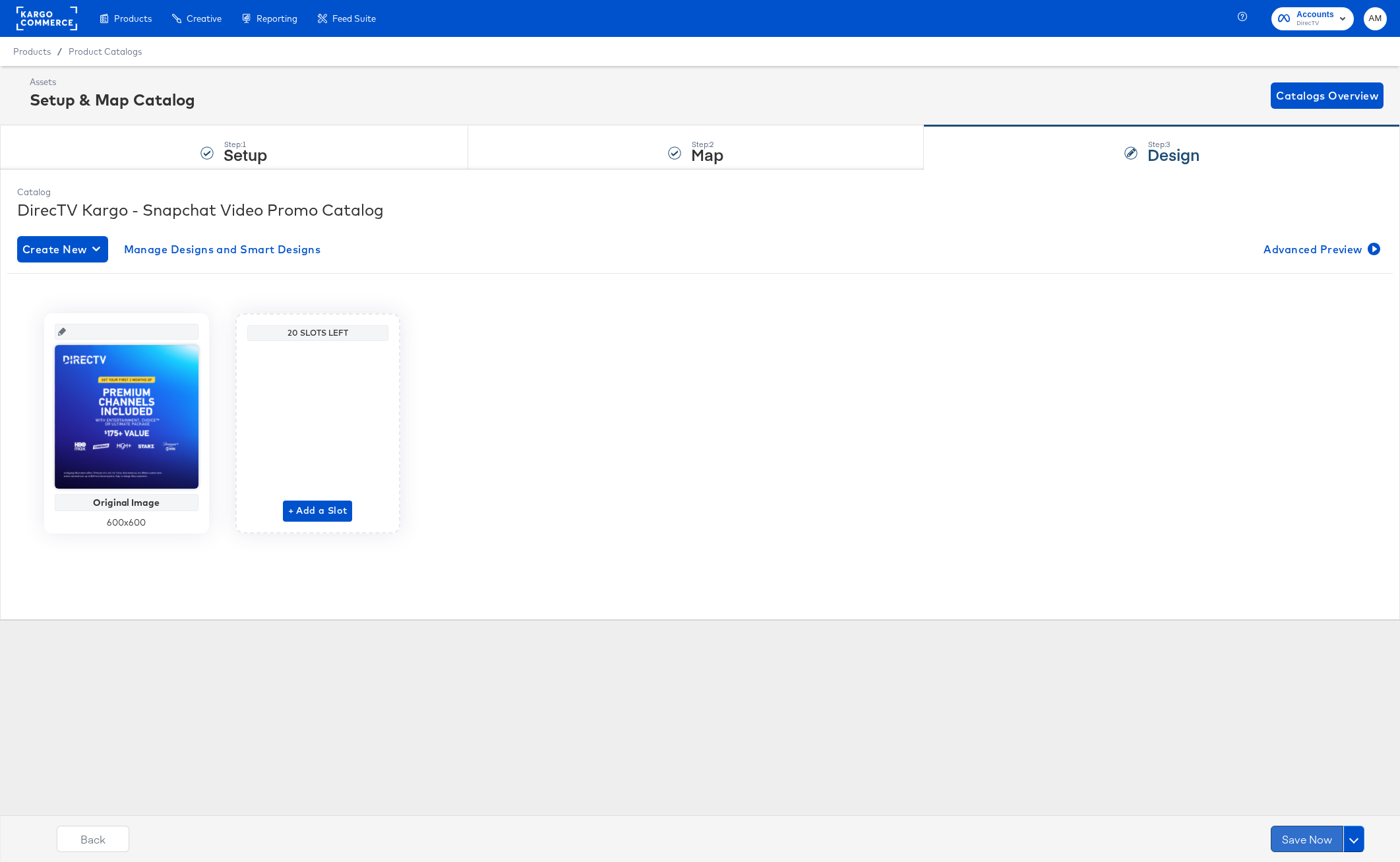
click at [1295, 837] on button "Save Now" at bounding box center [1306, 838] width 72 height 26
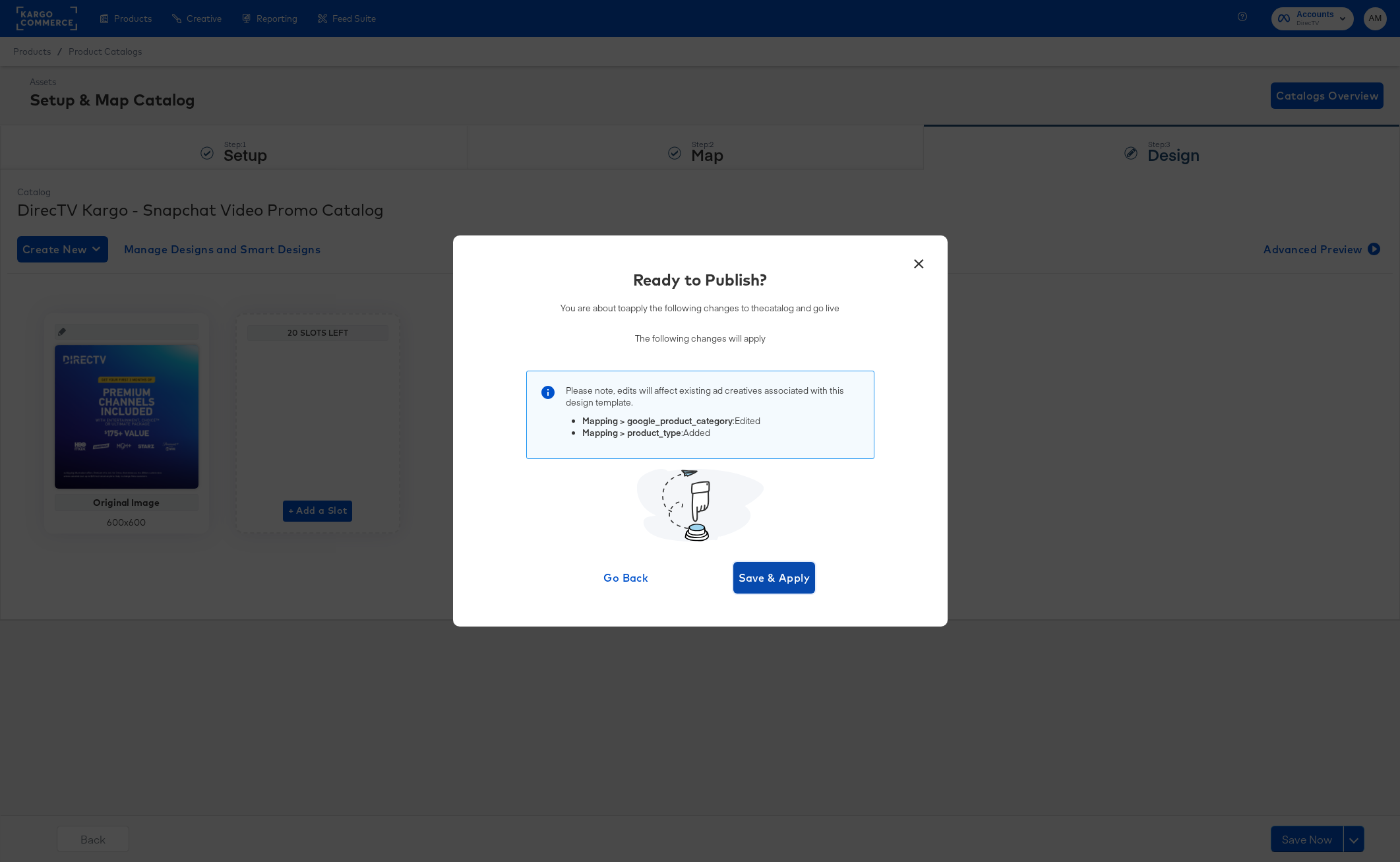
click at [762, 576] on span "Save & Apply" at bounding box center [774, 577] width 72 height 18
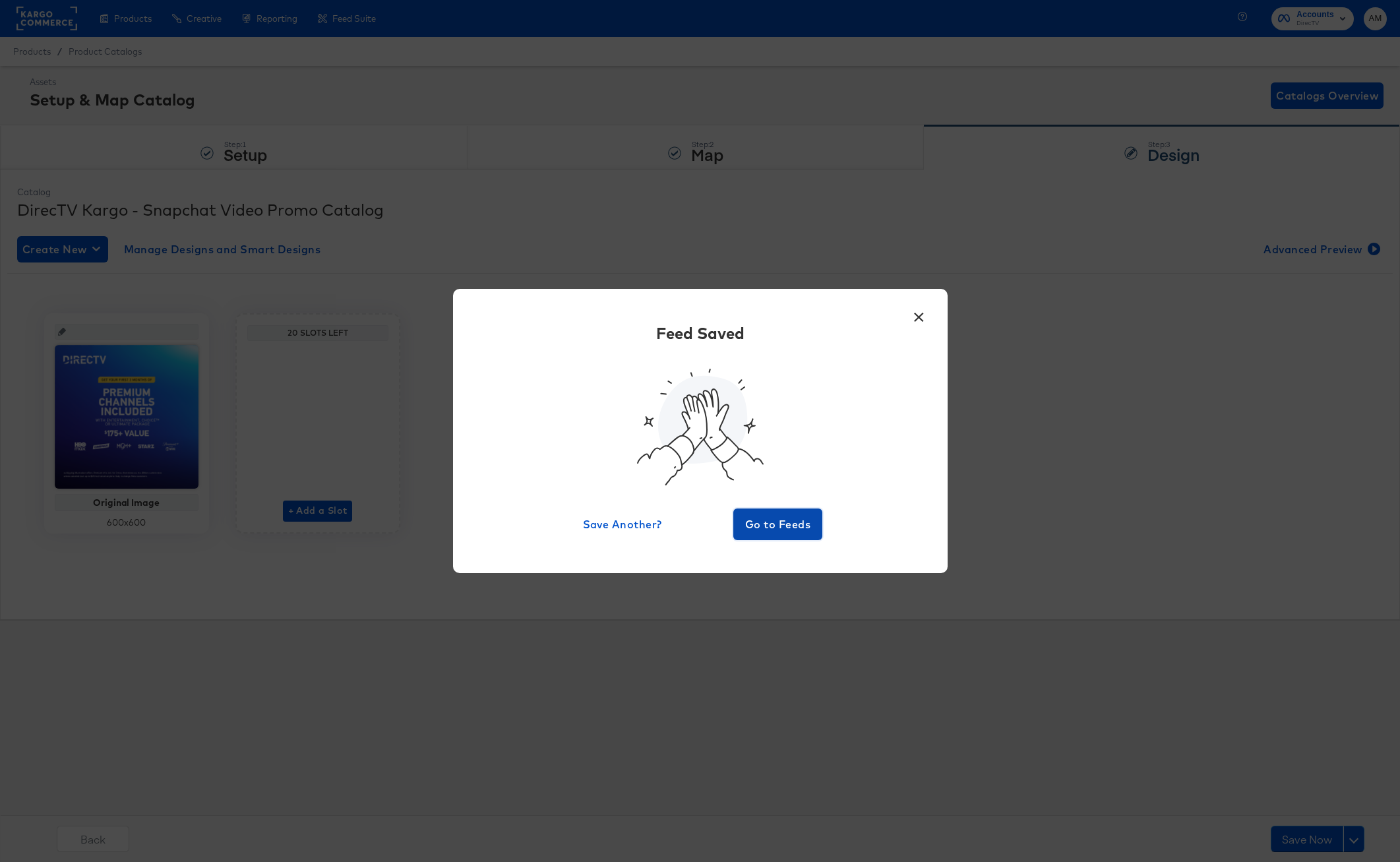
drag, startPoint x: 754, startPoint y: 526, endPoint x: 776, endPoint y: 540, distance: 26.1
click at [755, 526] on span "Go to Feeds" at bounding box center [778, 524] width 79 height 18
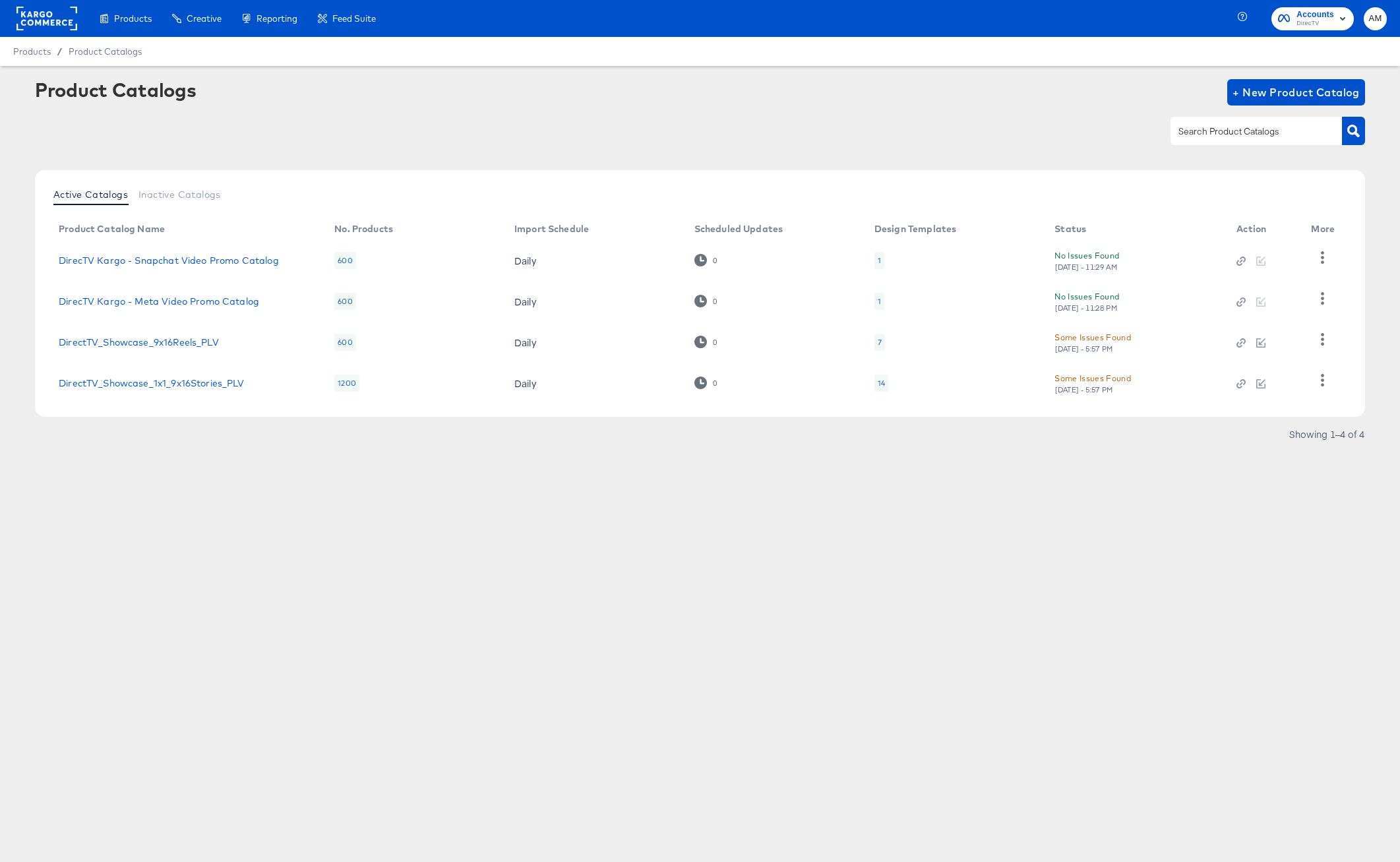
click at [40, 13] on rect at bounding box center [46, 18] width 61 height 24
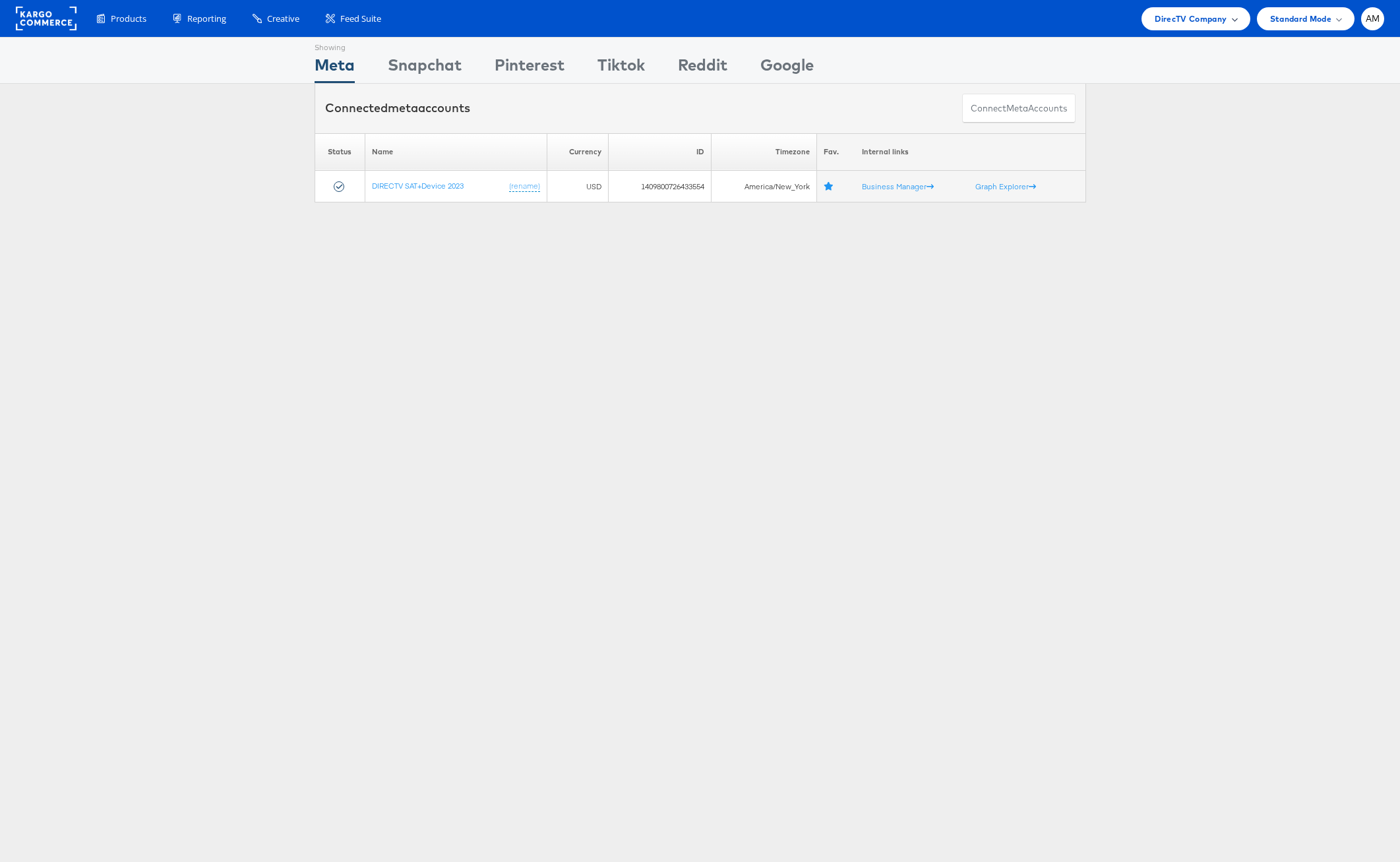
click at [1190, 19] on span "DirecTV Company" at bounding box center [1190, 18] width 72 height 13
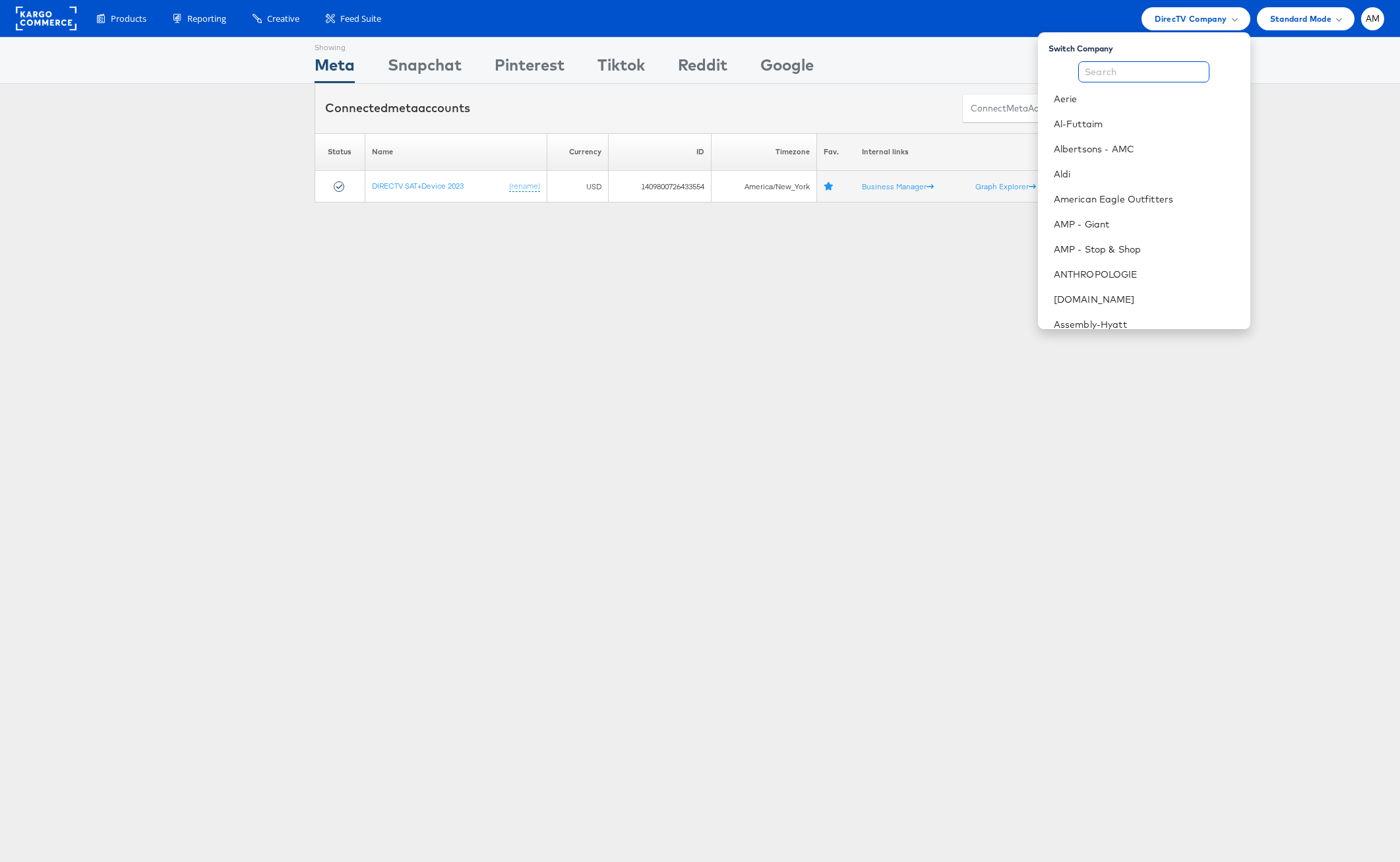
click at [1118, 69] on input "text" at bounding box center [1144, 72] width 131 height 21
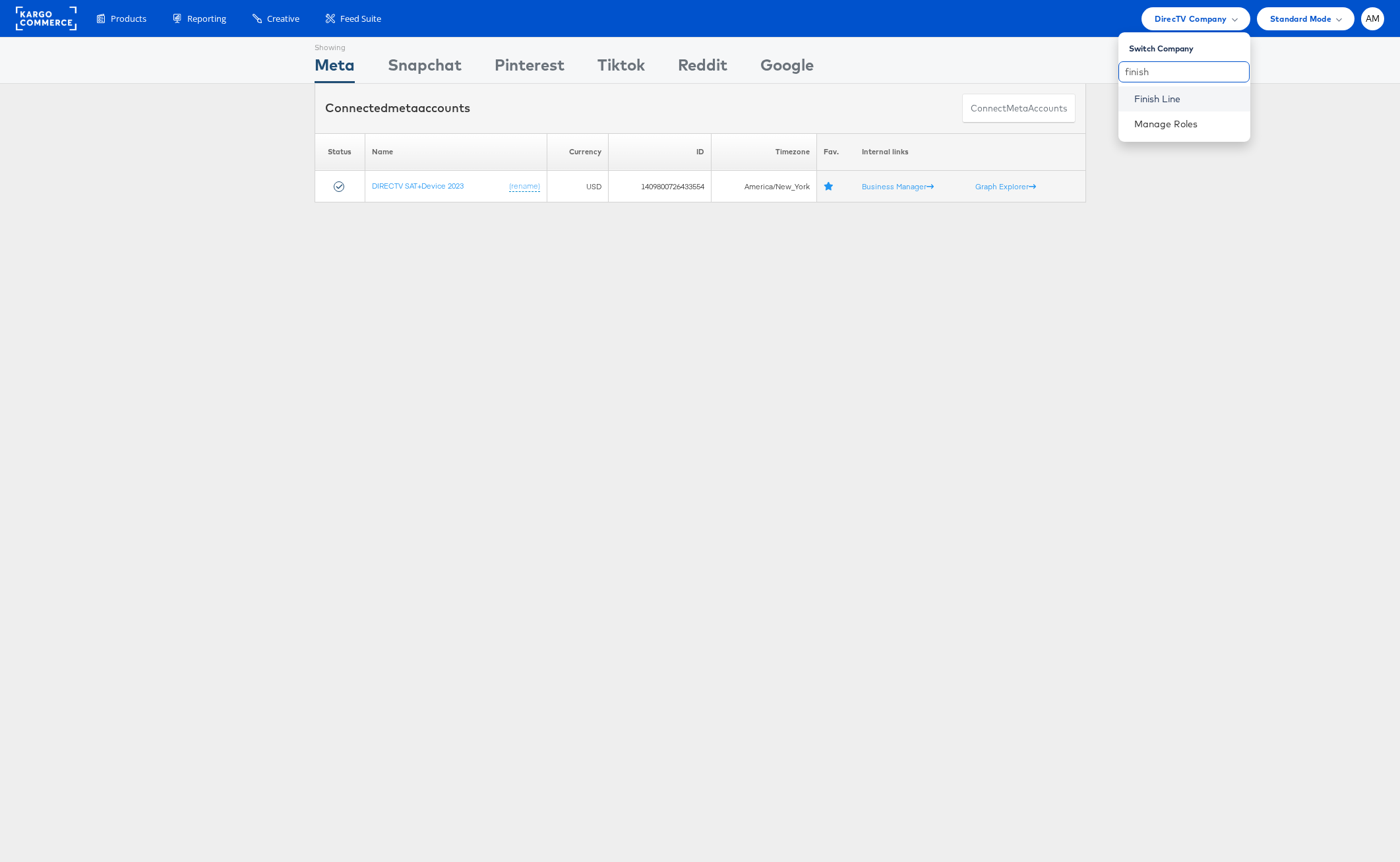
type input "finish"
click at [1138, 98] on link "Finish Line" at bounding box center [1187, 99] width 106 height 13
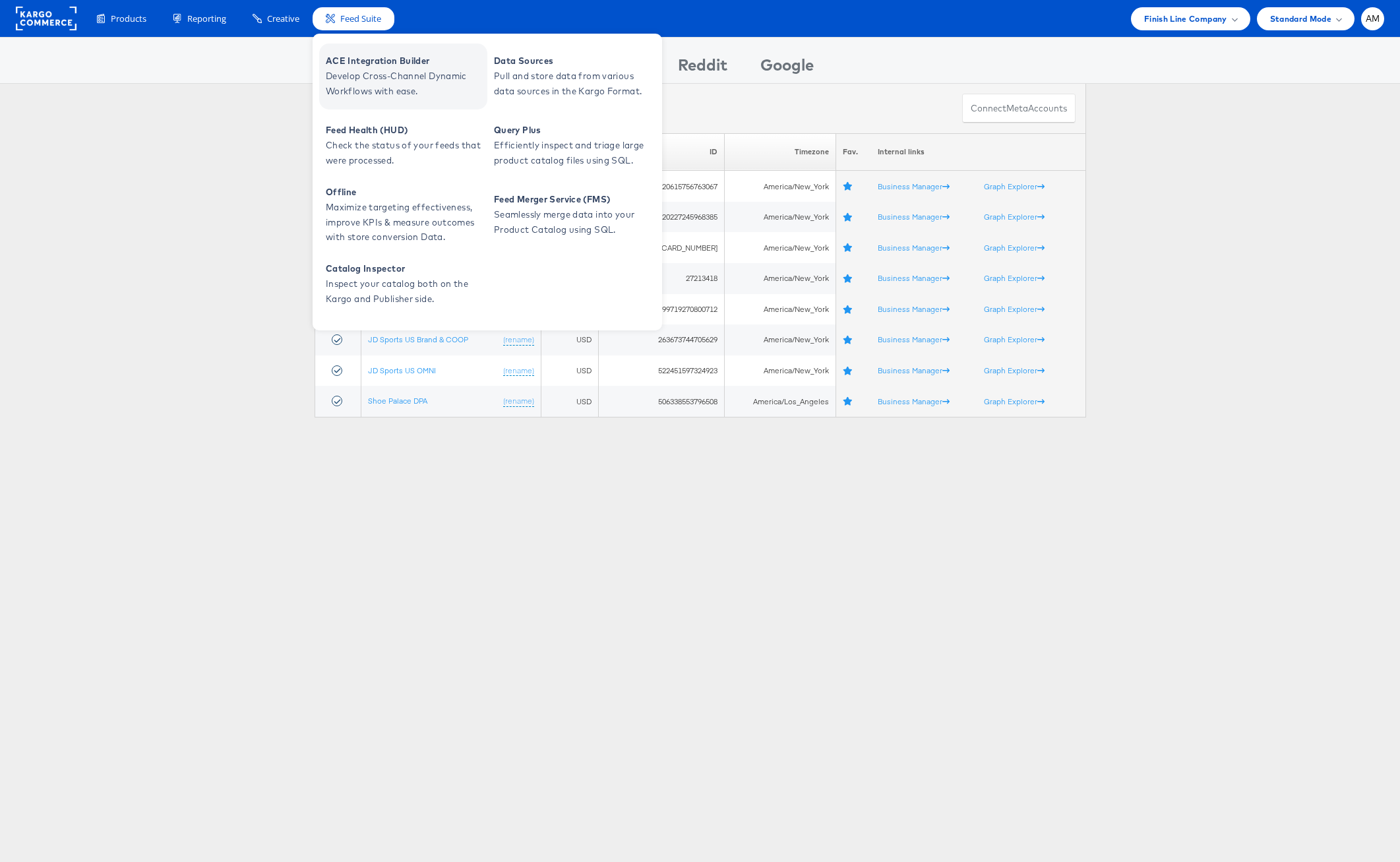
click at [362, 61] on span "ACE Integration Builder" at bounding box center [404, 61] width 158 height 15
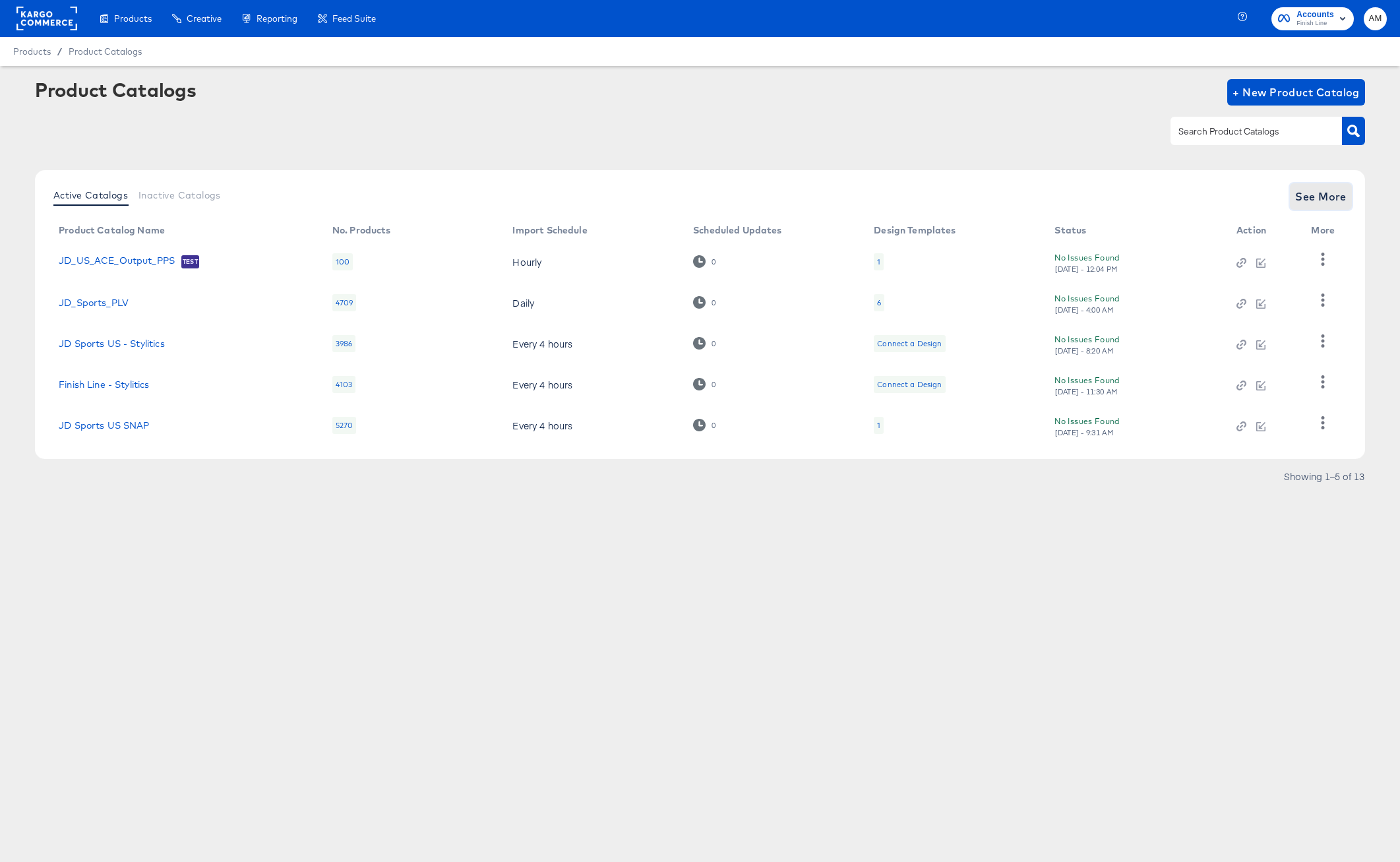
click at [1318, 199] on span "See More" at bounding box center [1320, 196] width 51 height 18
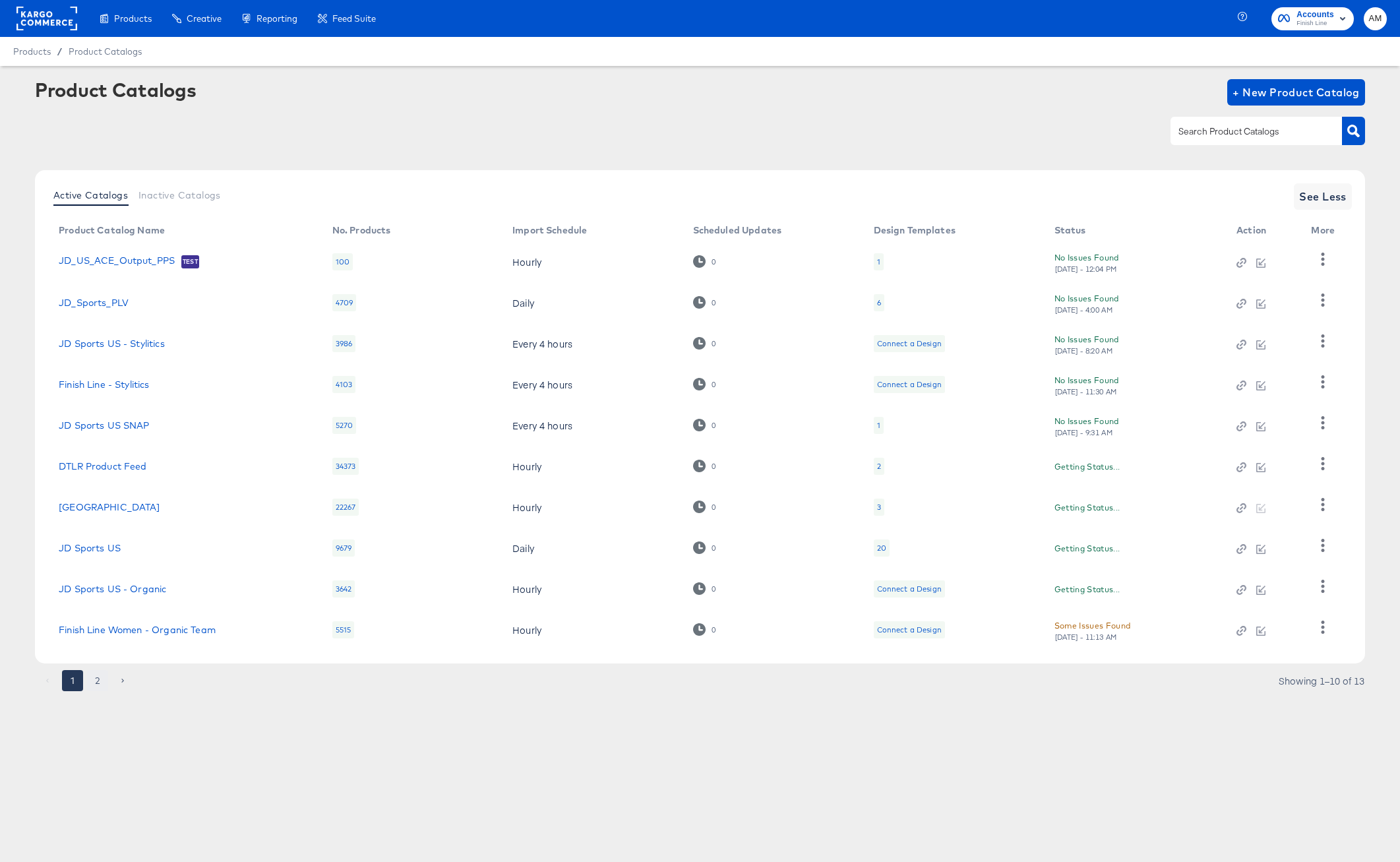
click at [99, 684] on button "2" at bounding box center [97, 681] width 21 height 21
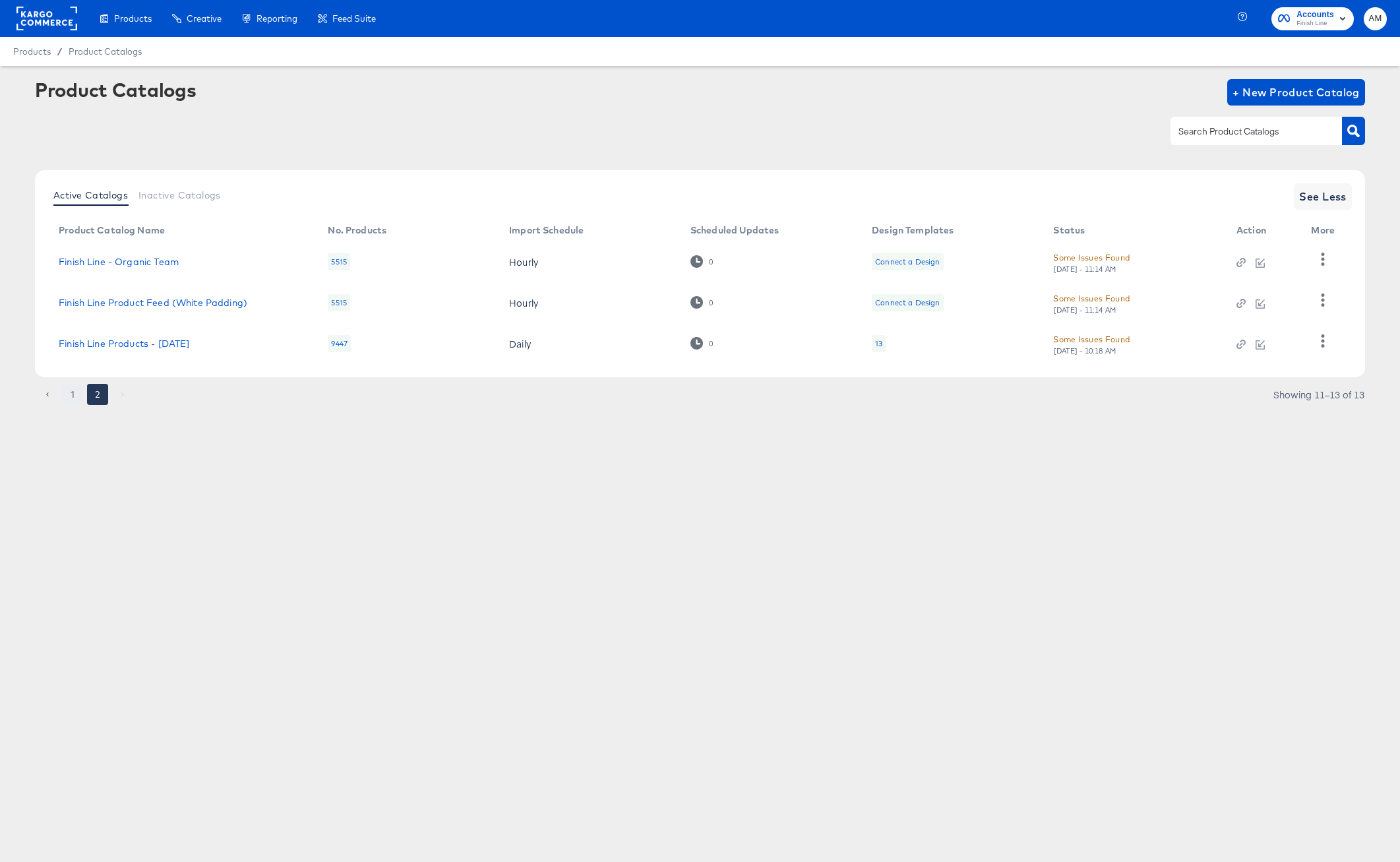
click at [76, 395] on button "1" at bounding box center [72, 395] width 21 height 21
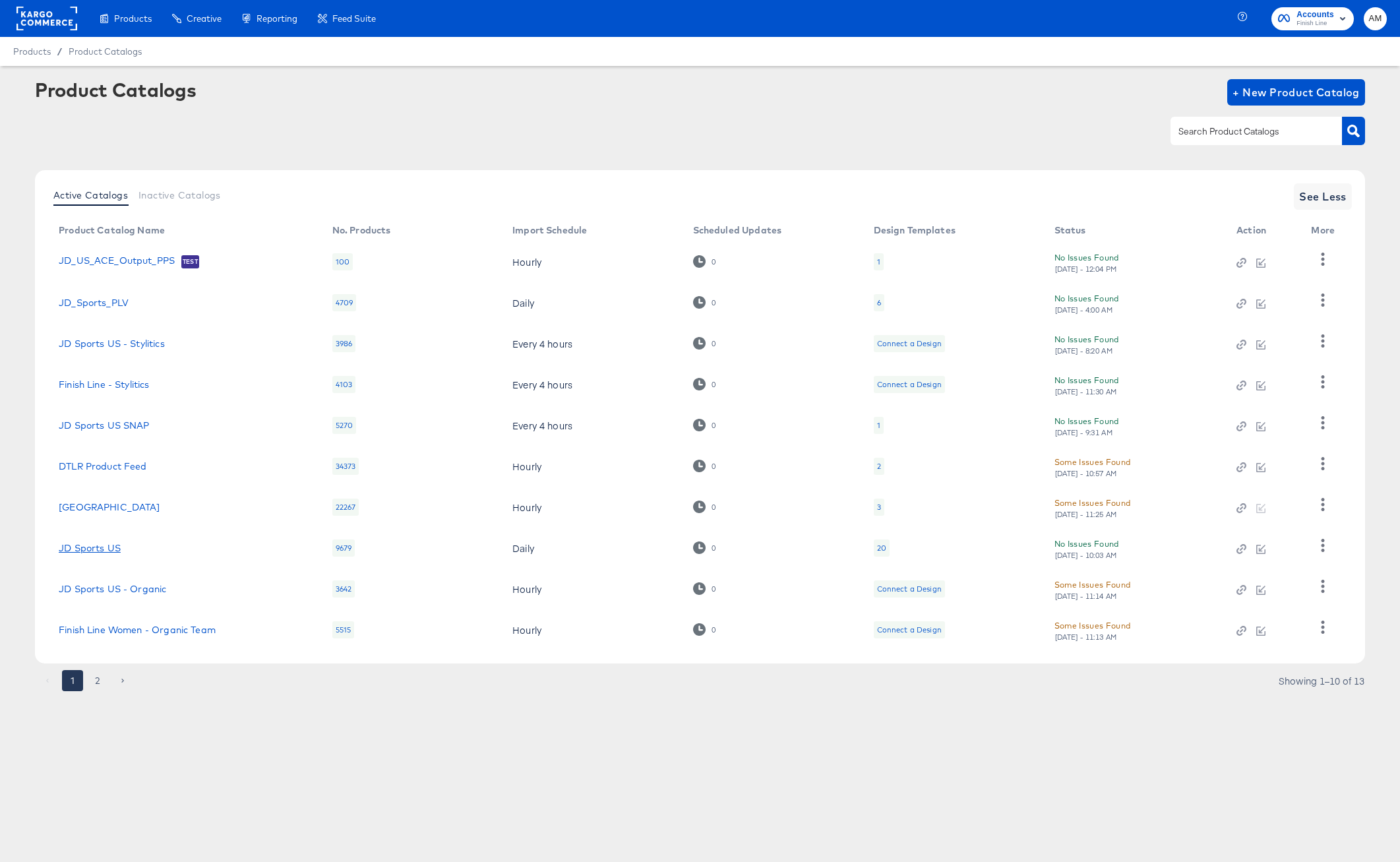
click at [71, 545] on link "JD Sports US" at bounding box center [90, 548] width 62 height 11
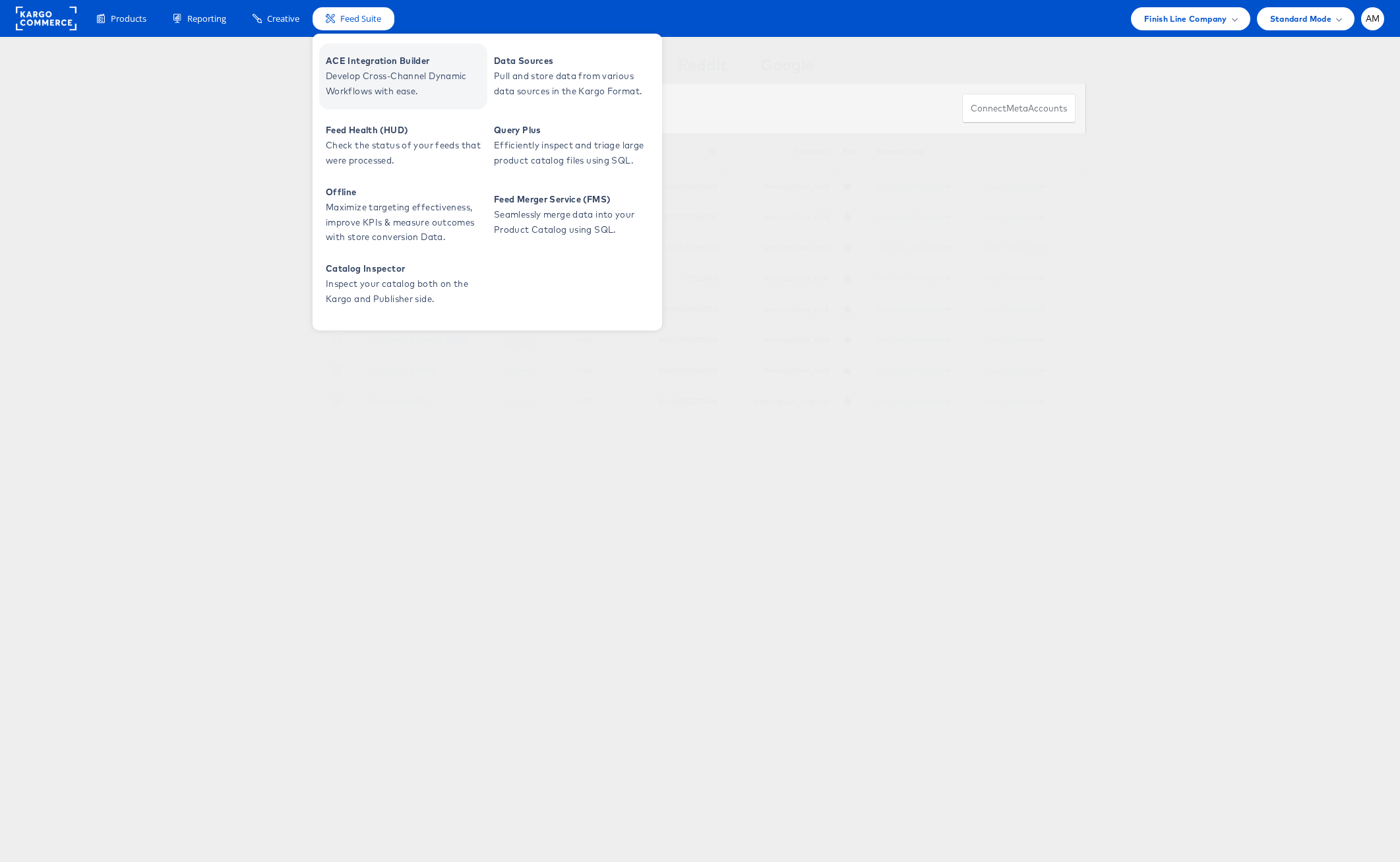
click at [371, 66] on span "ACE Integration Builder" at bounding box center [404, 61] width 158 height 15
